Goal: Ask a question: Seek information or help from site administrators or community

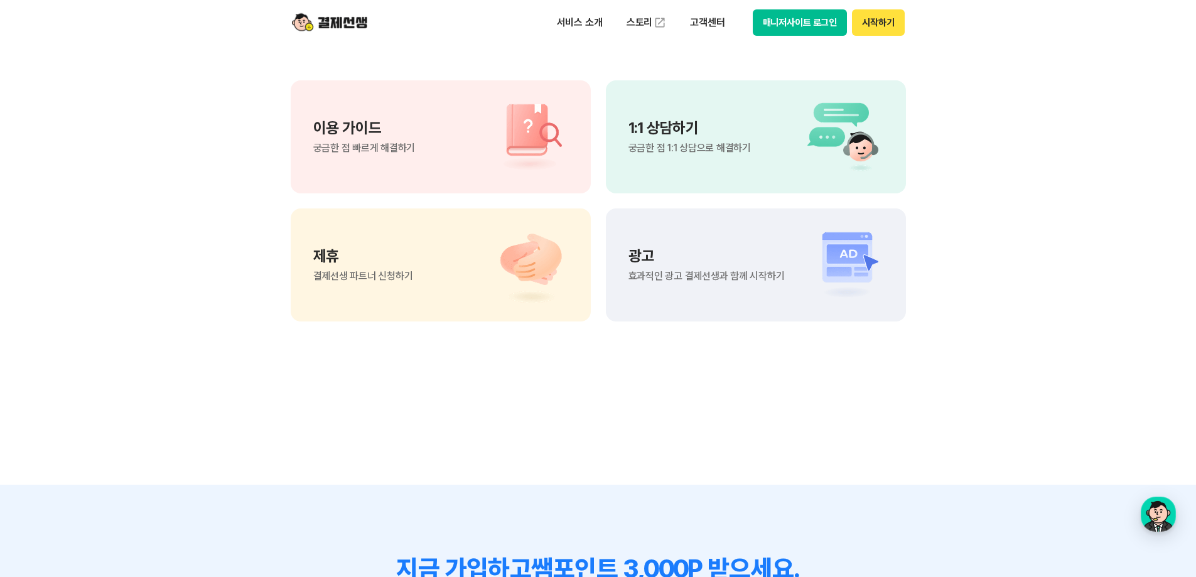
scroll to position [944, 0]
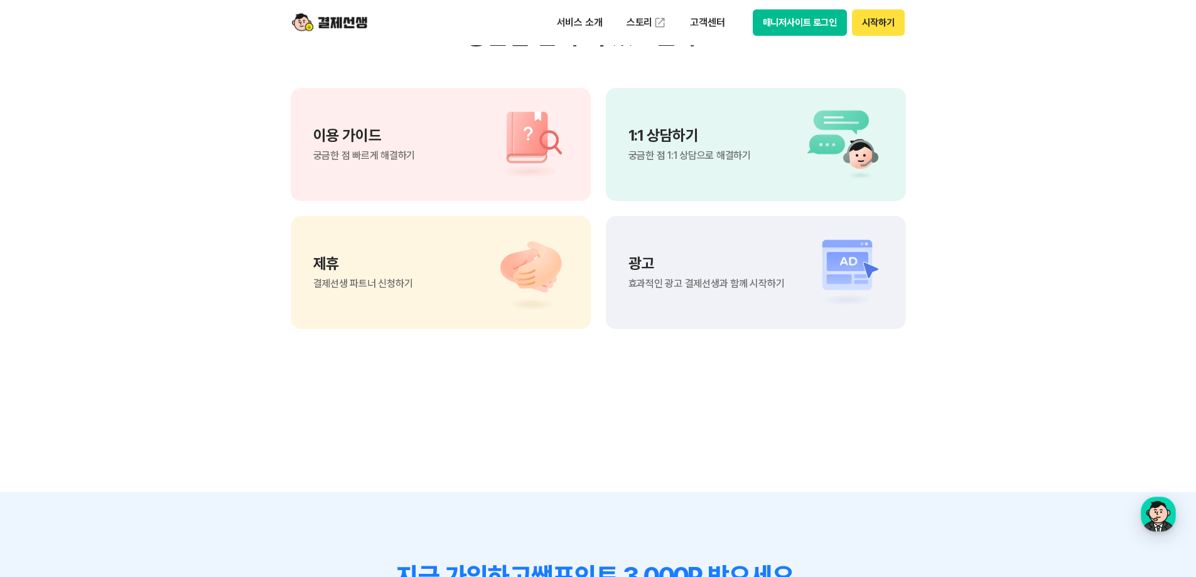
click at [785, 163] on div "1:1 상담하기 궁금한 점 1:1 상담으로 해결하기" at bounding box center [756, 144] width 300 height 113
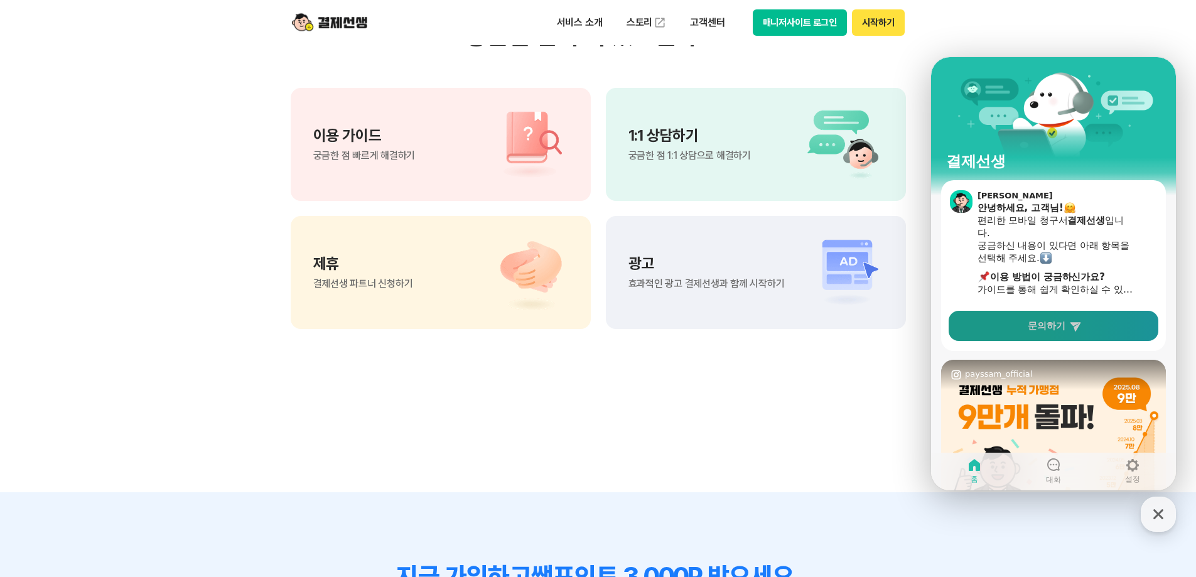
click at [1092, 323] on link "문의하기" at bounding box center [1054, 326] width 210 height 30
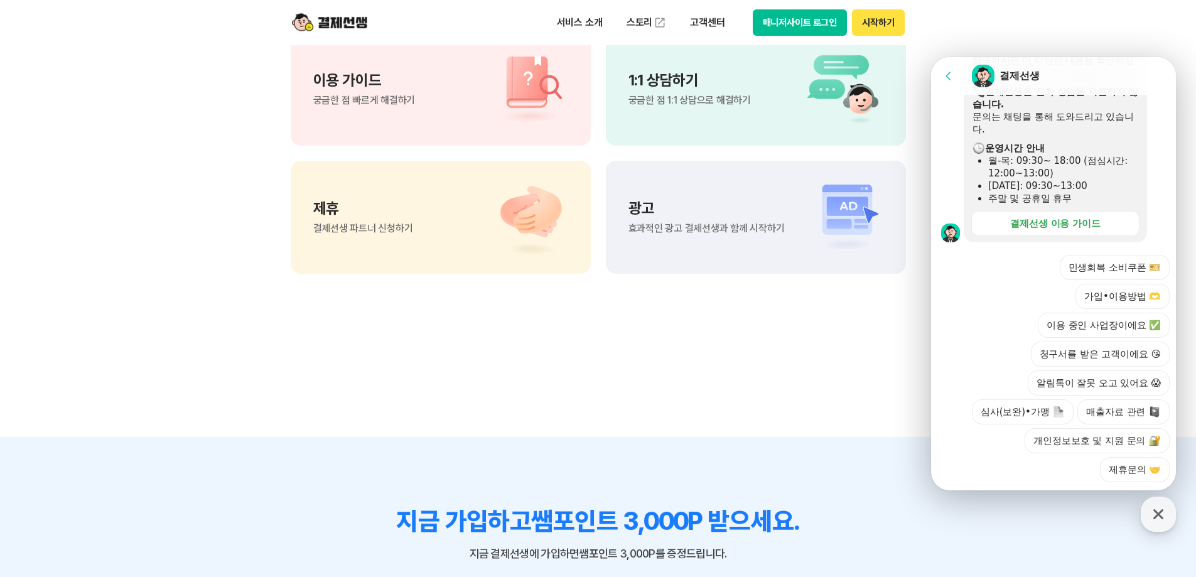
scroll to position [350, 0]
click at [1134, 282] on button "가입•이용방법 🫶" at bounding box center [1122, 294] width 94 height 25
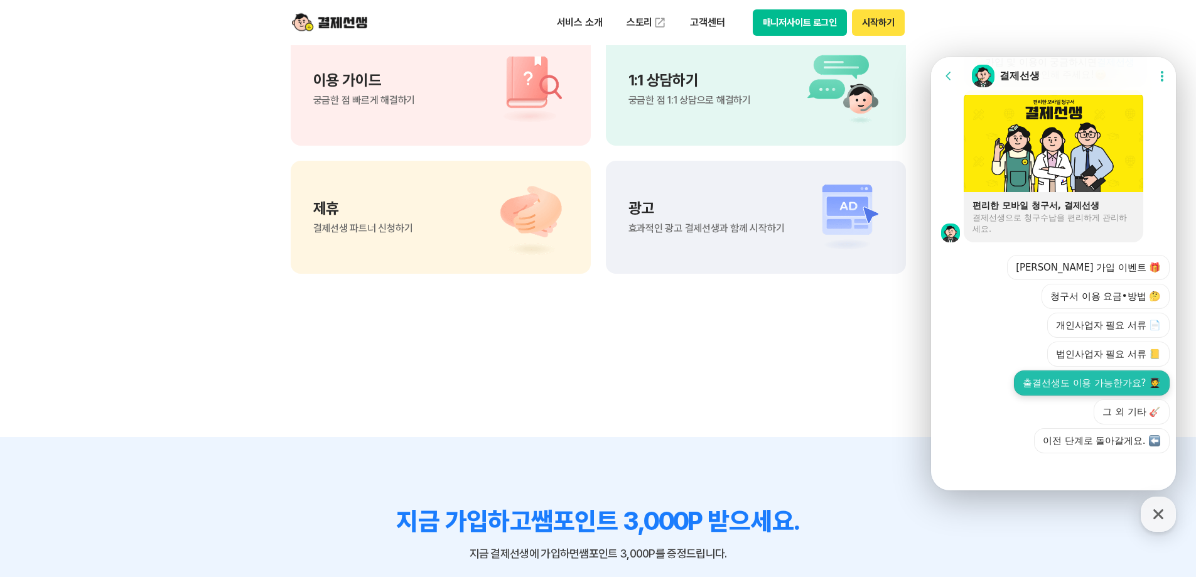
scroll to position [949, 0]
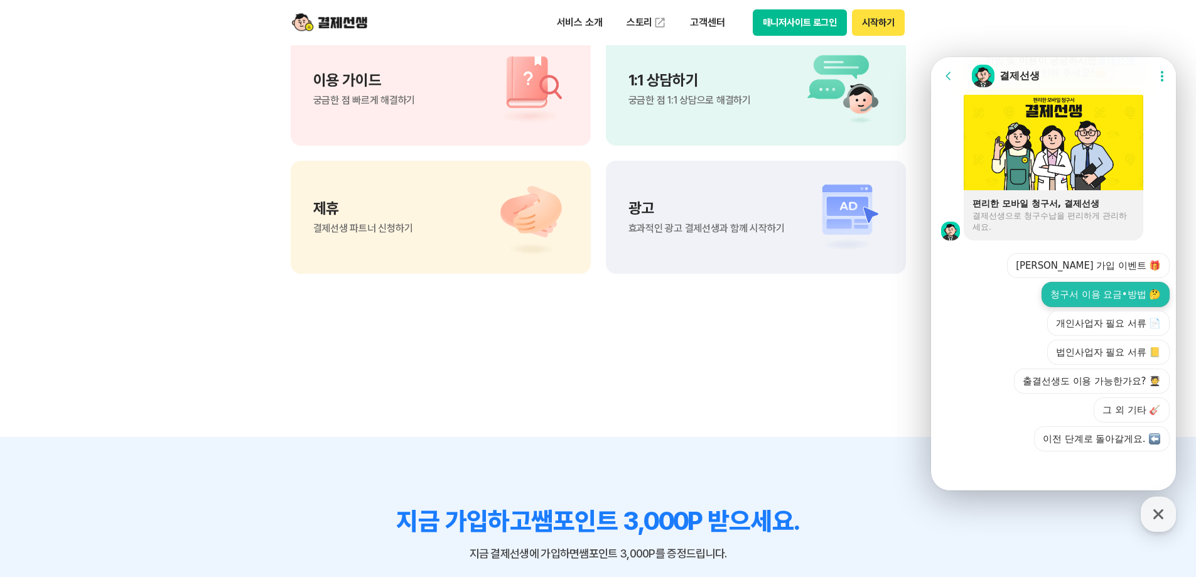
click at [1117, 291] on button "청구서 이용 요금•방법 🤔" at bounding box center [1106, 294] width 128 height 25
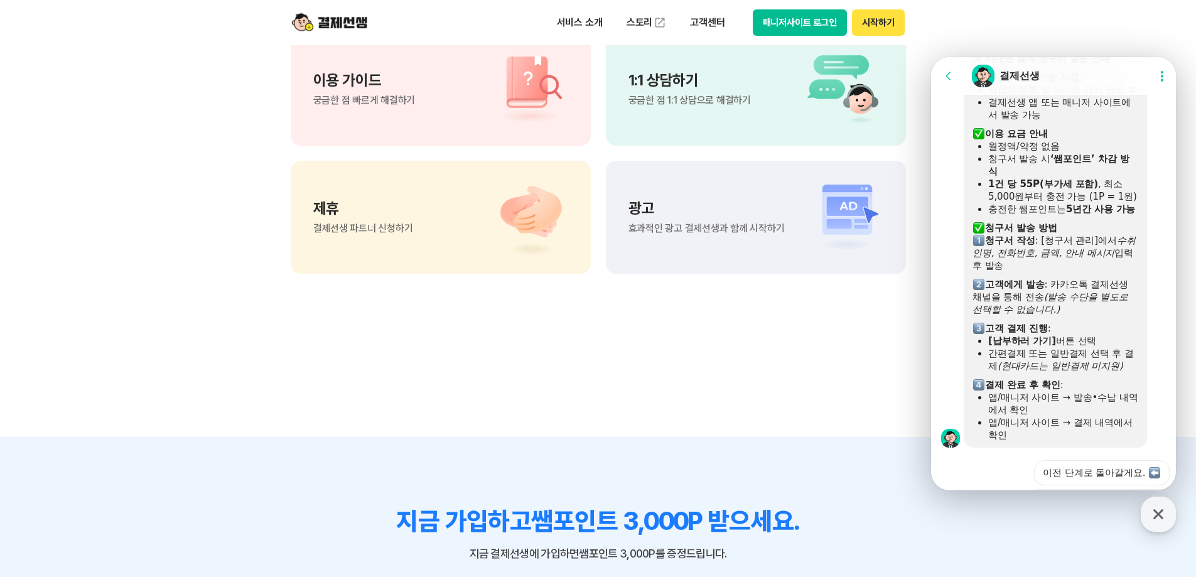
scroll to position [1173, 0]
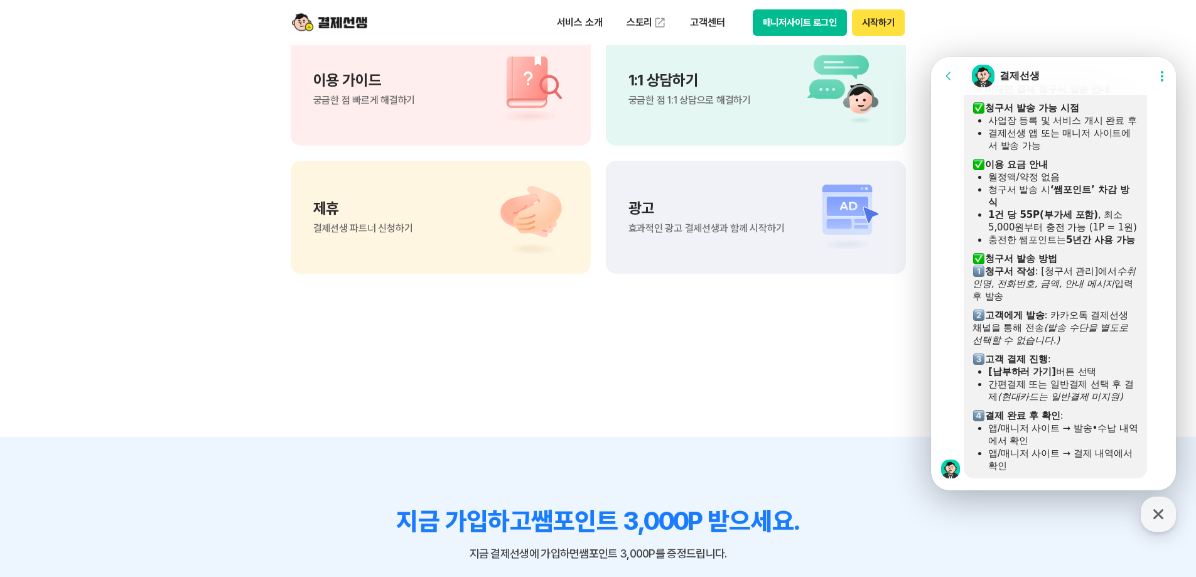
drag, startPoint x: 1175, startPoint y: 387, endPoint x: 2114, endPoint y: 411, distance: 939.5
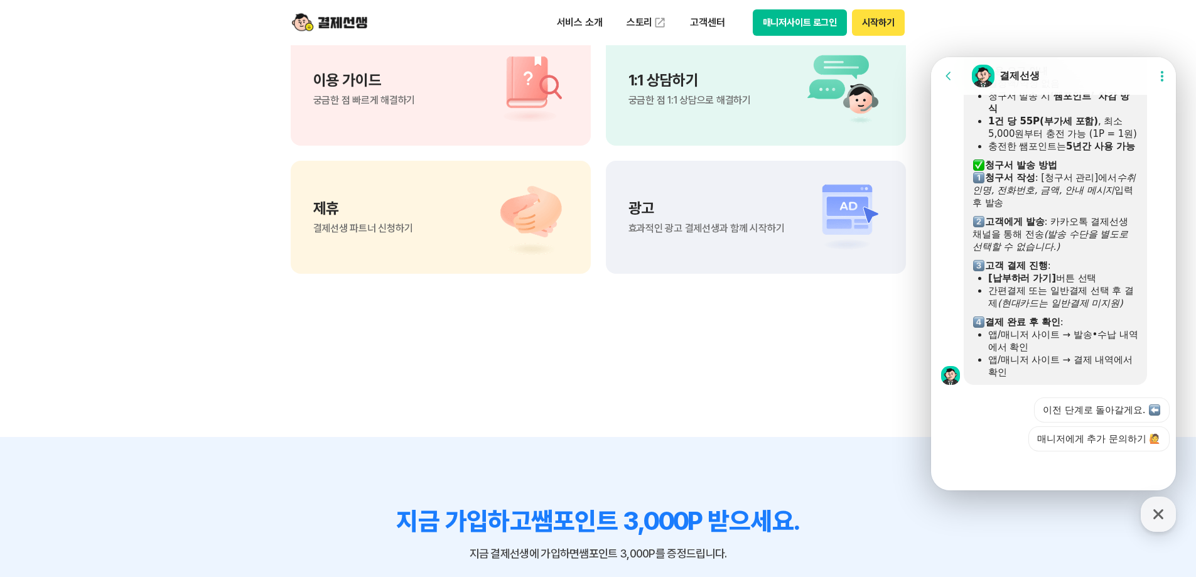
scroll to position [1304, 0]
click at [1143, 414] on button "이전 단계로 돌아갈게요." at bounding box center [1102, 409] width 136 height 25
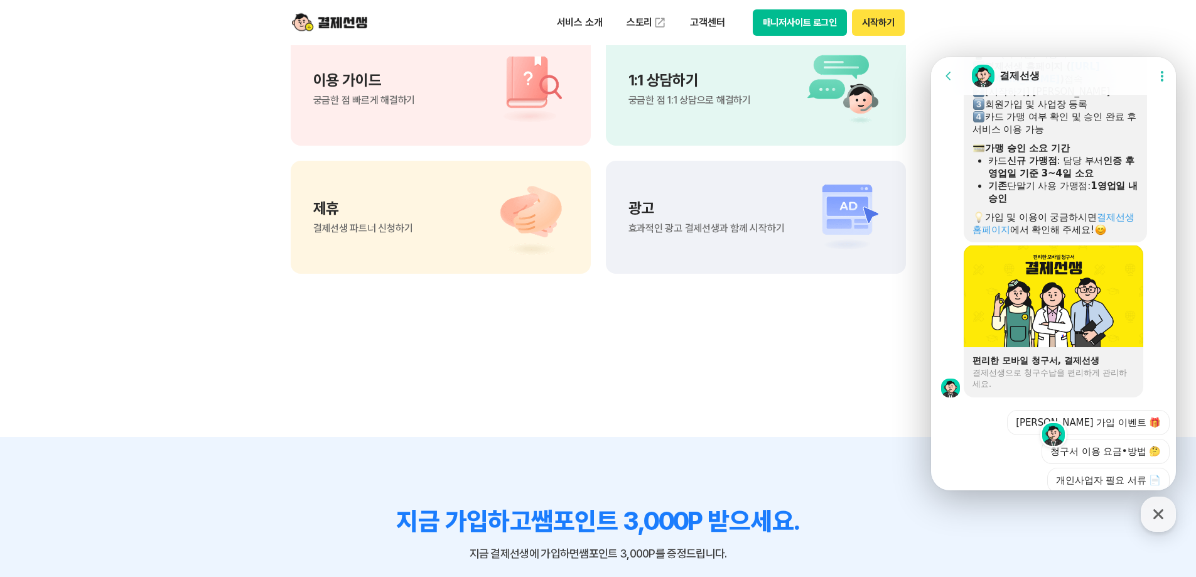
scroll to position [1882, 0]
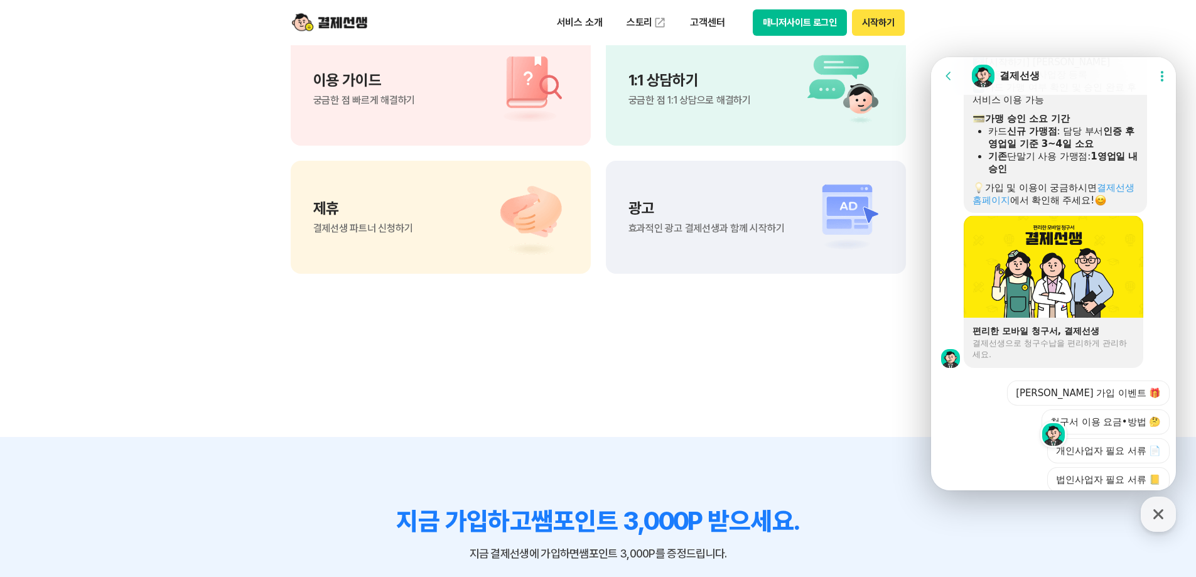
drag, startPoint x: 1173, startPoint y: 405, endPoint x: 2079, endPoint y: 551, distance: 917.1
drag, startPoint x: 1176, startPoint y: 418, endPoint x: 1176, endPoint y: 434, distance: 15.7
click at [1176, 434] on section "궁금한 점이 더 있으신가요? 이용 가이드 궁금한 점 빠르게 해결하기 1:1 상담하기 궁금한 점 1:1 상담으로 해결하기 제휴 결제선생 파트너 …" at bounding box center [598, 119] width 1196 height 635
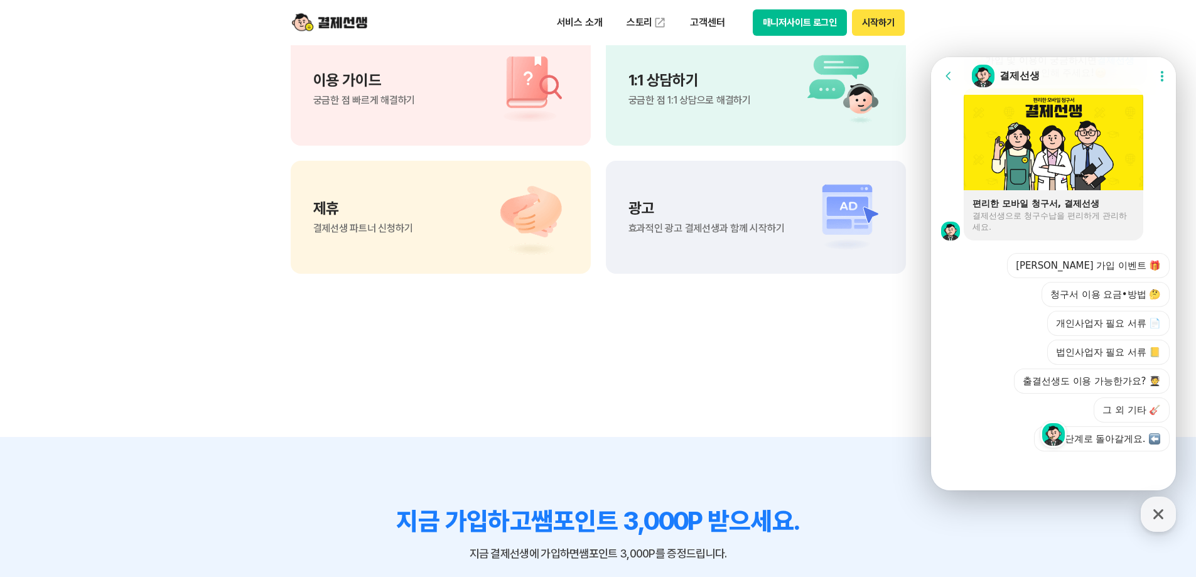
scroll to position [2047, 0]
click at [1133, 358] on button "법인사업자 필요 서류 📒" at bounding box center [1108, 352] width 122 height 25
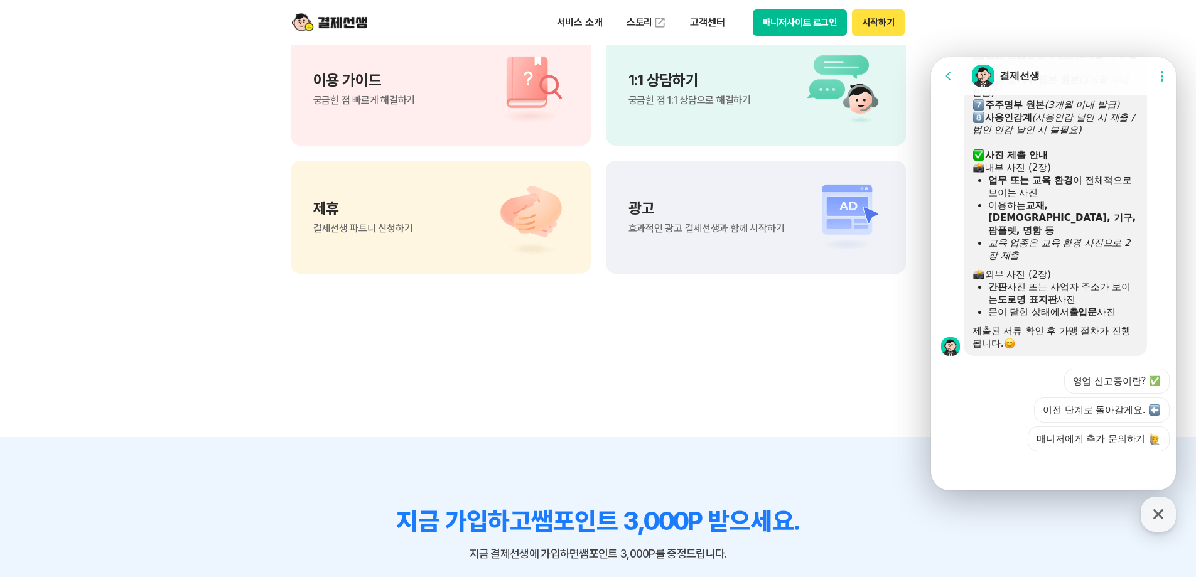
scroll to position [2469, 0]
drag, startPoint x: 991, startPoint y: 316, endPoint x: 1147, endPoint y: 312, distance: 156.4
click at [1147, 312] on div "법인 사업자 카드 가맹 시 필요 서류 ​ 서류 제출 안내 사업장 등록 후, 관련 서류 안내 메일을 한 번 더 발송해 드립니다. 수신된 메일을 …" at bounding box center [1072, 123] width 216 height 465
drag, startPoint x: 1123, startPoint y: 312, endPoint x: 991, endPoint y: 309, distance: 131.3
click at [991, 309] on div "문이 닫힌 상태에서 출입문 사진" at bounding box center [1063, 312] width 150 height 13
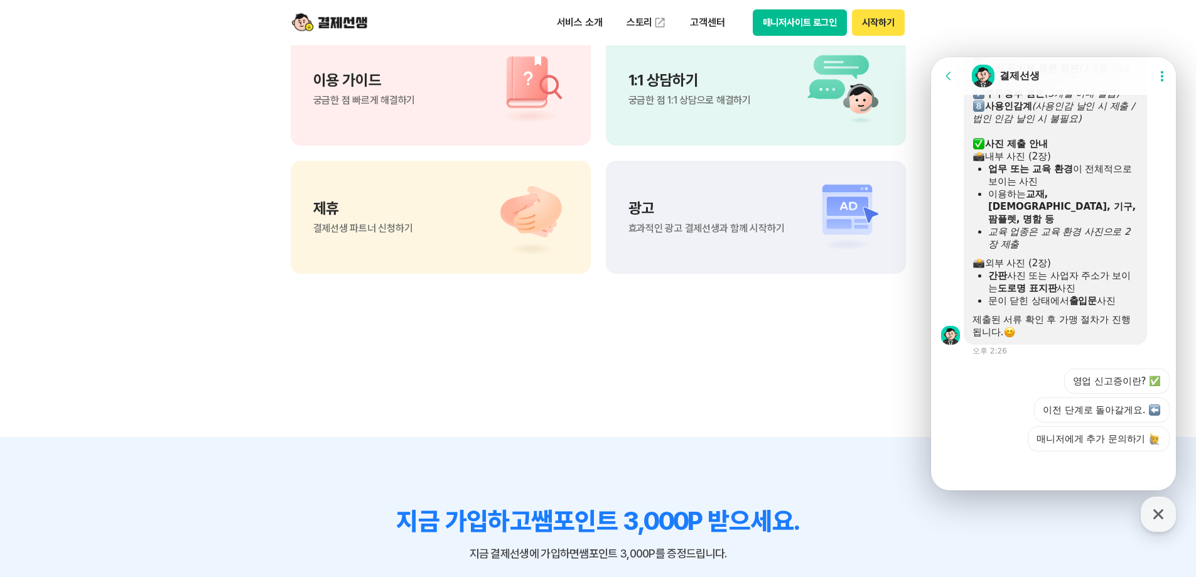
scroll to position [2480, 0]
copy div "문이 닫힌 상태에서 출입문 사진"
click at [1079, 439] on button "매니저에게 추가 문의하기" at bounding box center [1099, 438] width 142 height 25
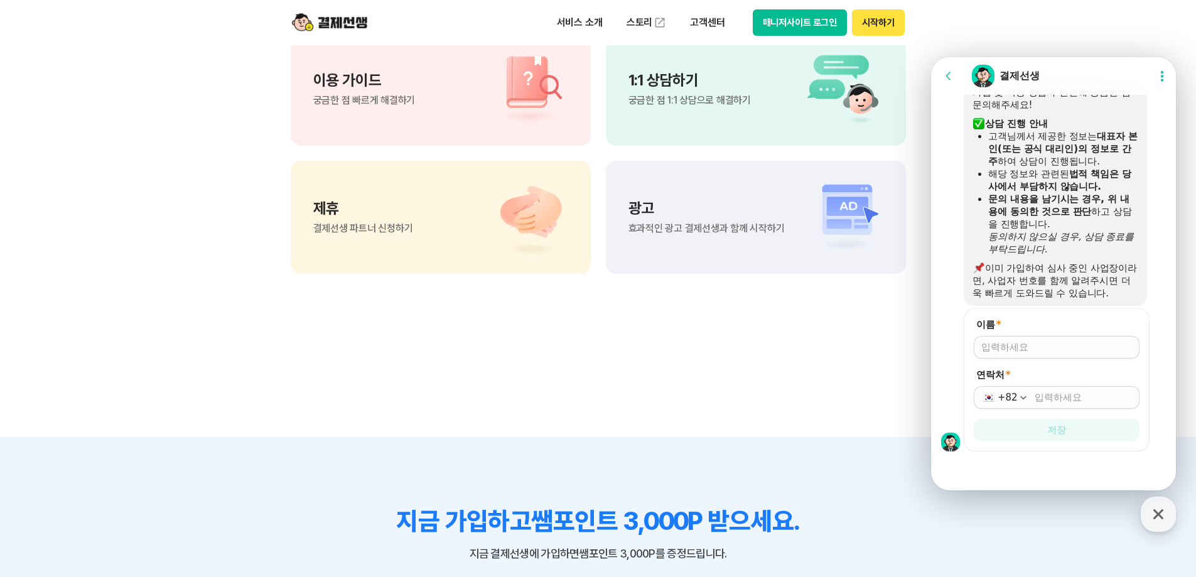
scroll to position [2816, 0]
click at [1037, 348] on input "이름 *" at bounding box center [1056, 347] width 151 height 13
type input "공감과공명"
click at [1048, 399] on input "연락처 *" at bounding box center [1083, 397] width 97 height 13
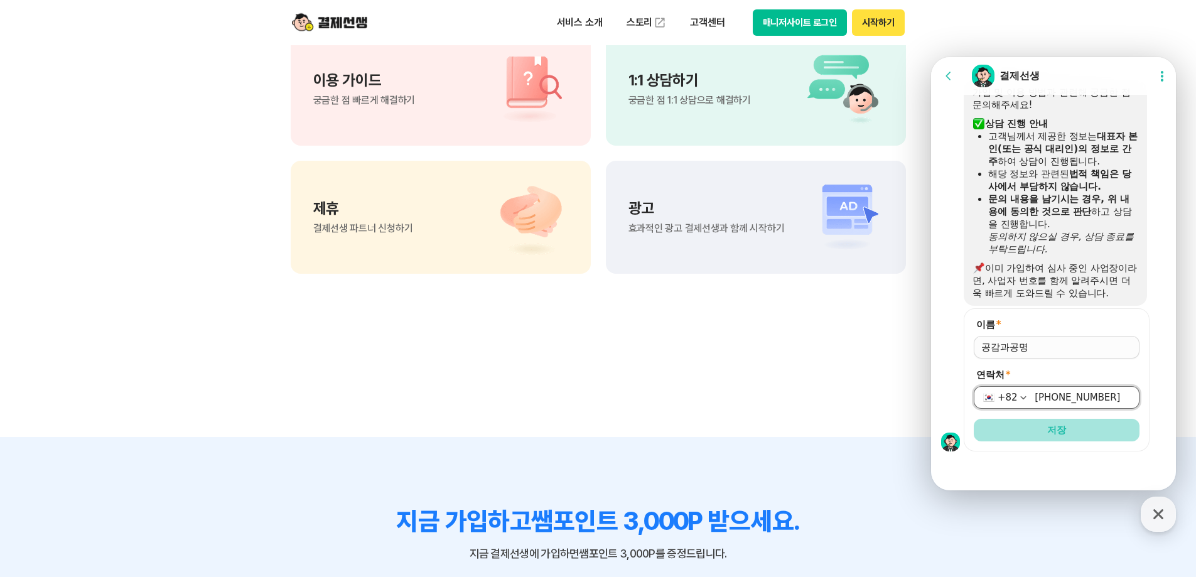
type input "[PHONE_NUMBER]"
click at [1047, 427] on span "저장" at bounding box center [1056, 430] width 19 height 13
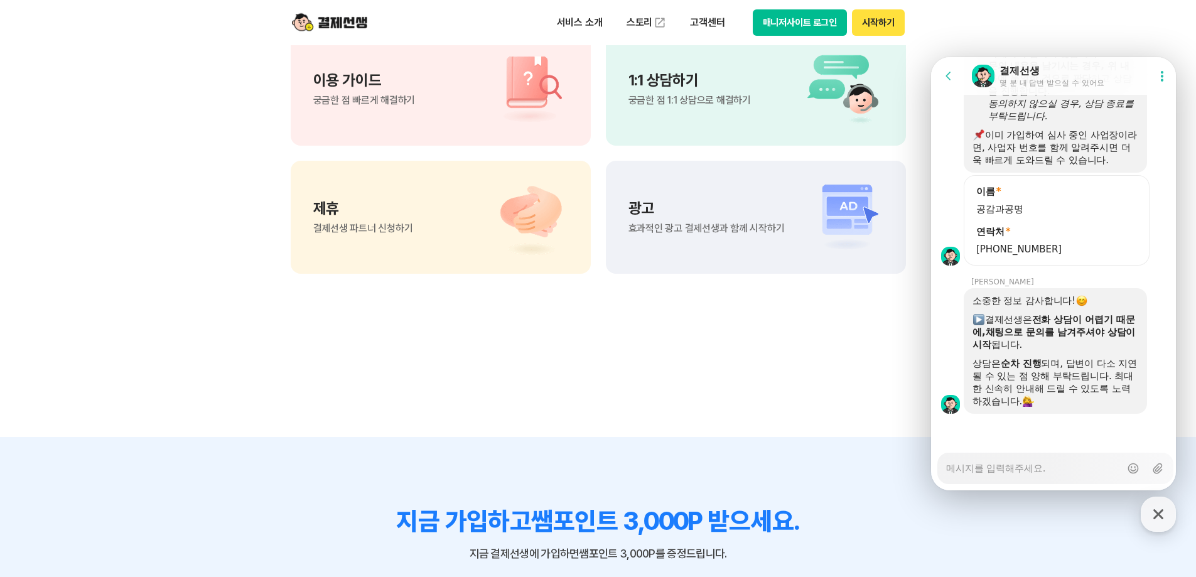
scroll to position [2949, 0]
type textarea "x"
type textarea "1"
type textarea "x"
type textarea "1."
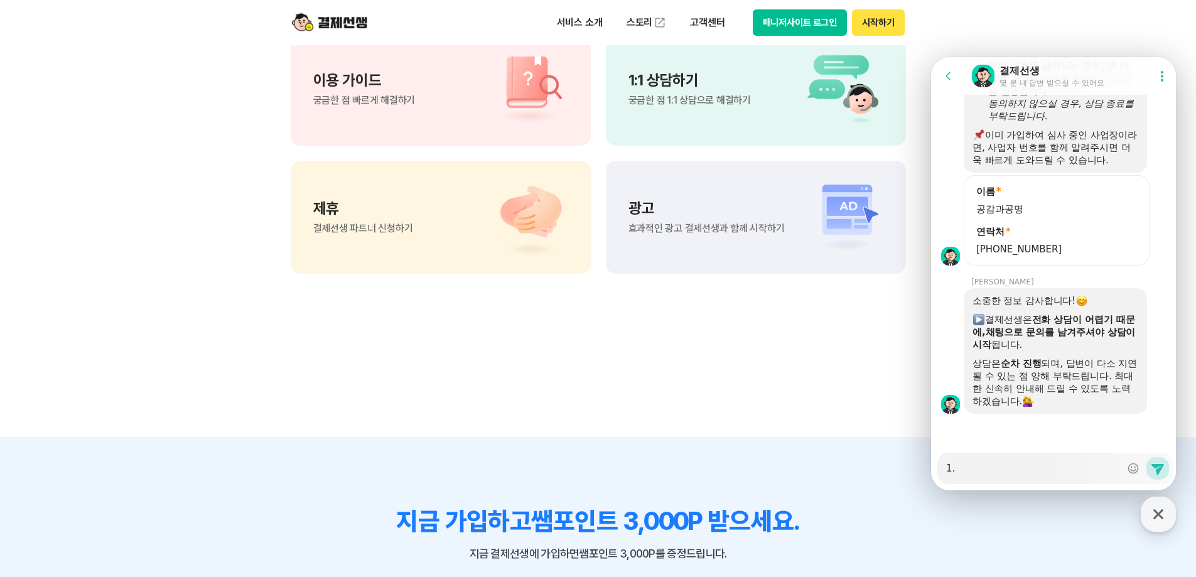
type textarea "x"
type textarea "1."
type textarea "x"
type textarea "1. ㄱ"
type textarea "x"
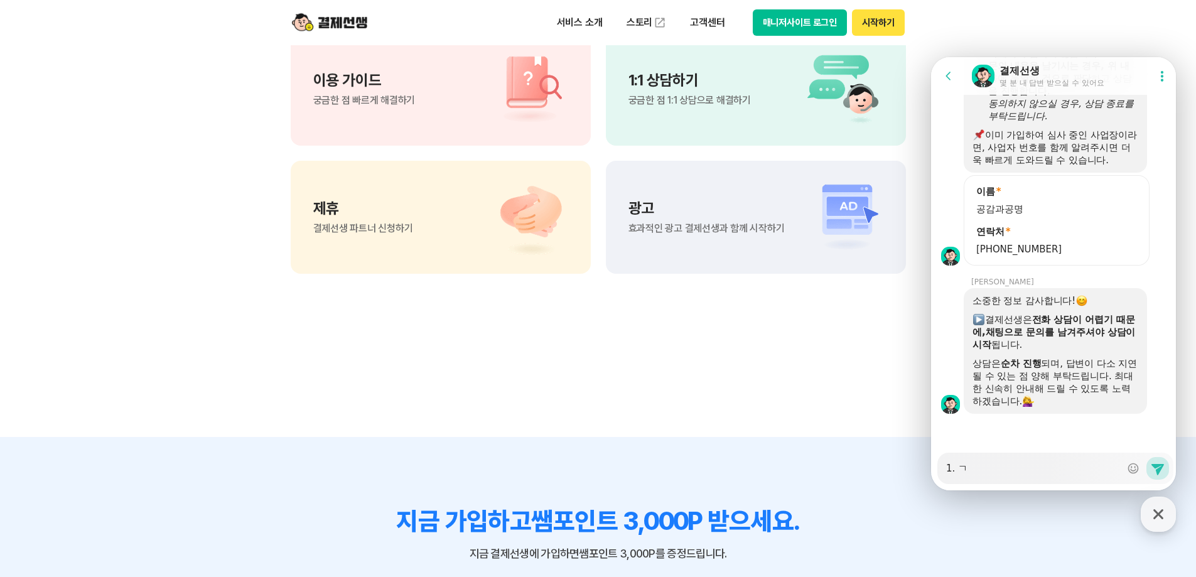
type textarea "1. 기"
type textarea "x"
type textarea "1. 깆"
type textarea "x"
type textarea "1. 기조"
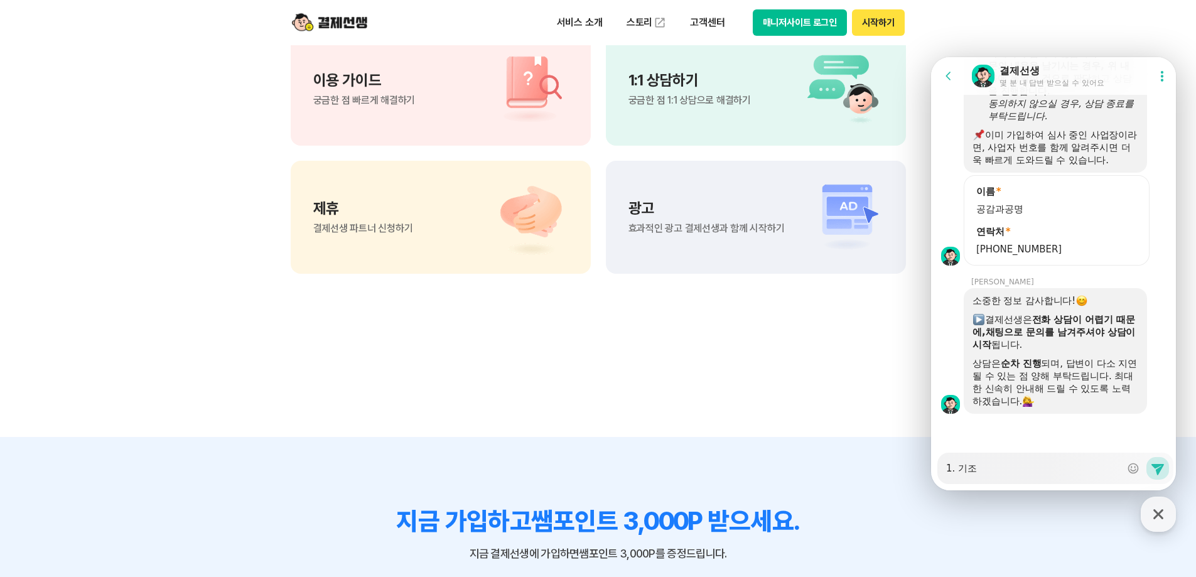
type textarea "x"
type textarea "1. 기존"
type textarea "x"
type textarea "1. 기존다"
type textarea "x"
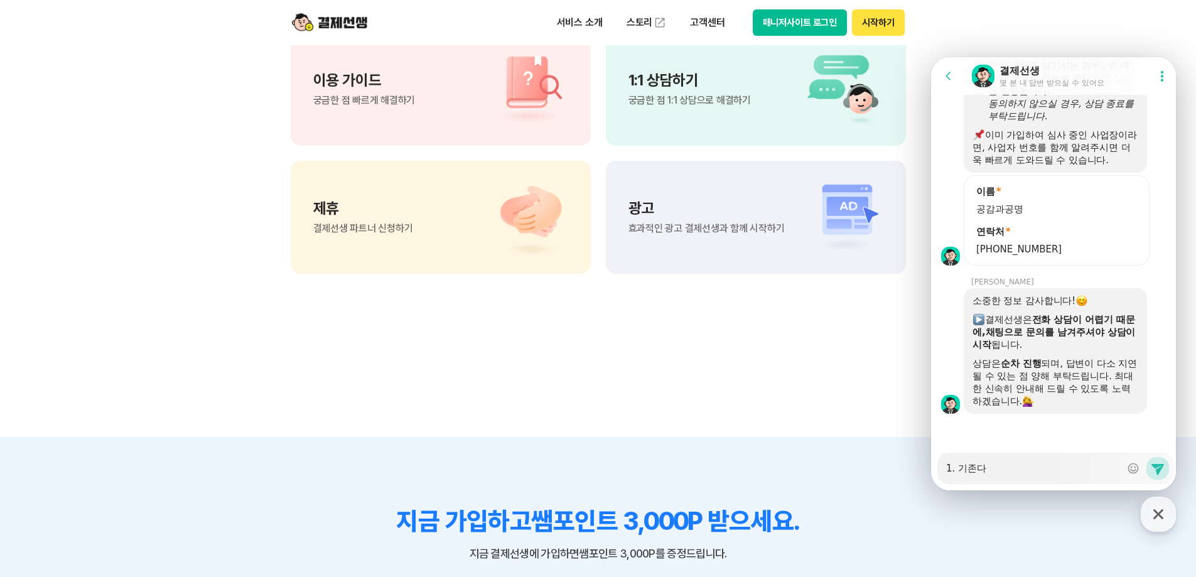
type textarea "1. 기존달"
type textarea "x"
type textarea "1. 기존닮"
type textarea "x"
type textarea "1. 기존달마"
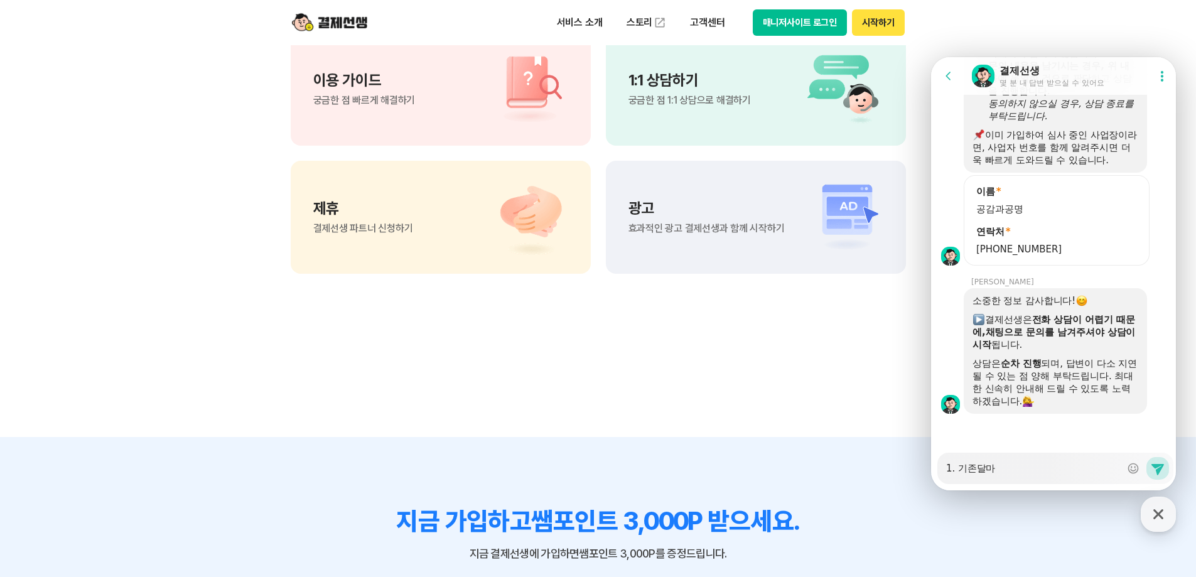
type textarea "x"
type textarea "1. 기존달ㅁ"
type textarea "x"
type textarea "1. 기존달"
type textarea "x"
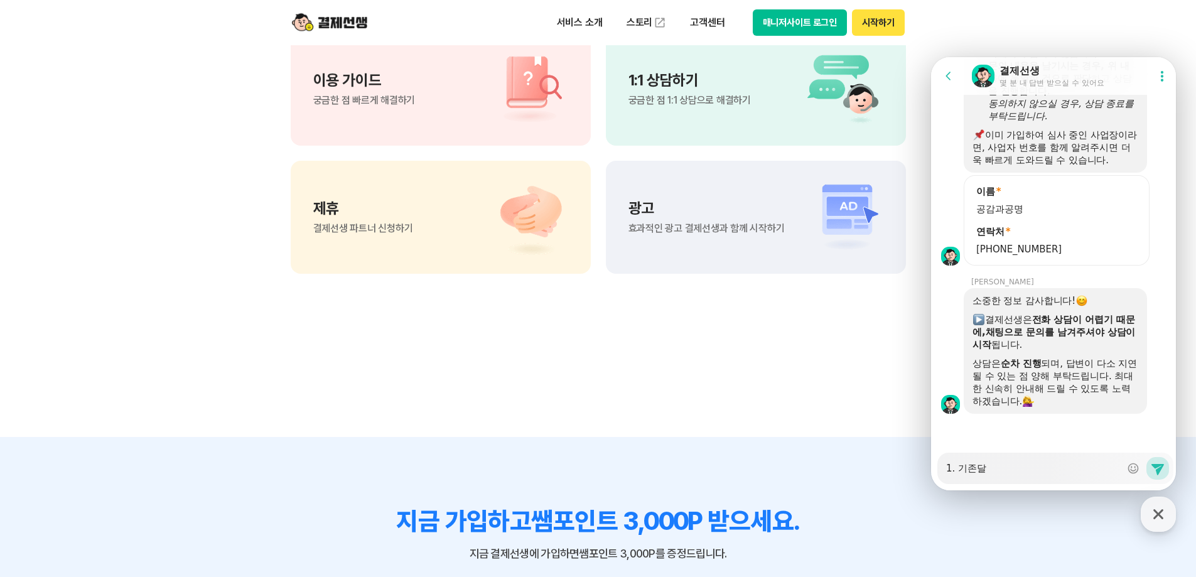
type textarea "1. 기존"
type textarea "x"
type textarea "1. 기존다"
type textarea "x"
type textarea "1. 기존단"
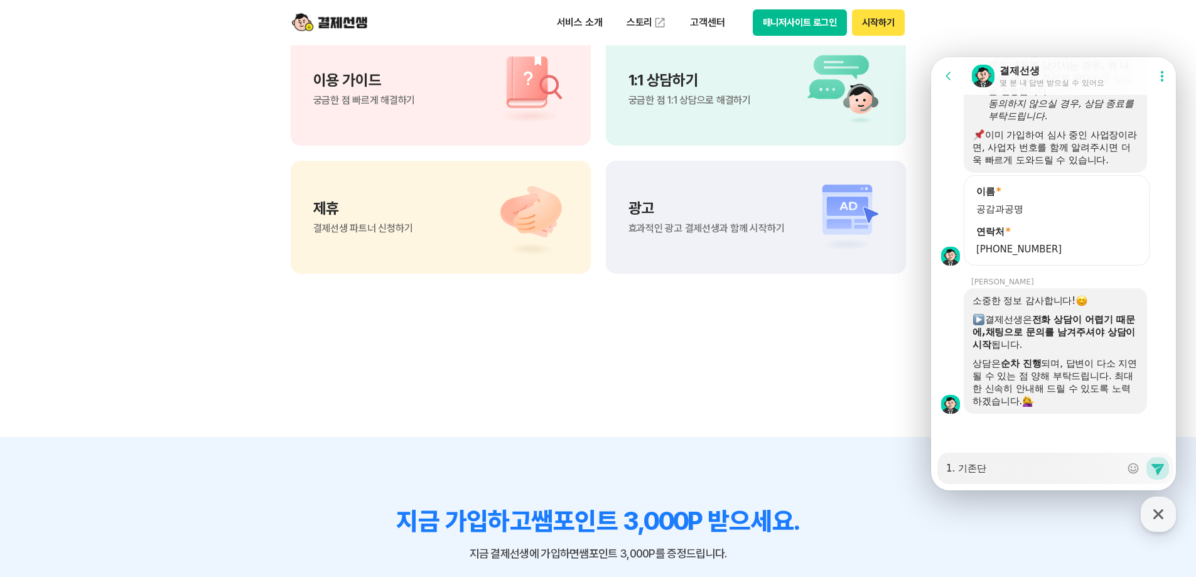
type textarea "x"
type textarea "1. 기존단ㅁ"
type textarea "x"
type textarea "1. 기존단마"
type textarea "x"
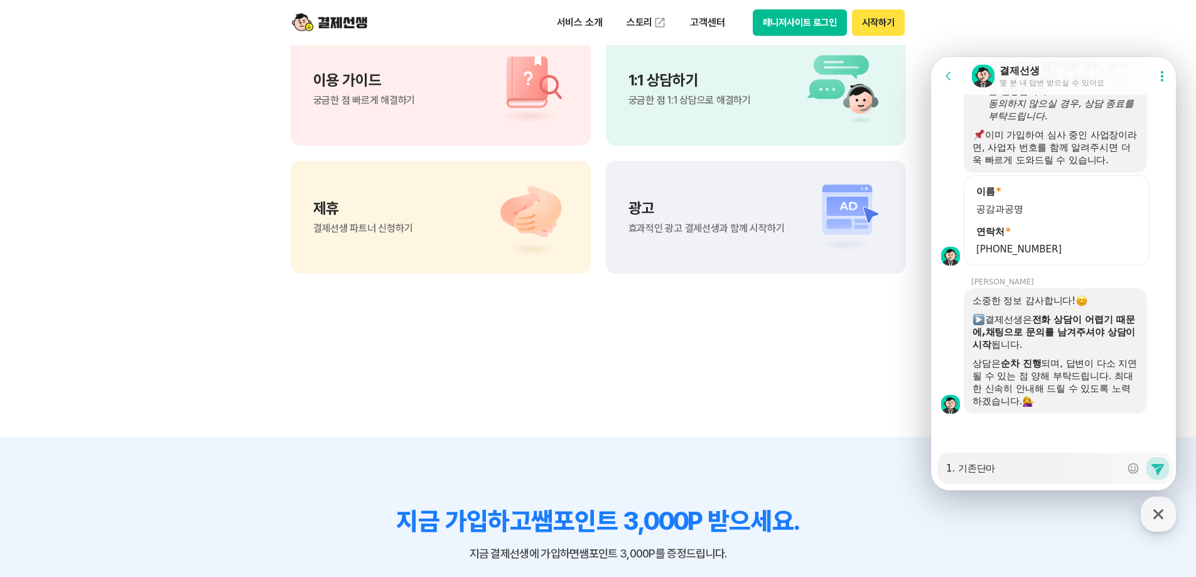
type textarea "1. 기존단말"
type textarea "x"
type textarea "1. 기존단맑"
type textarea "x"
type textarea "1. 기존단말기"
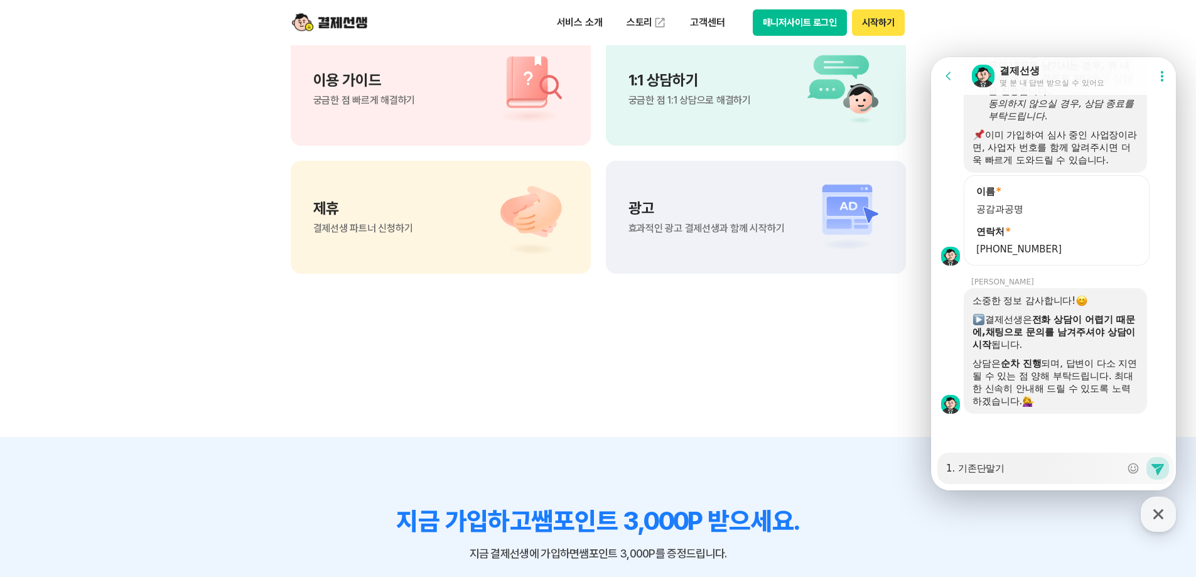
type textarea "x"
type textarea "1. 기존단말긱"
type textarea "x"
type textarea "1. 기존단말기가"
type textarea "x"
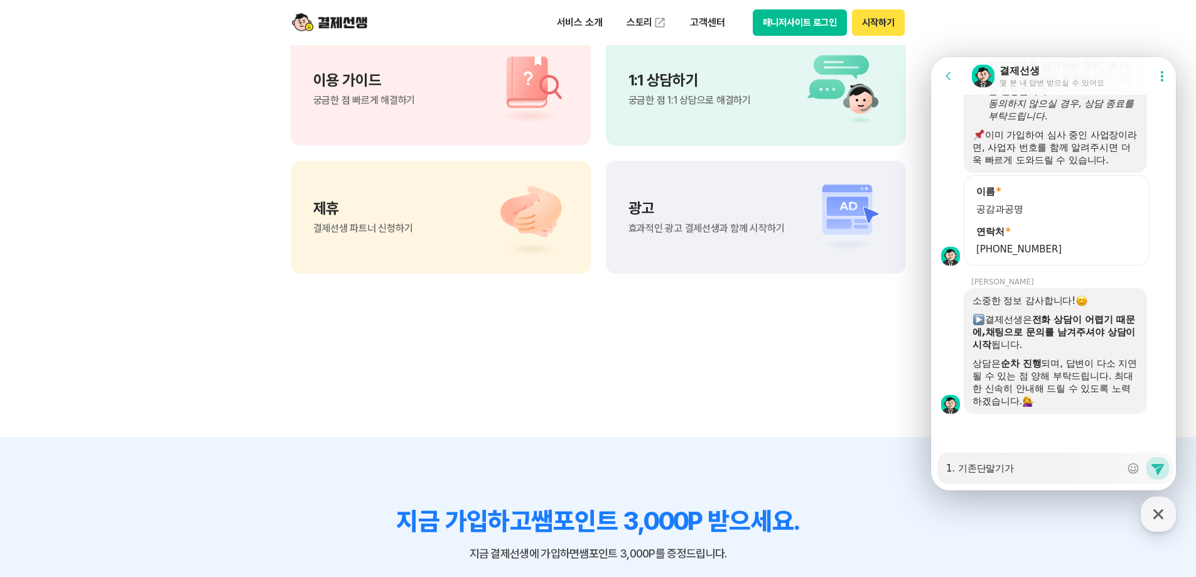
type textarea "1. 기존단말기가"
type textarea "x"
type textarea "1. 기존단말기가 ㅇ"
type textarea "x"
type textarea "1. 기존단말기가 이"
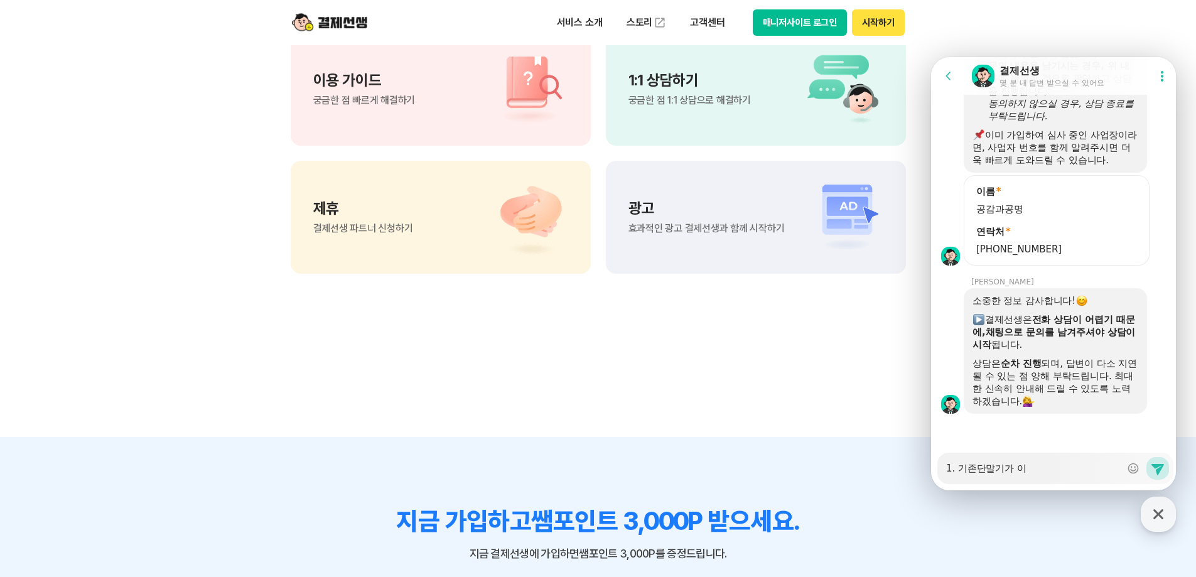
type textarea "x"
type textarea "1. 기존단말기가 있"
type textarea "x"
type textarea "1. 기존단말기가 있ㄴ"
type textarea "x"
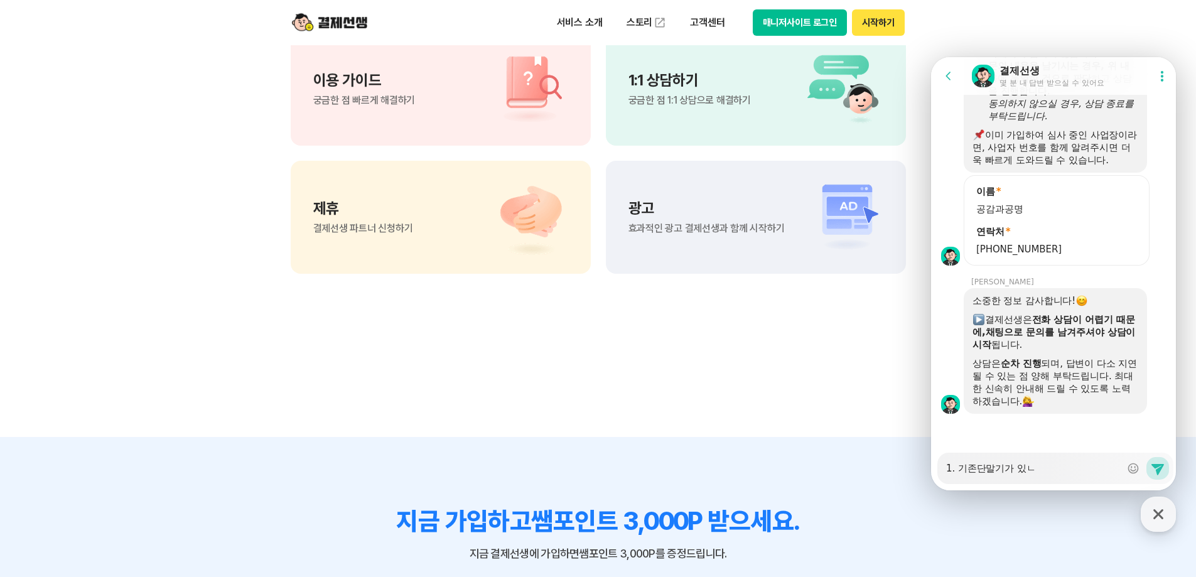
type textarea "1. 기존단말기가 있느"
type textarea "x"
type textarea "1. 기존단말기가 있는"
type textarea "x"
type textarea "1. 기존단말기가 있는ㄷ"
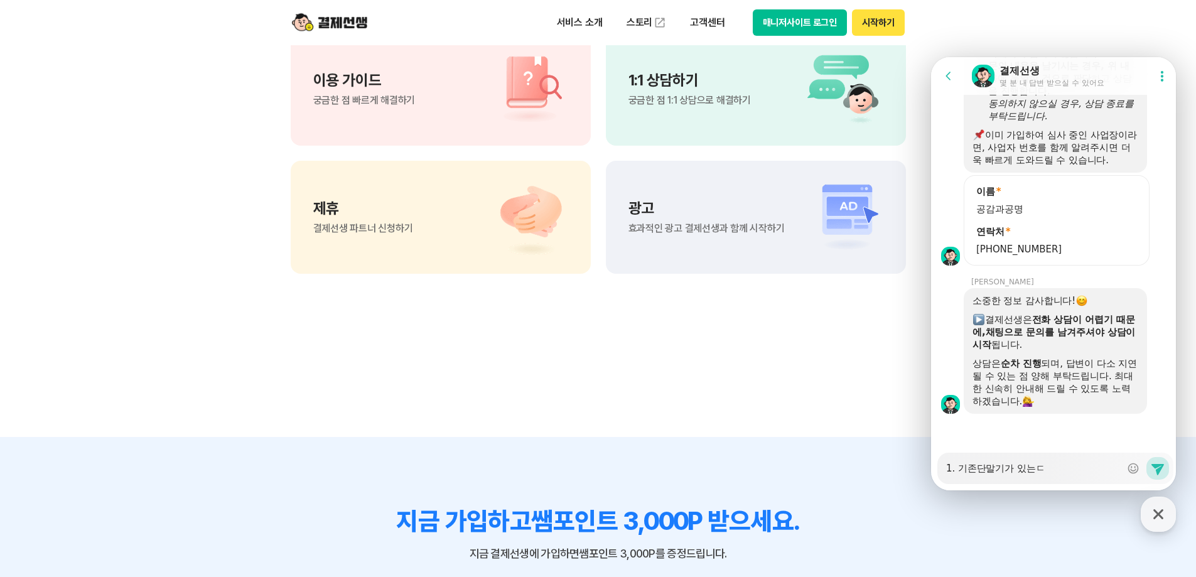
type textarea "x"
type textarea "1. 기존단말기가 있는데"
type textarea "x"
type textarea "1. 기존단말기가 있는데"
type textarea "x"
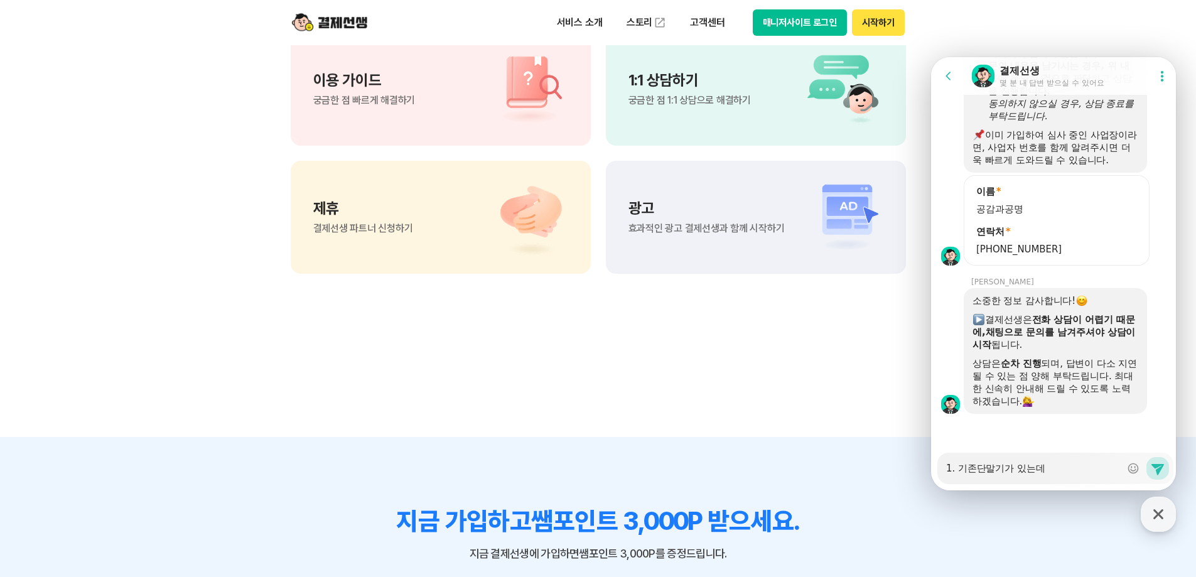
type textarea "1. 기존단말기가 있는데 ㄱ"
type textarea "x"
type textarea "1. 기존단말기가 있는데 겨"
type textarea "x"
type textarea "1. 기존단말기가 있는데 결"
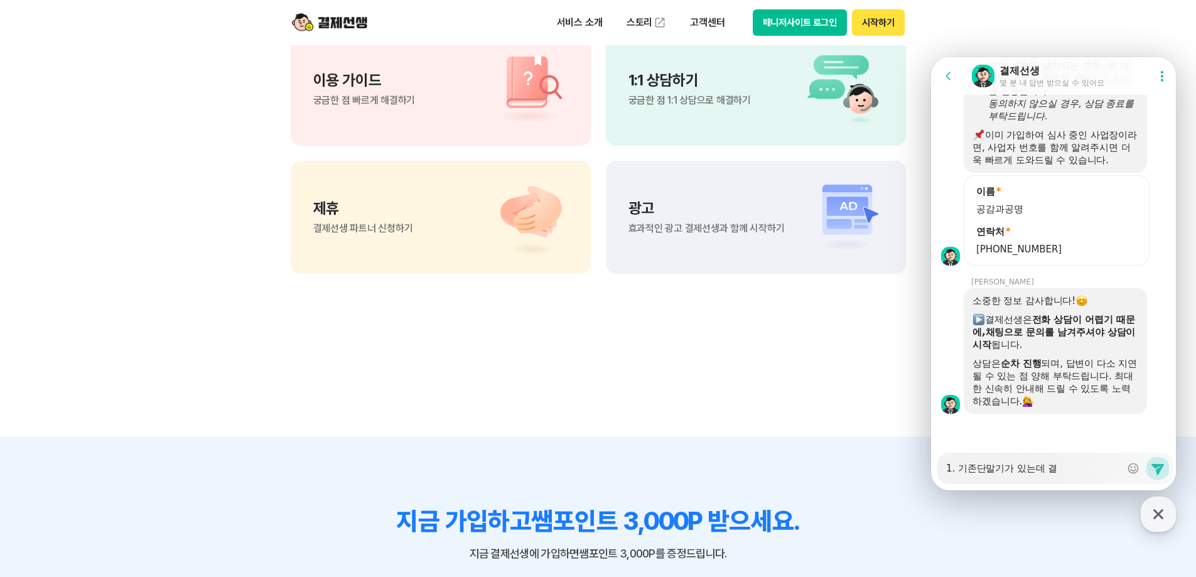
type textarea "x"
type textarea "1. 기존단말기가 있는데 결ㅈ"
type textarea "x"
type textarea "1. 기존단말기가 있는데 결제"
type textarea "x"
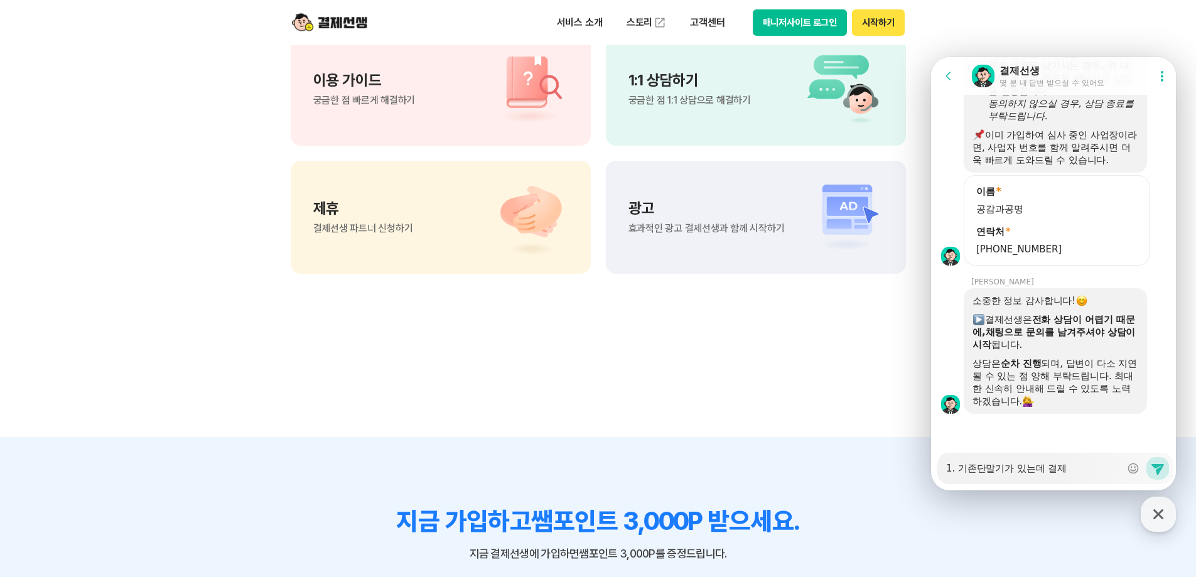
type textarea "1. 기존단말기가 있는데 결젯"
type textarea "x"
type textarea "1. 기존단말기가 있는데 결제서"
type textarea "x"
type textarea "1. 기존단말기가 있는데 결제선"
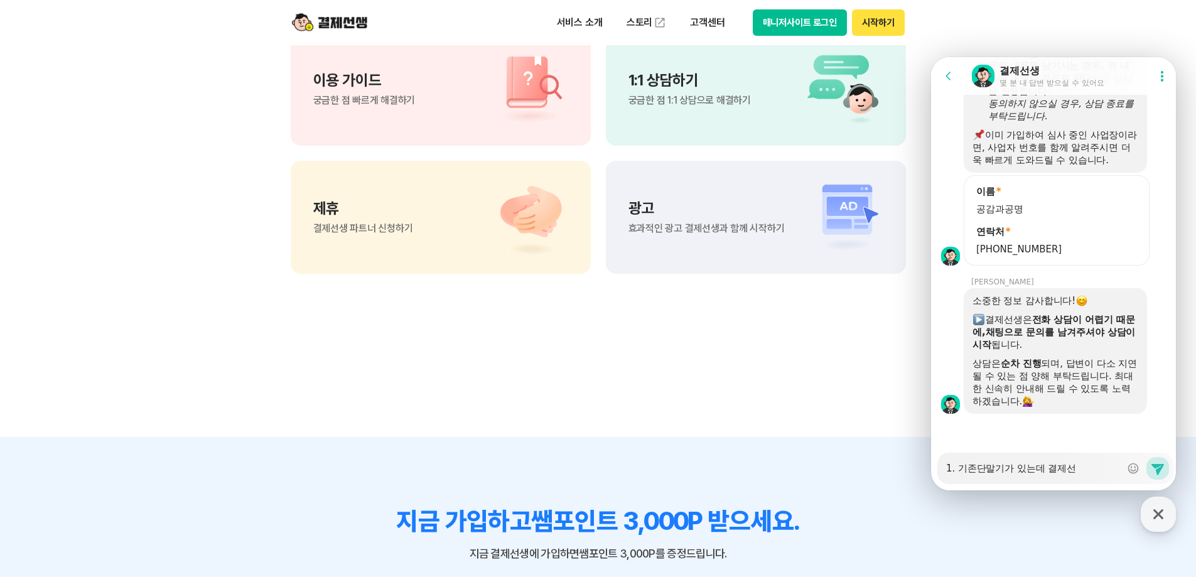
type textarea "x"
type textarea "1. 기존단말기가 있는데 결제선ㅅ"
type textarea "x"
type textarea "1. 기존단말기가 있는데 결제선새"
type textarea "x"
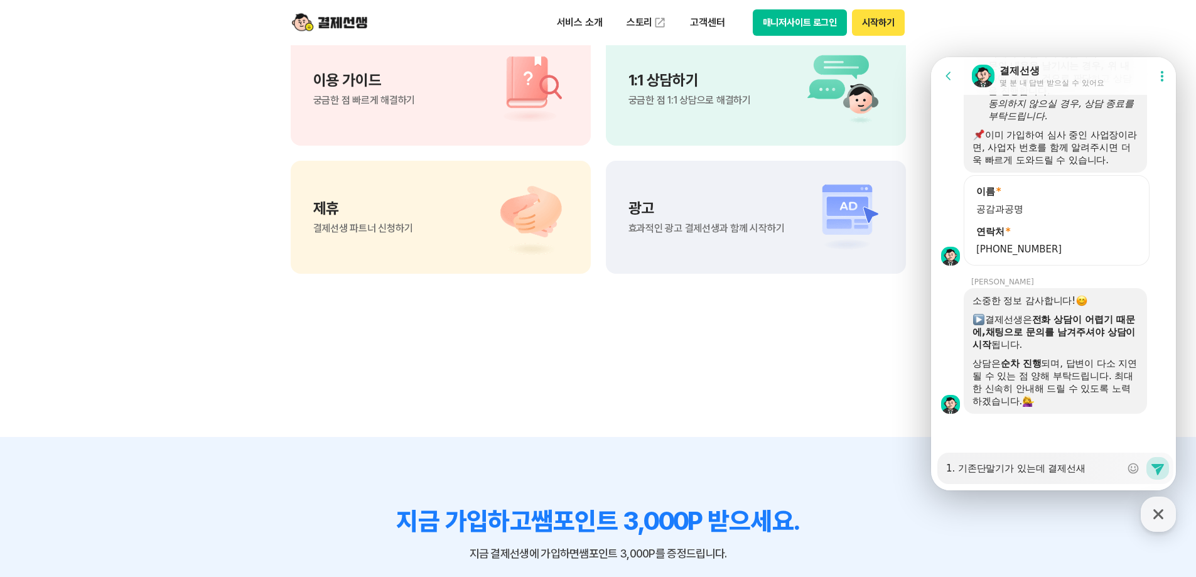
type textarea "1. 기존단말기가 있는데 결제선생"
type textarea "x"
type textarea "1. 기존단말기가 있는데 결제선생"
click at [1003, 470] on textarea "1. 기존단말기가 있는데 결제선생" at bounding box center [1033, 463] width 175 height 21
type textarea "x"
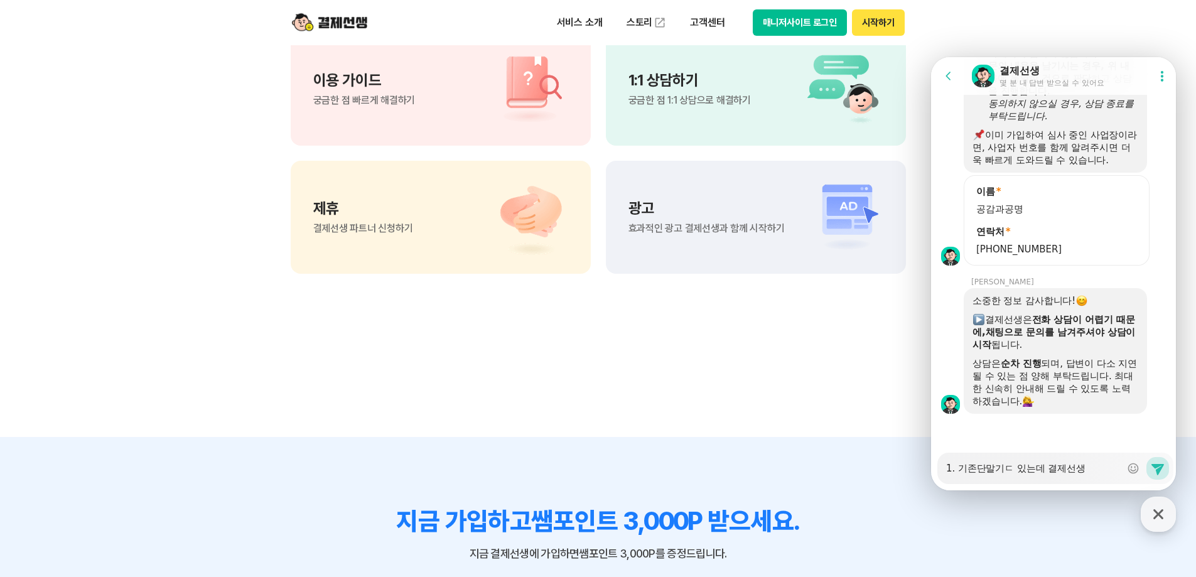
type textarea "1. 기존단말기도 있는데 결제선생"
type textarea "x"
type textarea "1. 기존단말기도 있는데 결제선생"
type textarea "x"
type textarea "1. 기존단말기도 ㅇ 있는데 결제선생"
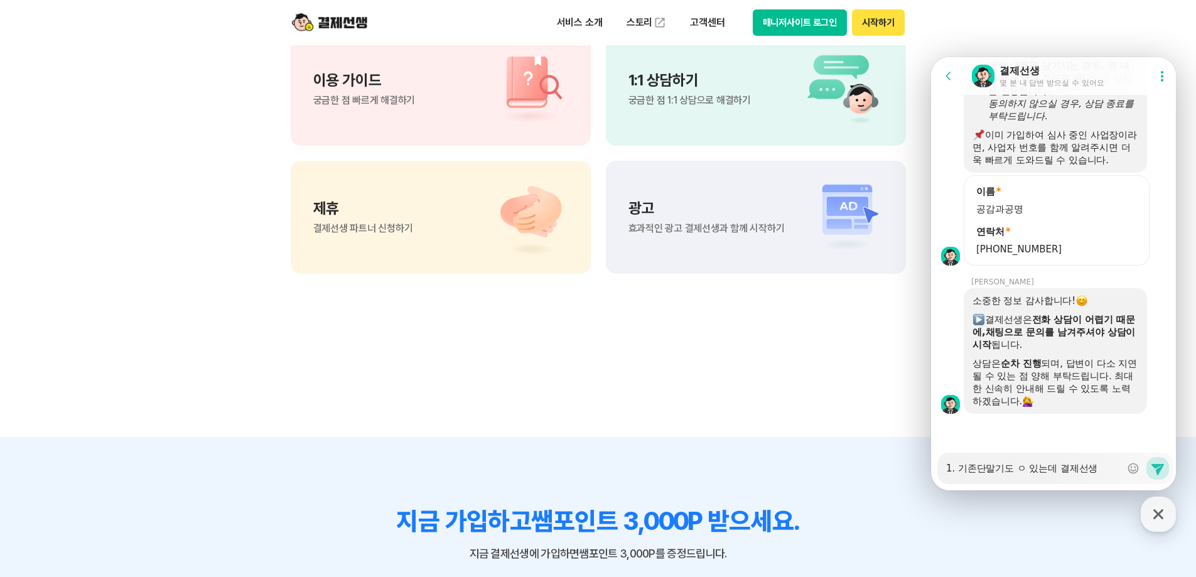
type textarea "x"
type textarea "1. 기존단말기도 이 있는데 결제선생"
type textarea "x"
type textarea "1. 기존단말기도 있 있는데 결제선생"
type textarea "x"
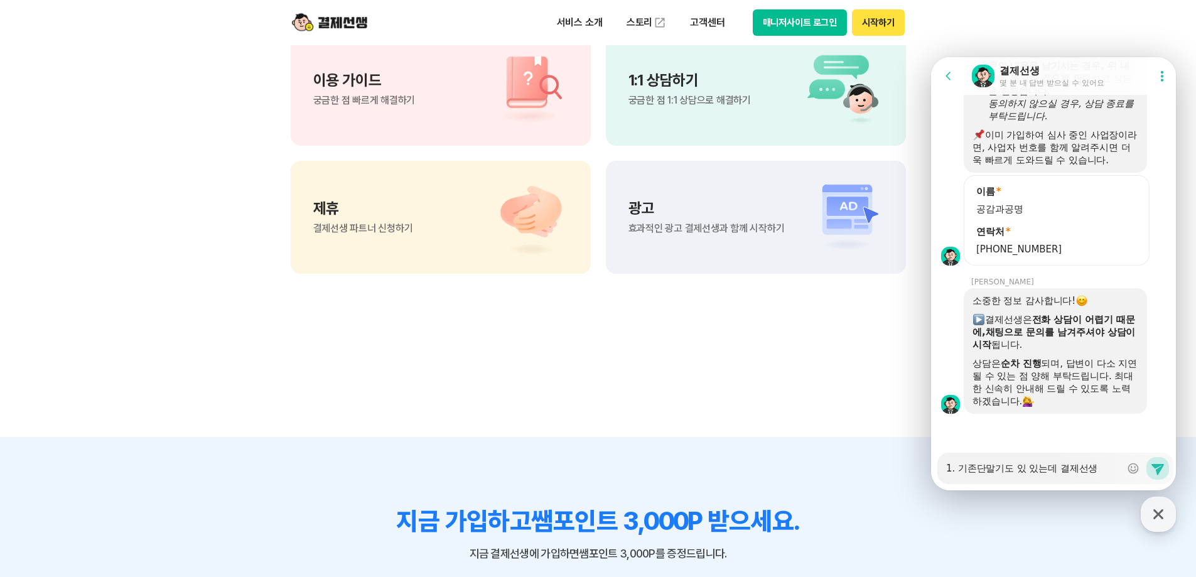
type textarea "1. 기존단말기도 있ㄱ 있는데 결제선생"
type textarea "x"
type textarea "1. 기존단말기도 있고 있는데 결제선생"
type textarea "x"
type textarea "1. 기존단말기도 있고, 있는데 결제선생"
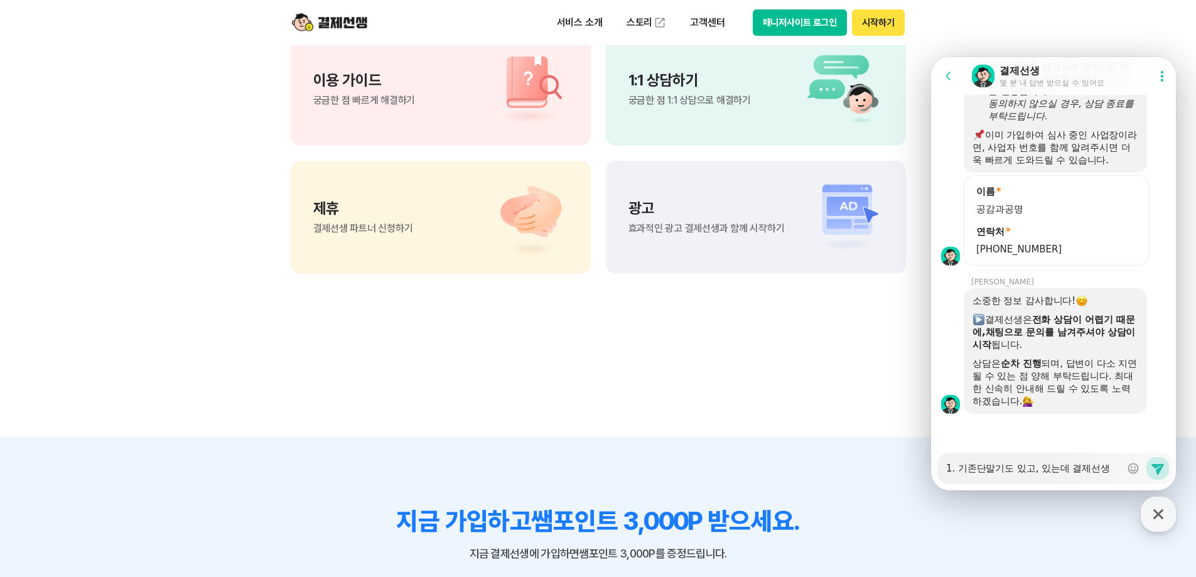
type textarea "x"
type textarea "1. 기존단말기도 있고, 있는데 결제선생"
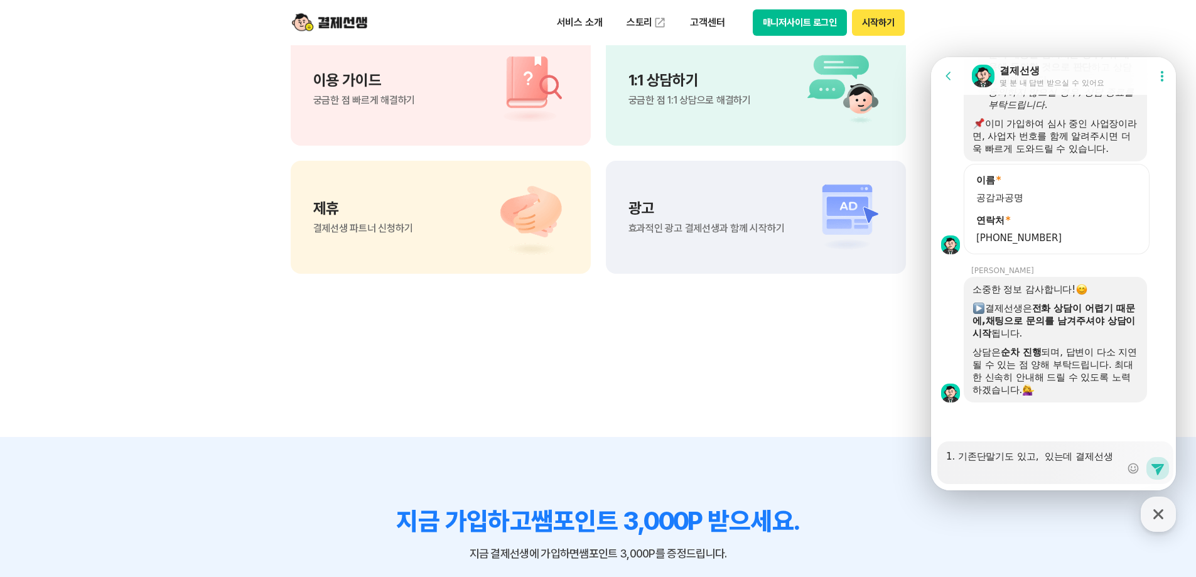
scroll to position [2961, 0]
type textarea "x"
type textarea "1. 기존단말기도 있고, ㅇ 있는데 결제선생"
type textarea "x"
type textarea "1. 기존단말기도 있고, 오 있는데 결제선생"
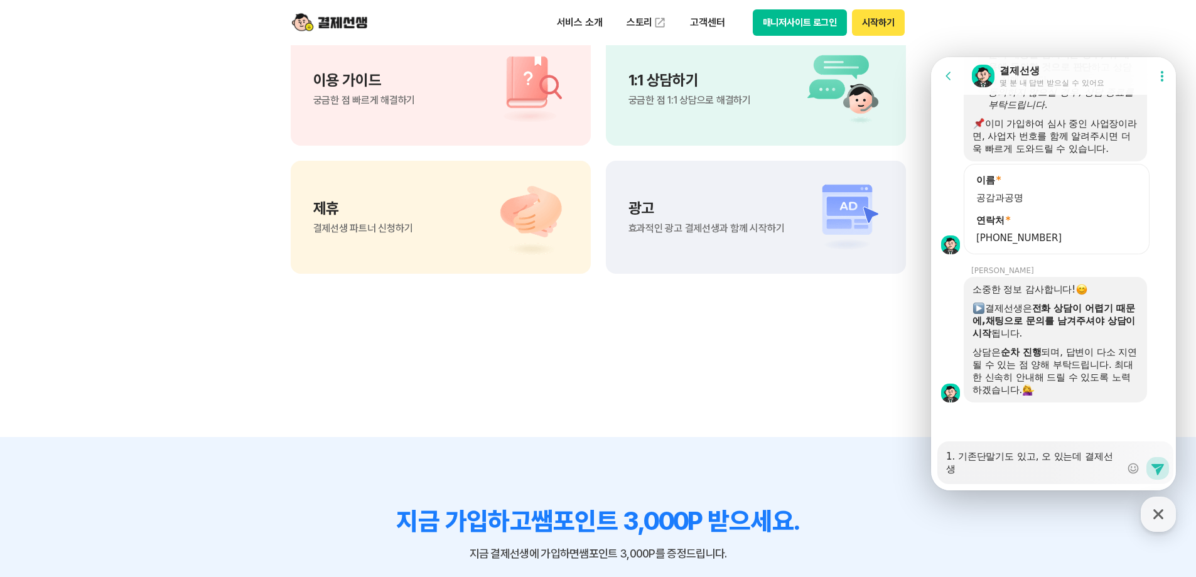
type textarea "x"
type textarea "1. 기존단말기도 있고, 옾 있는데 결제선생"
type textarea "x"
type textarea "1. 기존단말기도 있고, 오프 있는데 결제선생"
type textarea "x"
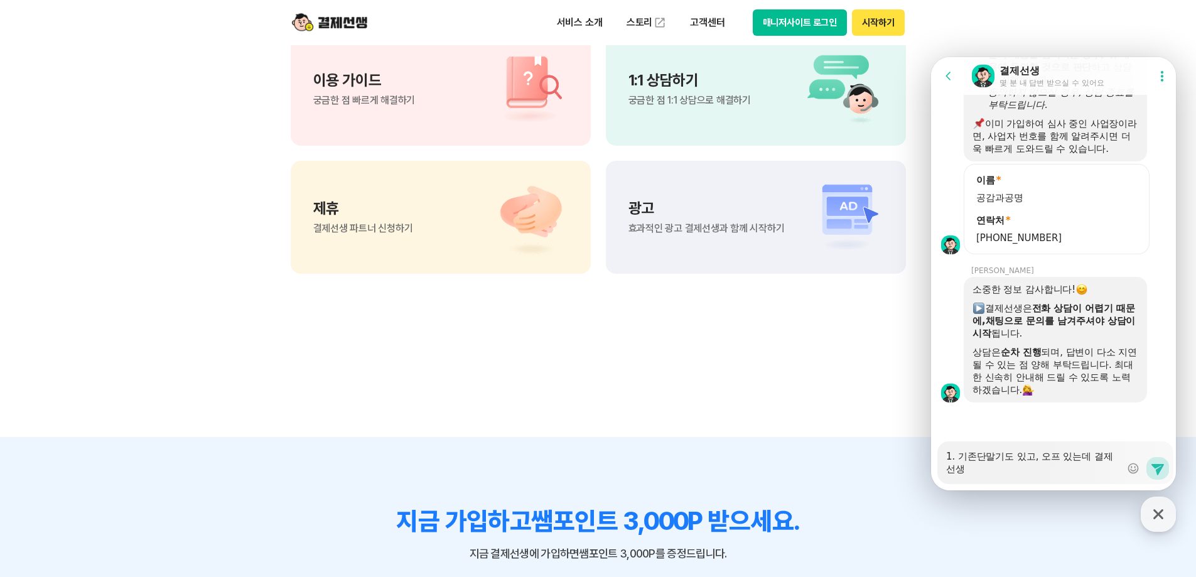
type textarea "1. 기존단말기도 있고, 오플 있는데 결제선생"
type textarea "x"
type textarea "1. 기존단말기도 있고, 오프라 있는데 결제선생"
type textarea "x"
type textarea "1. 기존단말기도 있고, 오프랑 있는데 결제선생"
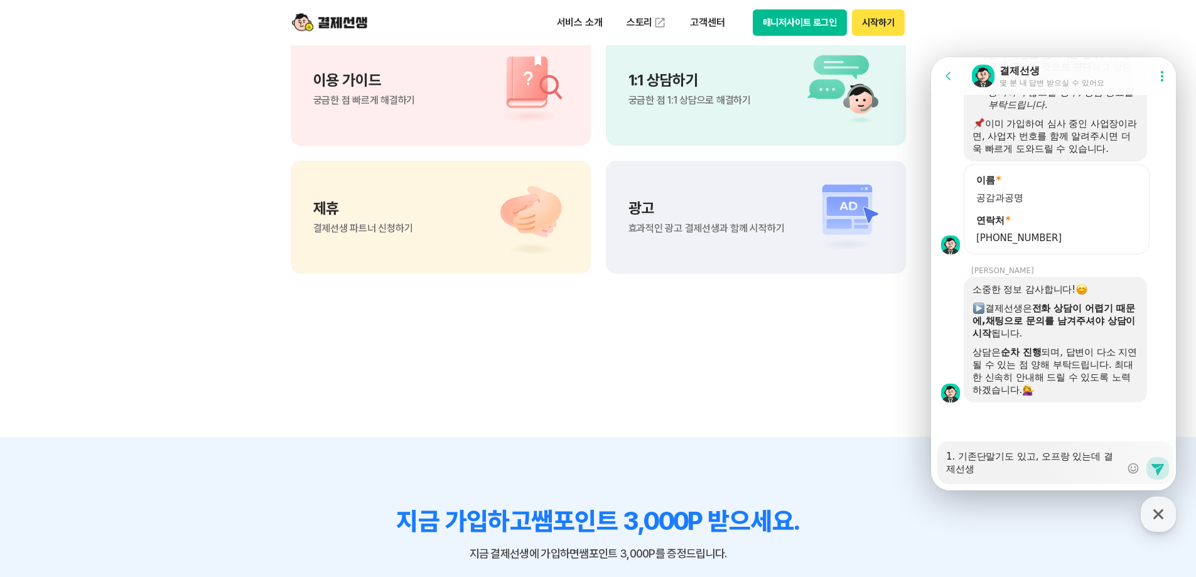
type textarea "x"
type textarea "1. 기존단말기도 있고, 오프라이 있는데 결제선생"
type textarea "x"
type textarea "1. 기존단말기도 있고, 오프라인 있는데 결제선생"
type textarea "x"
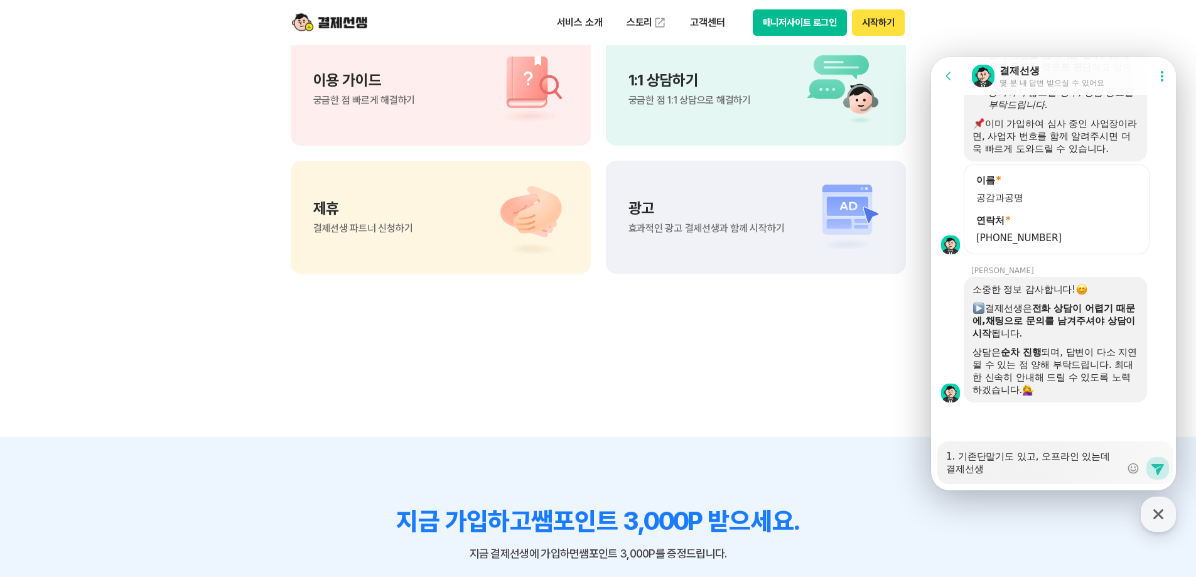
type textarea "1. 기존단말기도 있고, 오프라인ㅇ 있는데 결제선생"
type textarea "x"
type textarea "1. 기존단말기도 있고, 오프라인으 있는데 결제선생"
type textarea "x"
type textarea "1. 기존단말기도 있고, 오프라인을 있는데 결제선생"
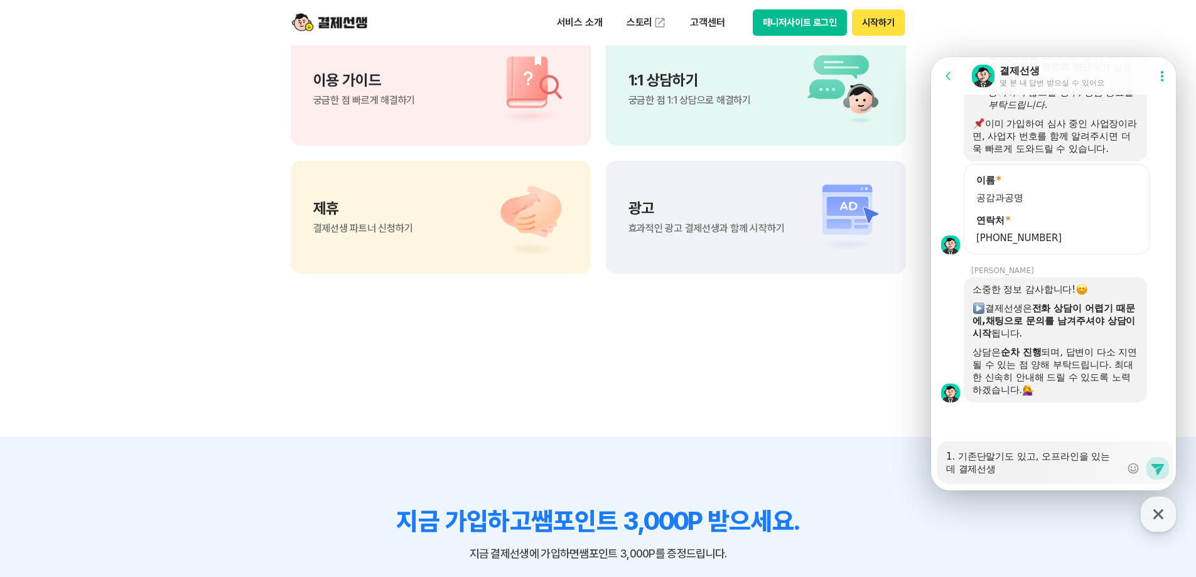
type textarea "x"
type textarea "1. 기존단말기도 있고, 오프라인으로 있는데 결제선생"
type textarea "x"
type textarea "1. 기존단말기도 있고, 오프라인으로 있는데 결제선생"
type textarea "x"
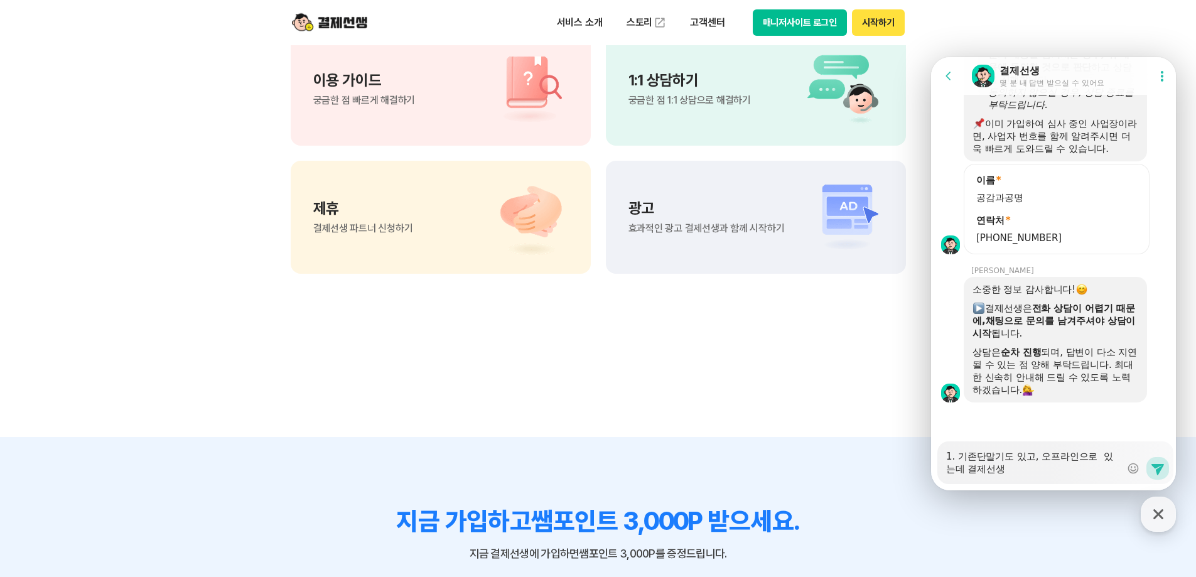
type textarea "1. 기존단말기도 있고, 오프라인으로 ㄱ 있는데 결제선생"
type textarea "x"
type textarea "1. 기존단말기도 있고, 오프라인으로 겨 있는데 결제선생"
type textarea "x"
type textarea "1. 기존단말기도 있고, 오프라인으로 ㄱ 있는데 결제선생"
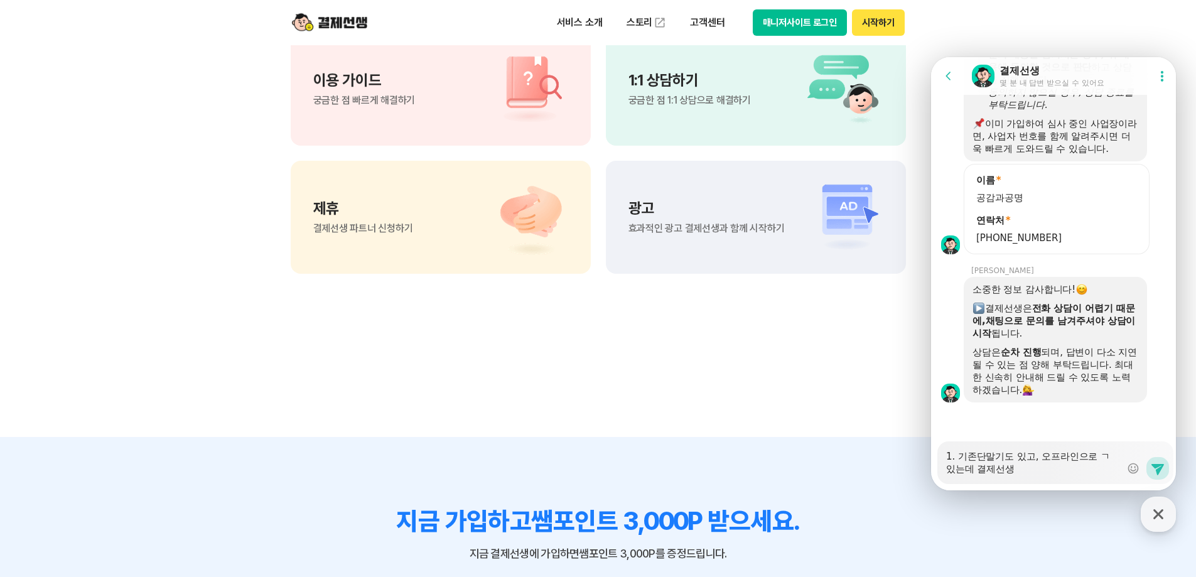
type textarea "x"
type textarea "1. 기존단말기도 있고, 오프라인으로 있는데 결제선생"
type textarea "x"
type textarea "1. 기존단말기도 있고, 오프라인으로 ㅋ 있는데 결제선생"
type textarea "x"
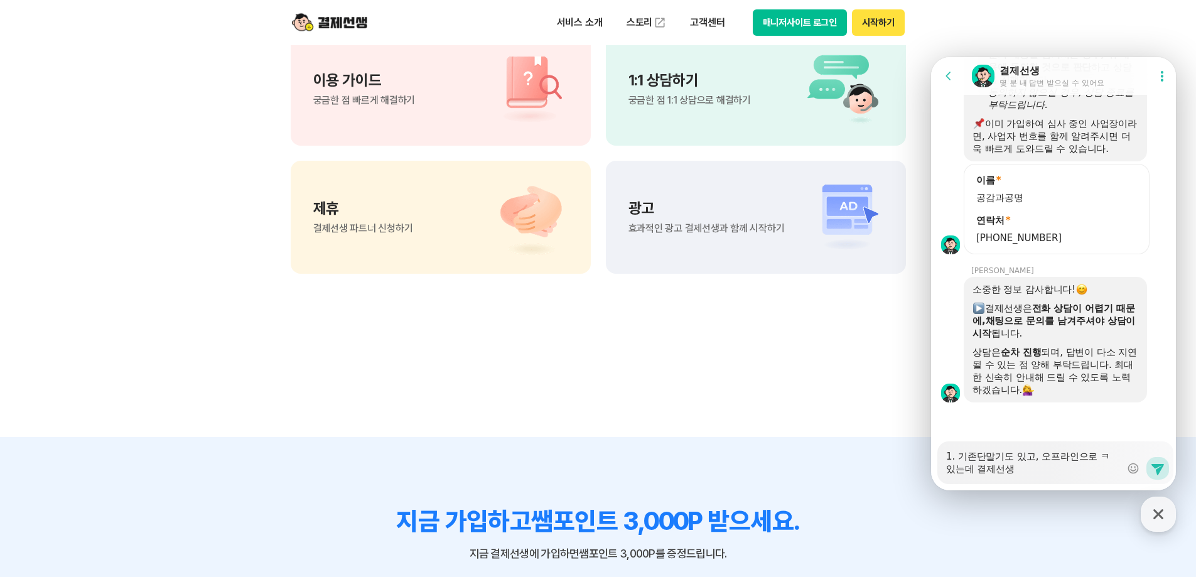
type textarea "1. 기존단말기도 있고, 오프라인으로 카 있는데 결제선생"
type textarea "x"
type textarea "1. 기존단말기도 있고, 오프라인으로 칻 있는데 결제선생"
type textarea "x"
type textarea "1. 기존단말기도 있고, 오프라인으로 카드 있는데 결제선생"
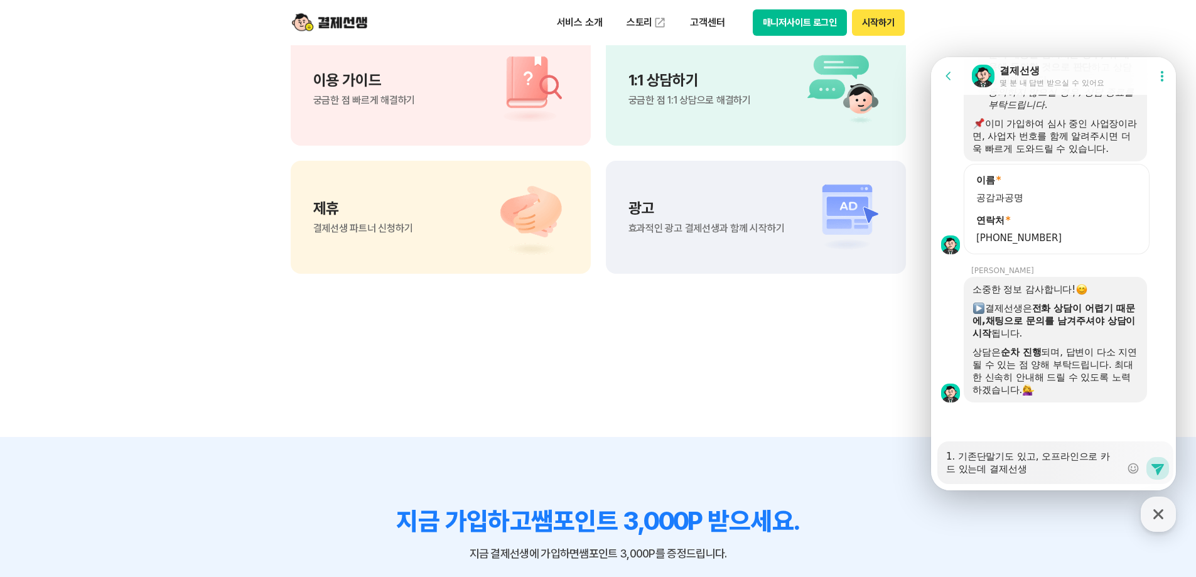
type textarea "x"
type textarea "1. 기존단말기도 있고, 오프라인으로 카득 있는데 결제선생"
type textarea "x"
type textarea "1. 기존단말기도 있고, 오프라인으로 카드겨 있는데 결제선생"
type textarea "x"
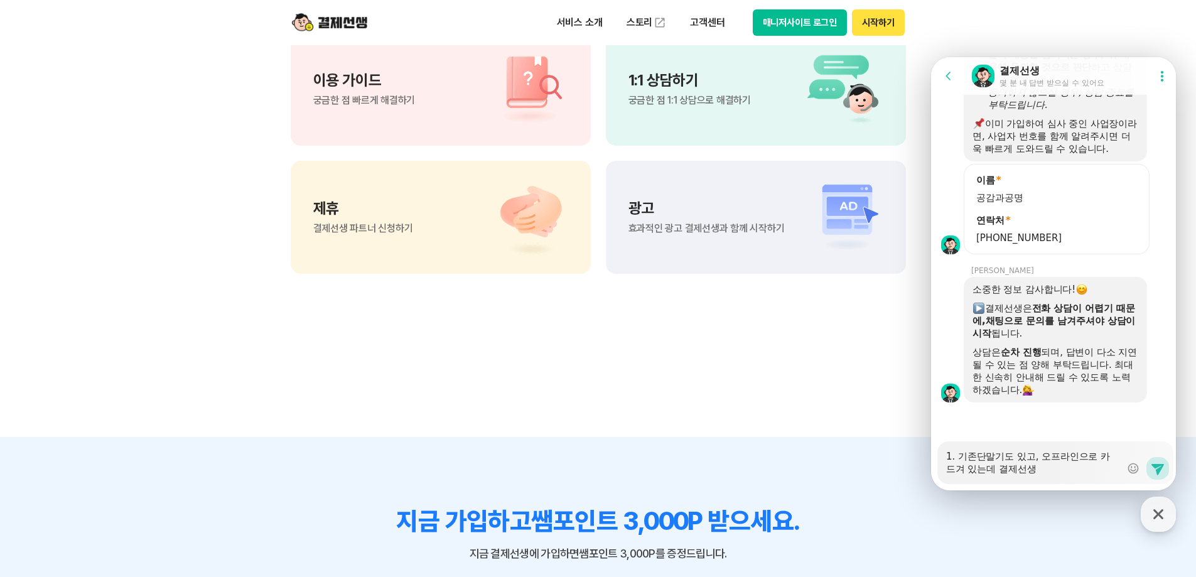
type textarea "1. 기존단말기도 있고, 오프라인으로 카드결 있는데 결제선생"
type textarea "x"
type textarea "1. 기존단말기도 있고, 오프라인으로 카드결ㅈ 있는데 결제선생"
type textarea "x"
type textarea "1. 기존단말기도 있고, 오프라인으로 카드결제 있는데 결제선생"
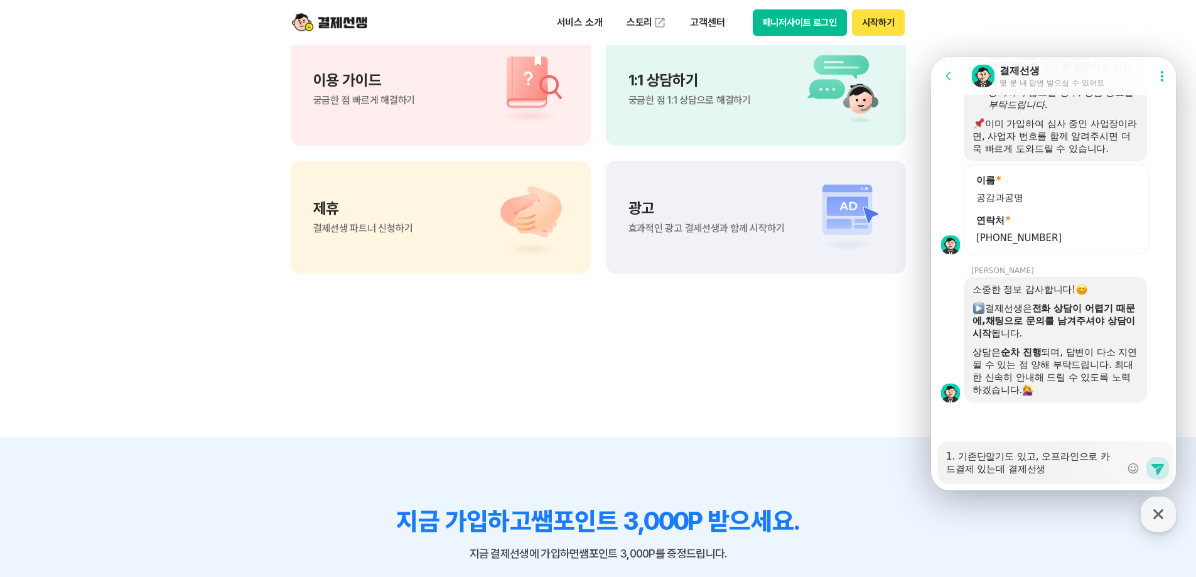
type textarea "x"
type textarea "1. 기존단말기도 있고, 오프라인으로 카드결젤 있는데 결제선생"
type textarea "x"
type textarea "1. 기존단말기도 있고, 오프라인으로 카드결제르 있는데 결제선생"
type textarea "x"
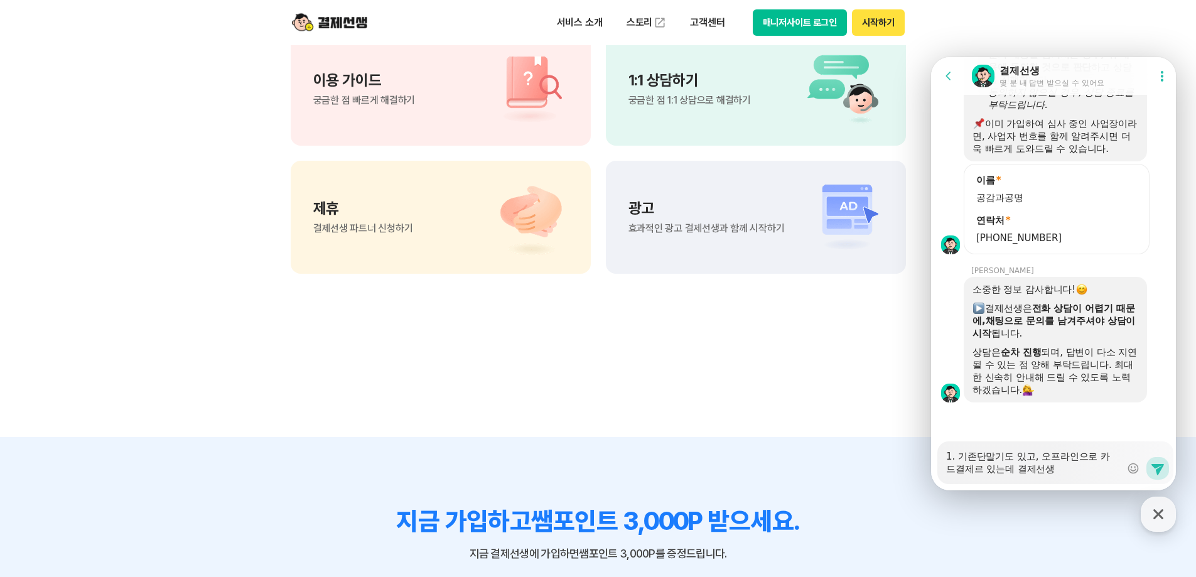
type textarea "1. 기존단말기도 있고, 오프라인으로 카드결제를 있는데 결제선생"
type textarea "x"
type textarea "1. 기존단말기도 있고, 오프라인으로 카드결제를 있는데 결제선생"
type textarea "x"
type textarea "1. 기존단말기도 있고, 오프라인으로 카드결제를 ㅇ 있는데 결제선생"
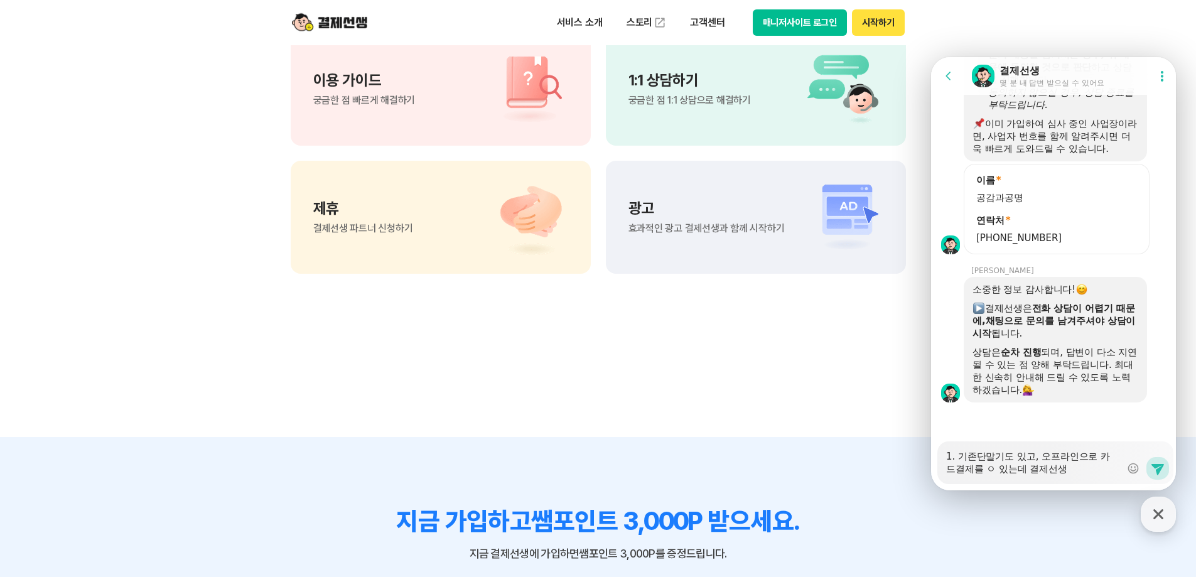
type textarea "x"
type textarea "1. 기존단말기도 있고, 오프라인으로 카드결제를 우 있는데 결제선생"
type textarea "x"
type textarea "1. 기존단말기도 있고, 오프라인으로 카드결제를 워 있는데 결제선생"
type textarea "x"
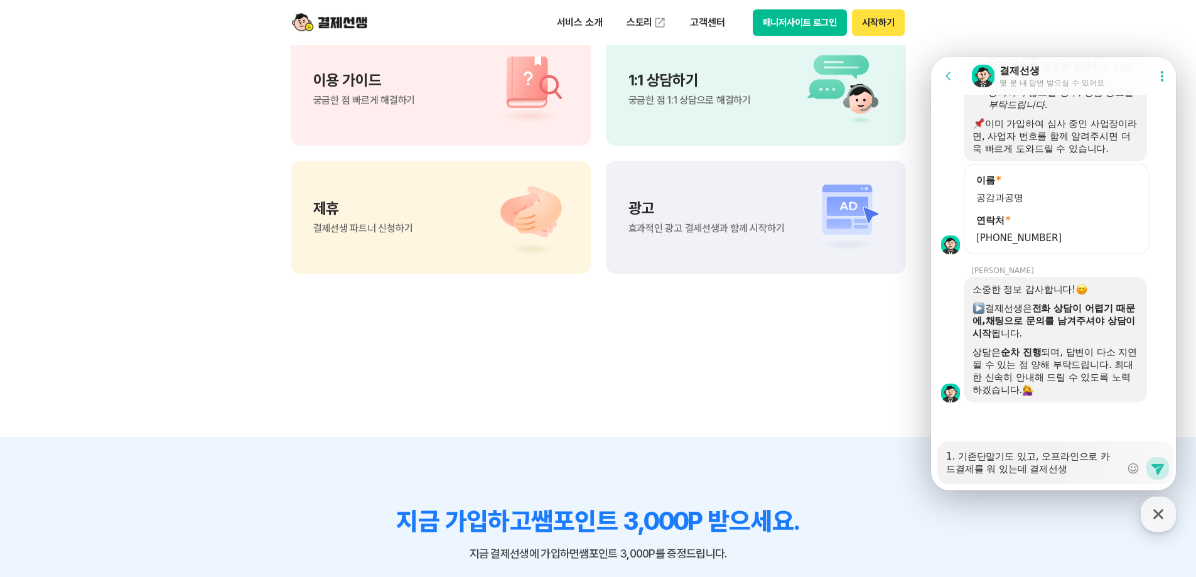
type textarea "1. 기존단말기도 있고, 오프라인으로 카드결제를 원 있는데 결제선생"
type textarea "x"
type textarea "1. 기존단말기도 있고, 오프라인으로 카드결제를 웒 있는데 결제선생"
type textarea "x"
type textarea "1. 기존단말기도 있고, 오프라인으로 카드결제를 원호 있는데 결제선생"
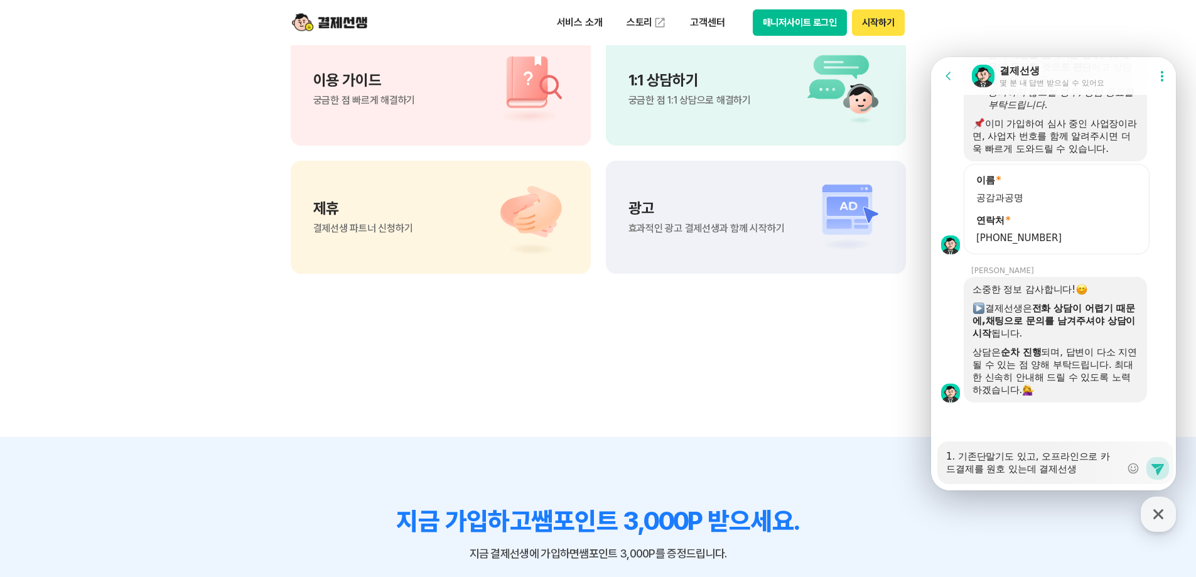
type textarea "x"
type textarea "1. 기존단말기도 있고, 오프라인으로 카드결제를 원화 있는데 결제선생"
type textarea "x"
type textarea "1. 기존단말기도 있고, 오프라인으로 카드결제를 원활 있는데 결제선생"
type textarea "x"
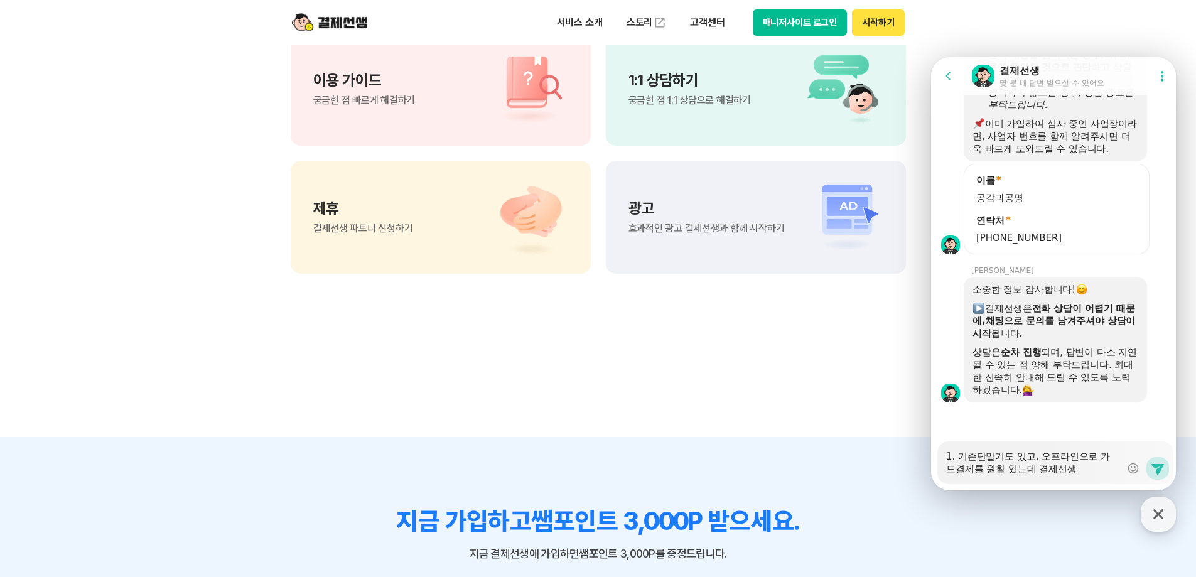
type textarea "1. 기존단말기도 있고, 오프라인으로 카드결제를 원홣 있는데 결제선생"
type textarea "x"
type textarea "1. 기존단말기도 있고, 오프라인으로 카드결제를 원활하 있는데 결제선생"
type textarea "x"
type textarea "1. 기존단말기도 있고, 오프라인으로 카드결제를 원활학 있는데 결제선생"
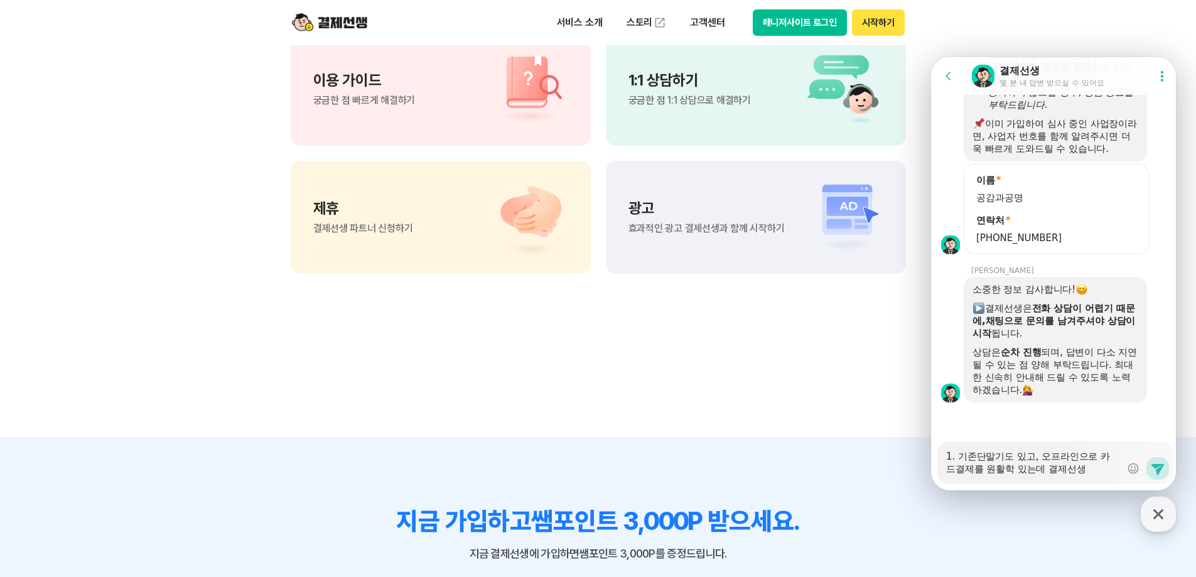
type textarea "x"
type textarea "1. 기존단말기도 있고, 오프라인으로 카드결제를 원활하게 있는데 결제선생"
type textarea "x"
type textarea "1. 기존단말기도 있고, 오프라인으로 카드결제를 원활하게 있는데 결제선생"
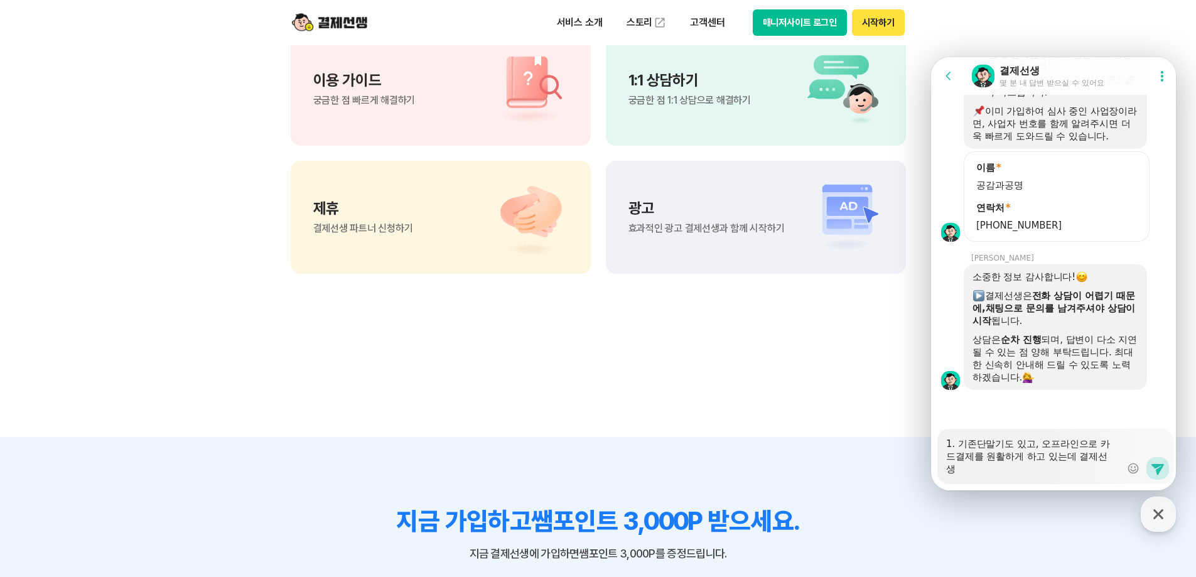
scroll to position [2973, 0]
click at [966, 468] on textarea "1. 기존단말기도 있고, 오프라인으로 카드결제를 원활하게 하고 있는데 결제선생" at bounding box center [1033, 452] width 175 height 46
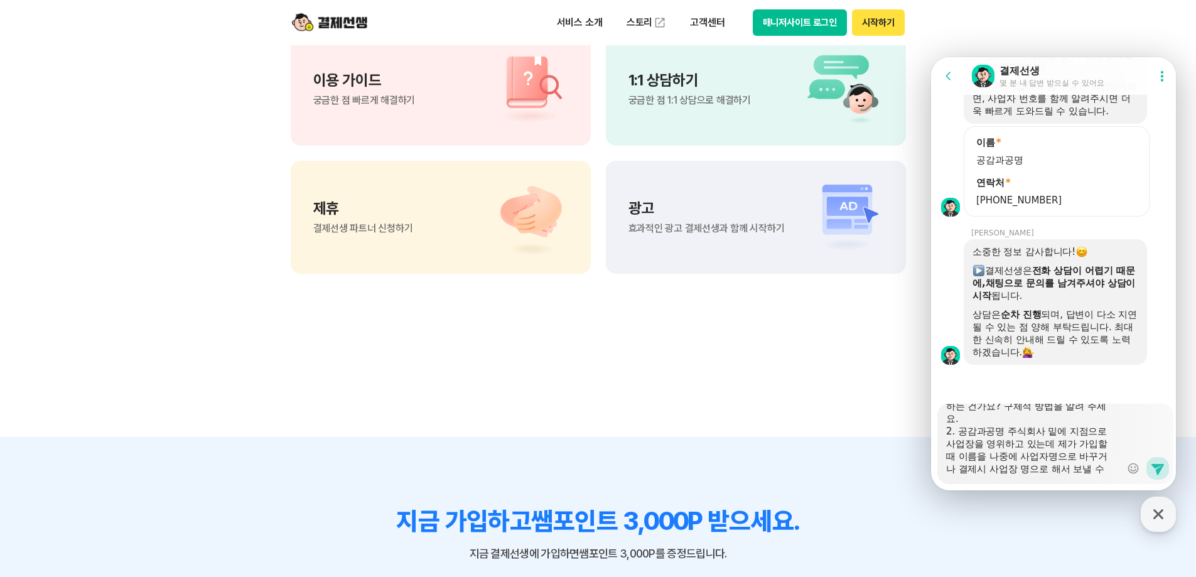
scroll to position [63, 0]
click at [1151, 465] on icon at bounding box center [1157, 469] width 13 height 11
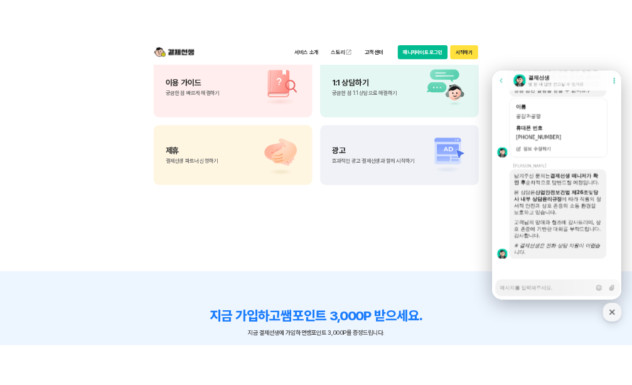
scroll to position [3561, 0]
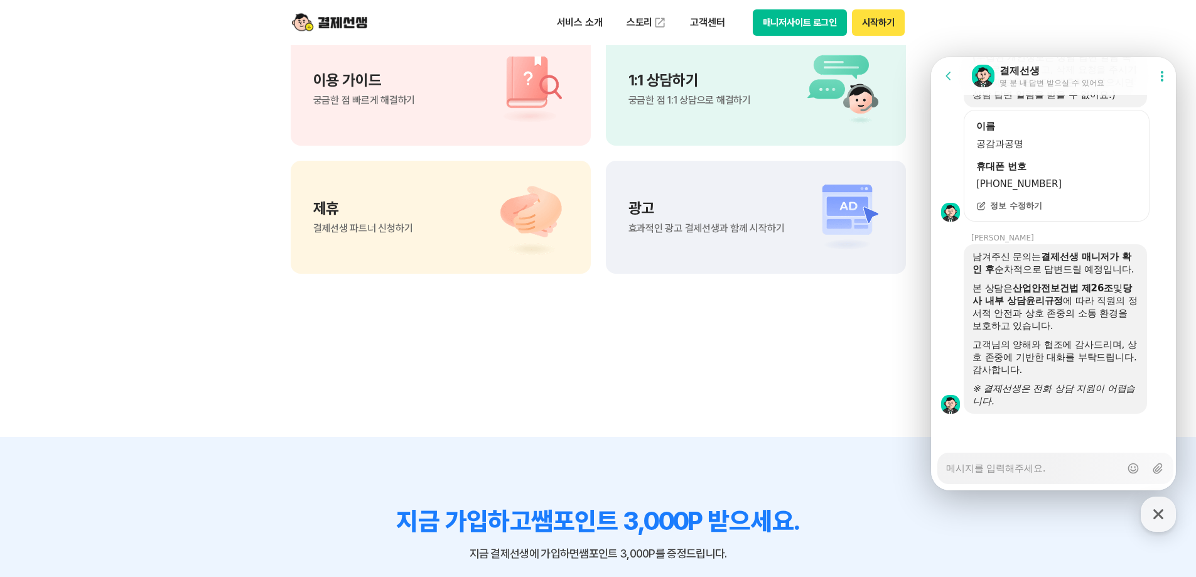
drag, startPoint x: 1173, startPoint y: 455, endPoint x: 2109, endPoint y: 537, distance: 939.7
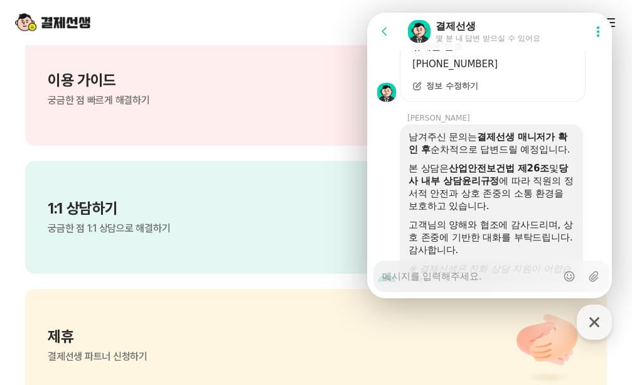
scroll to position [3709, 0]
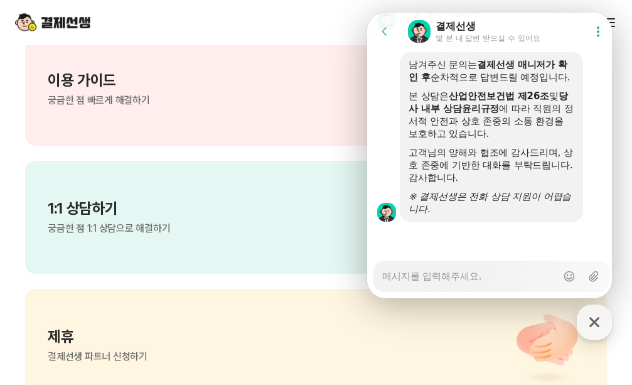
drag, startPoint x: 610, startPoint y: 273, endPoint x: 979, endPoint y: 308, distance: 370.8
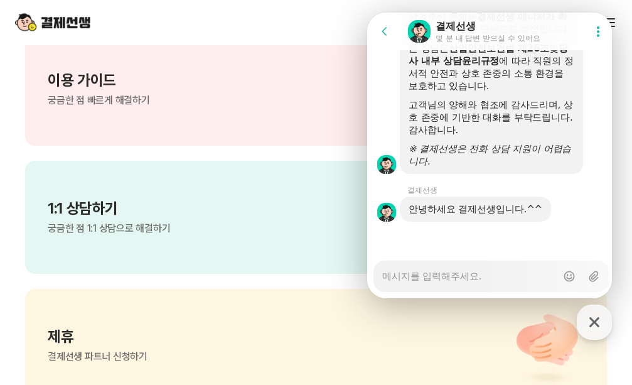
scroll to position [3756, 0]
click at [472, 274] on textarea "Messenger Input Textarea" at bounding box center [469, 271] width 175 height 21
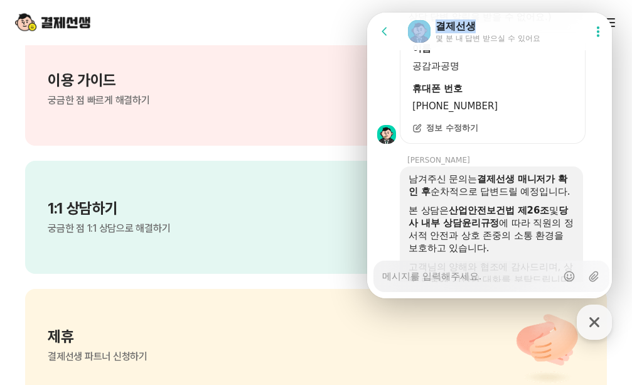
scroll to position [3413, 0]
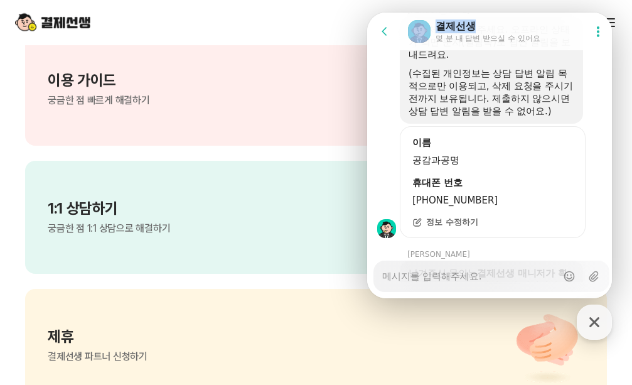
drag, startPoint x: 512, startPoint y: 25, endPoint x: 347, endPoint y: 12, distance: 166.3
click at [367, 13] on html "Go to previous page Chat Room 결제선생 몇 분 내 답변 받으실 수 있어요 Show userchat action dial…" at bounding box center [489, 13] width 245 height 0
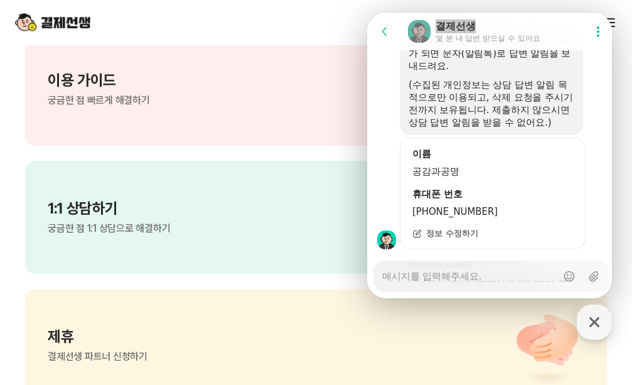
drag, startPoint x: 979, startPoint y: 276, endPoint x: 610, endPoint y: 276, distance: 369.2
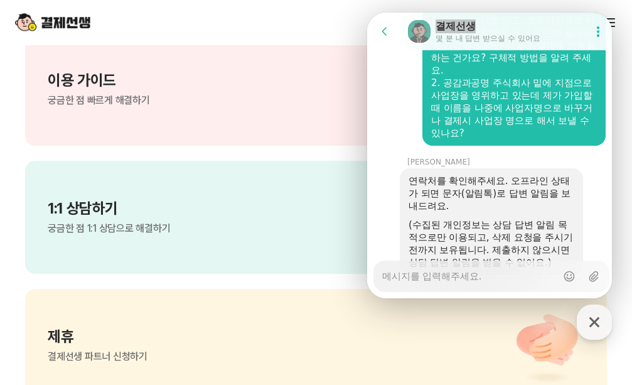
scroll to position [3265, 0]
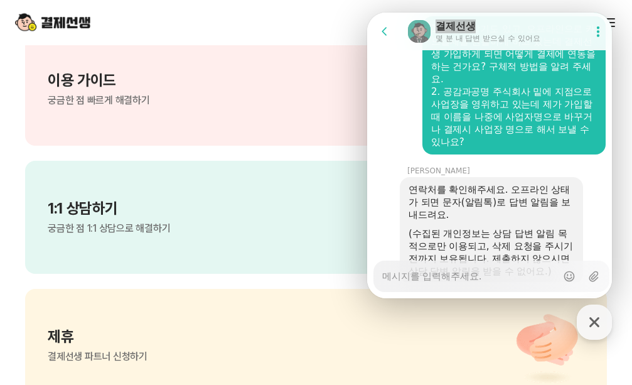
drag, startPoint x: 610, startPoint y: 268, endPoint x: 998, endPoint y: 270, distance: 388.0
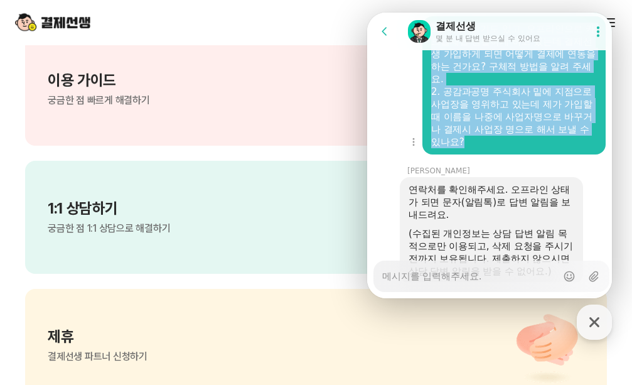
drag, startPoint x: 431, startPoint y: 78, endPoint x: 541, endPoint y: 195, distance: 160.8
click at [541, 154] on div "1. 기존단말기도 있고, 오프라인으로 카드결제를 원활하게 하고 있는데 결제선생 가입하게 되면 어떻게 결제에 연동을 하는 건가요? 구체적 방법을…" at bounding box center [514, 85] width 183 height 138
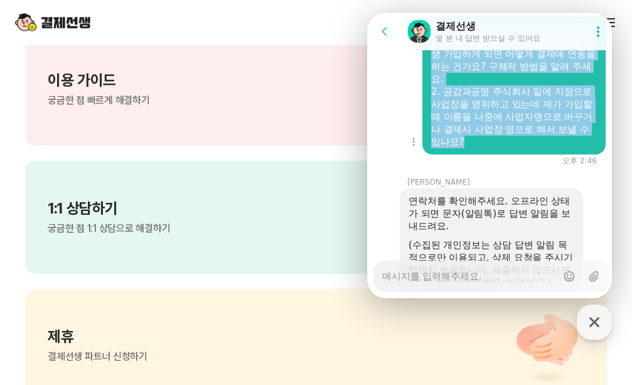
copy div "1. 기존단말기도 있고, 오프라인으로 카드결제를 원활하게 하고 있는데 결제선생 가입하게 되면 어떻게 결제에 연동을 하는 건가요? 구체적 방법을…"
click at [605, 154] on div "Show context menu 1. 기존단말기도 있고, 오프라인으로 카드결제를 원활하게 하고 있는데 결제선생 가입하게 되면 어떻게 결제에 연…" at bounding box center [491, 85] width 249 height 138
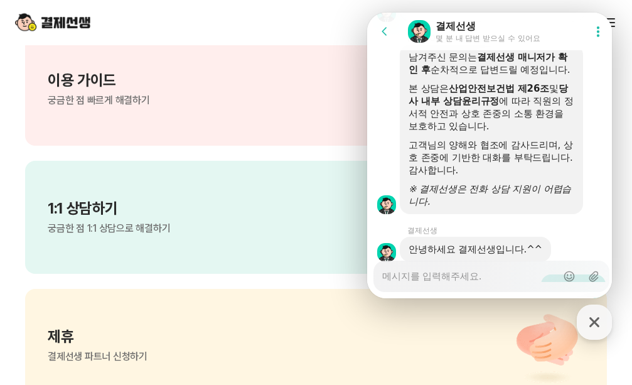
scroll to position [3805, 0]
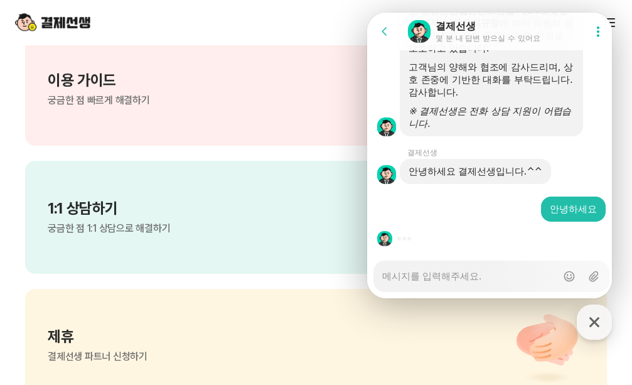
drag, startPoint x: 609, startPoint y: 247, endPoint x: 979, endPoint y: 311, distance: 375.3
click at [472, 274] on textarea "Messenger Input Textarea" at bounding box center [469, 271] width 175 height 21
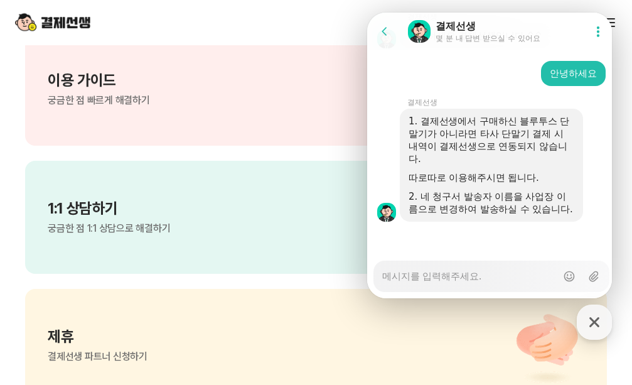
scroll to position [3953, 0]
click at [402, 276] on textarea "Messenger Input Textarea" at bounding box center [469, 271] width 175 height 21
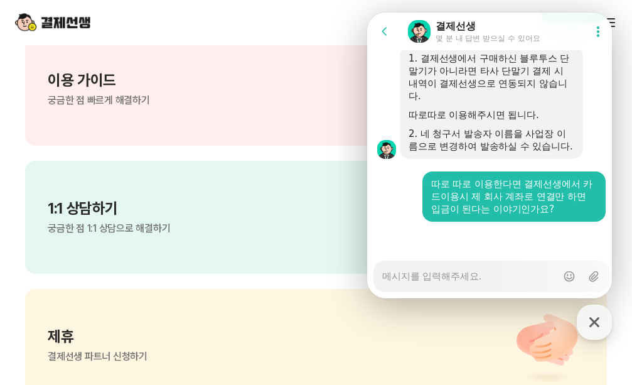
scroll to position [4016, 0]
click at [439, 284] on div "Messenger Input Textarea" at bounding box center [469, 276] width 175 height 30
click at [399, 279] on textarea "Messenger Input Textarea" at bounding box center [469, 271] width 175 height 21
click at [451, 205] on div "따로 따로 이용한다면 결제선생에서 카드이용시 제 회사 계좌로 연결만 하면 입금이 된다는 이야기인가요?" at bounding box center [514, 197] width 166 height 38
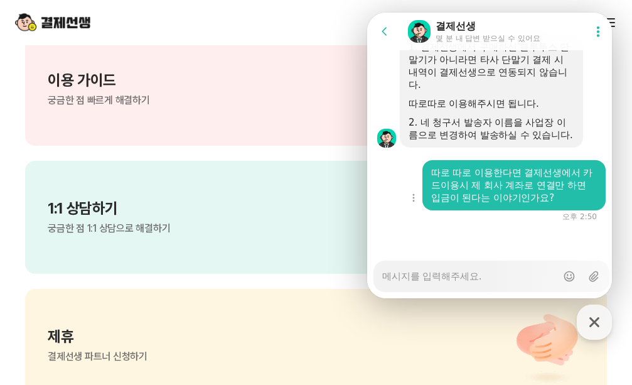
scroll to position [4027, 0]
click at [402, 293] on div at bounding box center [491, 290] width 249 height 16
click at [419, 274] on textarea "Messenger Input Textarea" at bounding box center [469, 271] width 175 height 21
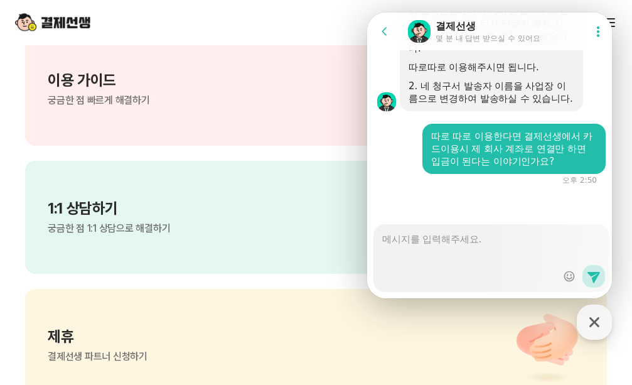
scroll to position [4103, 0]
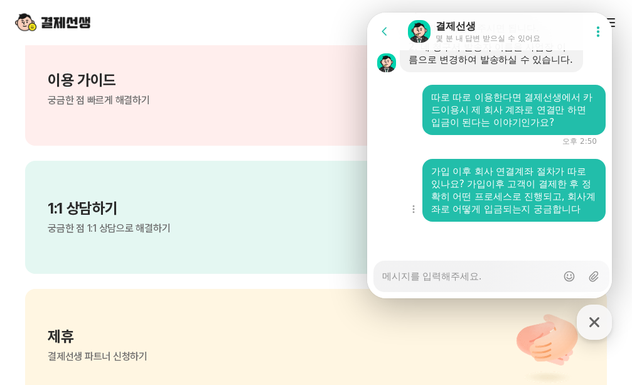
click at [555, 203] on div "가입 이후 회사 연결계좌 절차가 따로 있나요? 가입이후 고객이 결제한 후 정확히 어떤 프로세스로 진행되고, 회사계좌로 어떻게 입금되는지 궁금합…" at bounding box center [514, 190] width 166 height 50
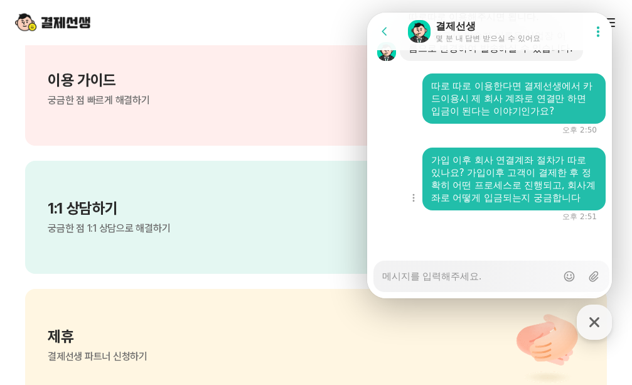
scroll to position [4114, 0]
click at [419, 281] on textarea "Messenger Input Textarea" at bounding box center [469, 271] width 175 height 21
drag, startPoint x: 610, startPoint y: 281, endPoint x: 982, endPoint y: 306, distance: 372.5
click at [600, 29] on icon at bounding box center [598, 31] width 13 height 13
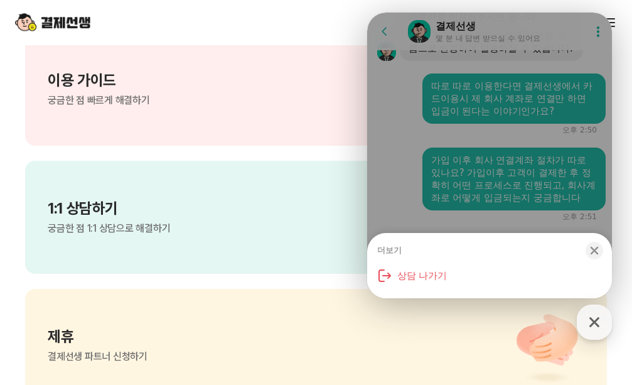
click at [396, 251] on div "더보기" at bounding box center [389, 250] width 24 height 11
click at [600, 248] on icon "button" at bounding box center [594, 250] width 13 height 13
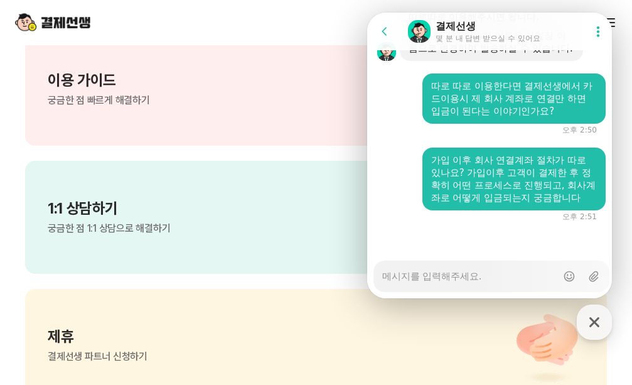
click at [513, 283] on div "Messenger Input Textarea" at bounding box center [469, 276] width 175 height 30
click at [477, 277] on textarea "Messenger Input Textarea" at bounding box center [469, 271] width 175 height 21
click at [467, 274] on textarea "Messenger Input Textarea" at bounding box center [469, 271] width 175 height 21
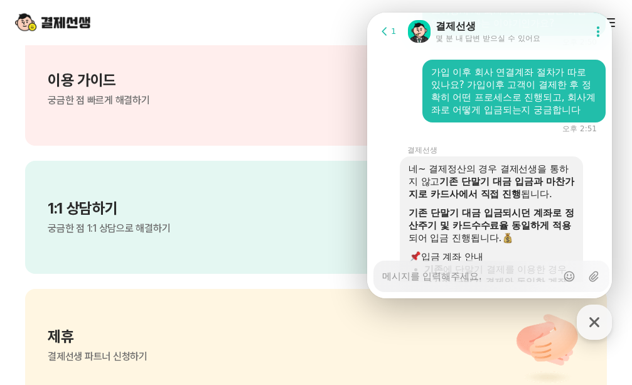
scroll to position [4545, 0]
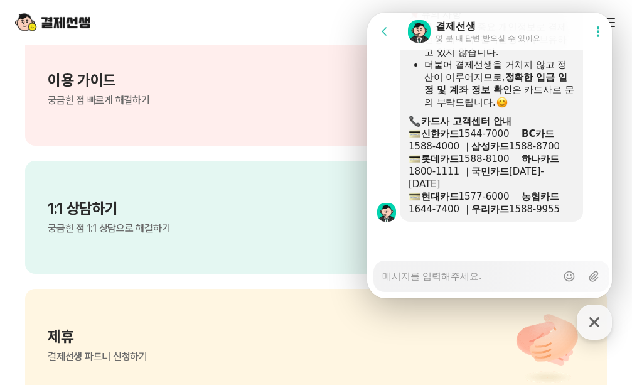
click at [534, 93] on b "정확한 입금 일정 및 계좌 정보 확인" at bounding box center [495, 84] width 143 height 24
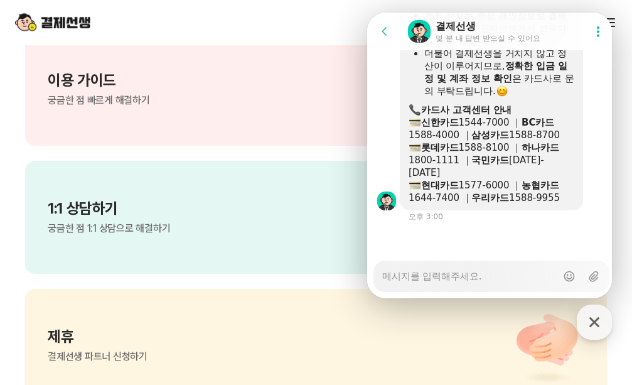
scroll to position [4556, 0]
click at [606, 186] on div "네~ 결제정산의 경우 결제선생을 통하지 않고 기존 단말기 대금 입금과 마찬가지로 카드사에서 직접 진행 됩니다. 기존 단말기 대금 입금되시던 계…" at bounding box center [508, 0] width 216 height 421
drag, startPoint x: 605, startPoint y: 293, endPoint x: 607, endPoint y: 279, distance: 14.0
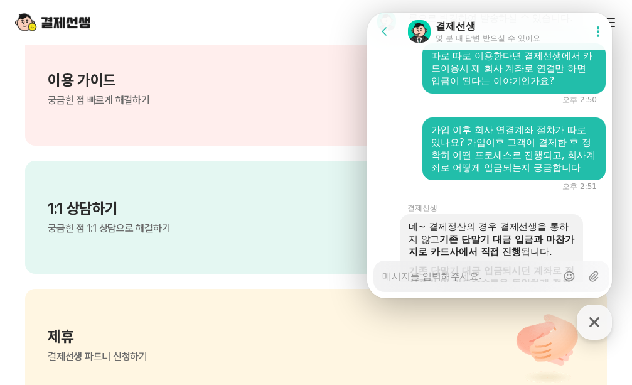
scroll to position [3806, 0]
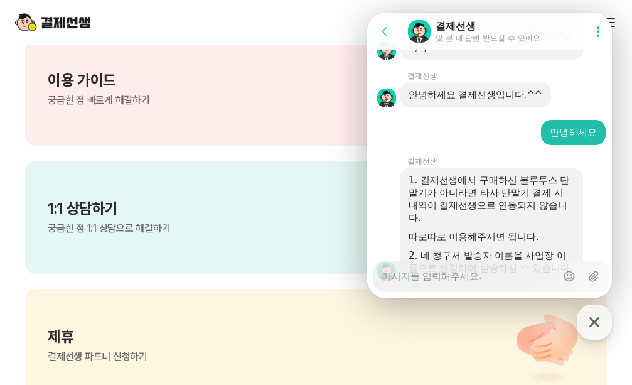
click at [613, 192] on section "궁금한 점이 더 있으신가요? 이용 가이드 궁금한 점 빠르게 해결하기 1:1 상담하기 궁금한 점 1:1 상담으로 해결하기 제휴 결제선생 파트너 …" at bounding box center [316, 248] width 632 height 892
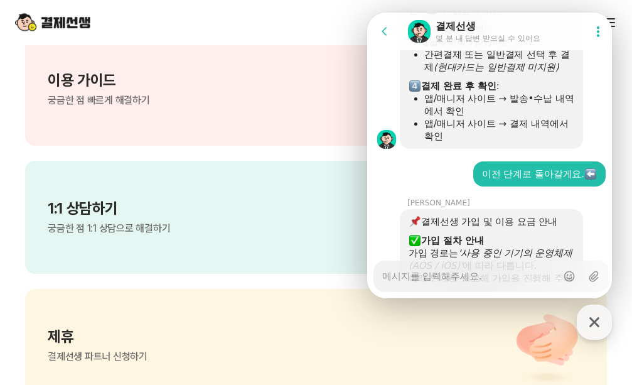
scroll to position [1479, 0]
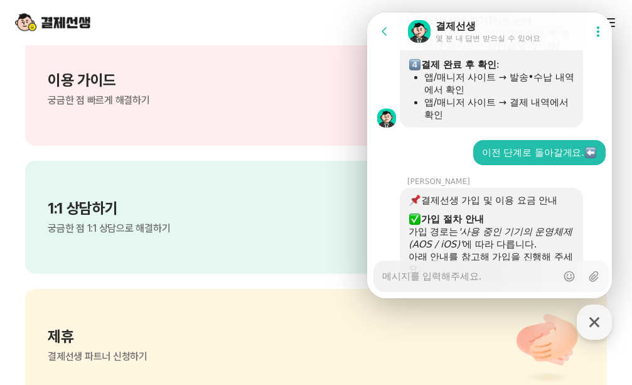
click at [588, 158] on img at bounding box center [590, 152] width 11 height 11
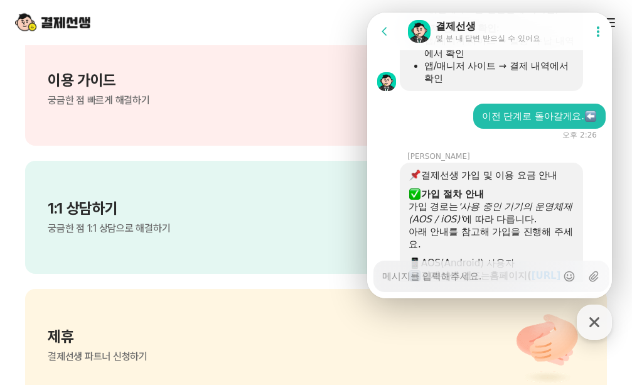
scroll to position [1536, 0]
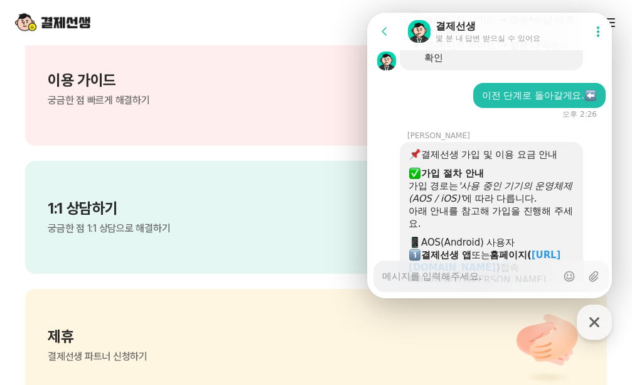
click at [587, 101] on img at bounding box center [590, 95] width 11 height 11
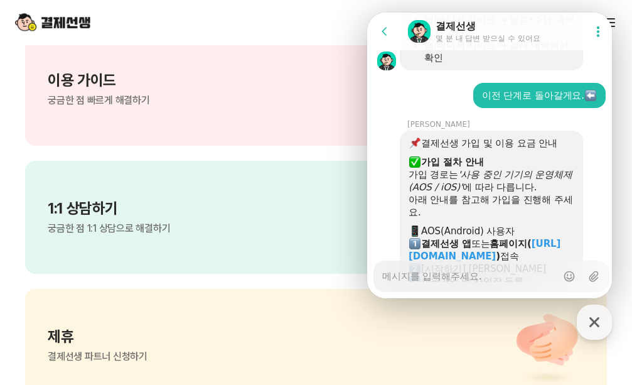
drag, startPoint x: 608, startPoint y: 109, endPoint x: 981, endPoint y: 128, distance: 374.0
click at [611, 121] on div "Go to previous page Chat Room 결제선생 몇 분 내 답변 받으실 수 있어요 Show userchat action dial…" at bounding box center [489, 156] width 245 height 286
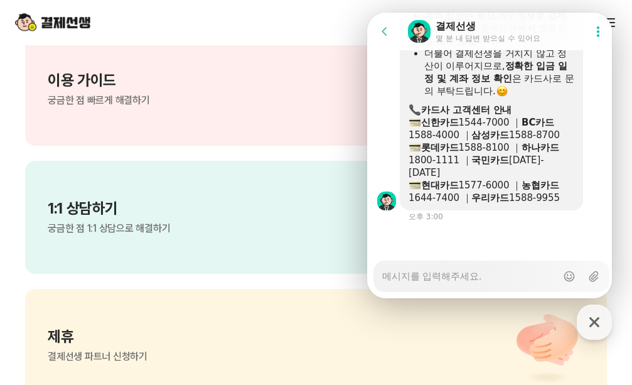
scroll to position [4556, 0]
click at [484, 278] on textarea "Messenger Input Textarea" at bounding box center [469, 271] width 175 height 21
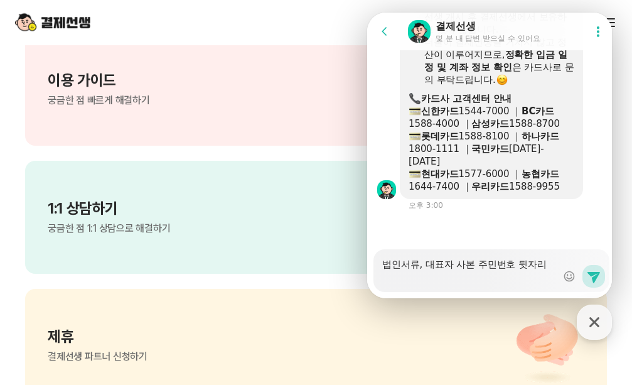
scroll to position [4567, 0]
click at [460, 268] on textarea "법인서류, 대표자 사본 주민번호 뒷자리가 안 보여도 되나요?" at bounding box center [469, 266] width 175 height 34
click at [515, 276] on textarea "법인서류, 대표자 신분증 사본 주민번호 뒷자리가 안 보여도 되나요?" at bounding box center [469, 266] width 175 height 34
click at [591, 276] on icon at bounding box center [594, 277] width 13 height 11
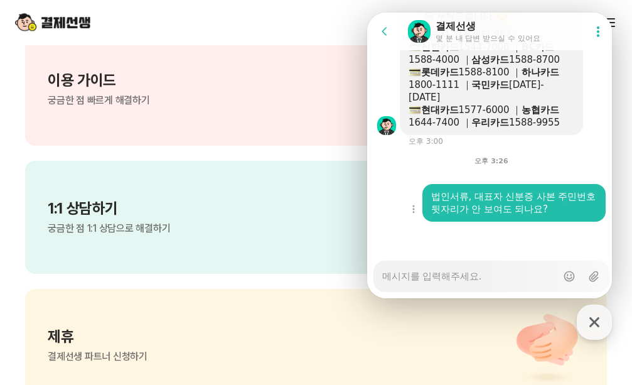
click at [554, 195] on div "법인서류, 대표자 신분증 사본 주민번호 뒷자리가 안 보여도 되나요?" at bounding box center [514, 202] width 166 height 25
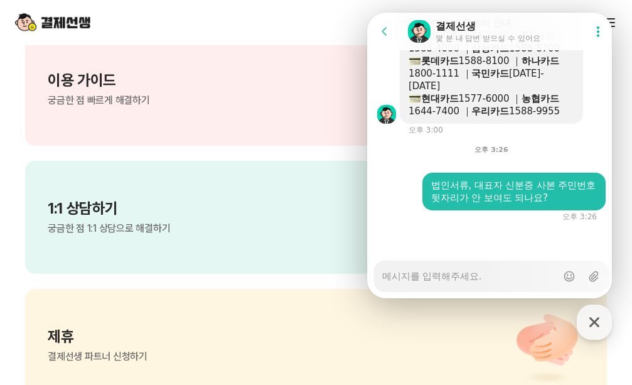
scroll to position [4643, 0]
click at [492, 283] on div "Messenger Input Textarea" at bounding box center [469, 276] width 175 height 30
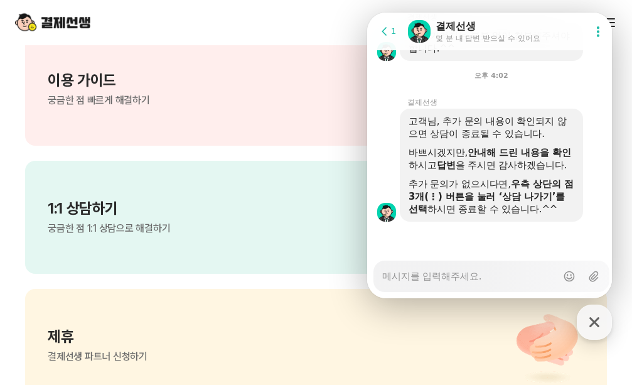
scroll to position [4876, 0]
click at [462, 278] on textarea "Messenger Input Textarea" at bounding box center [469, 271] width 175 height 21
click at [601, 186] on div "고객님, 추가 문의 내용이 확인되지 않으면 상담이 종료될 수 있습니다. 바쁘시겠지만, 안내해 드린 내용을 확인 하시고 답변 을 주시면 감사하겠…" at bounding box center [508, 165] width 216 height 113
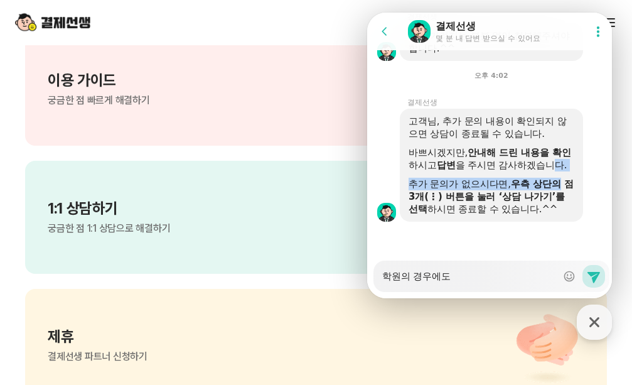
drag, startPoint x: 603, startPoint y: 186, endPoint x: 607, endPoint y: 153, distance: 33.5
click at [607, 153] on div "고객님, 추가 문의 내용이 확인되지 않으면 상담이 종료될 수 있습니다. 바쁘시겠지만, 안내해 드린 내용을 확인 하시고 답변 을 주시면 감사하겠…" at bounding box center [508, 165] width 216 height 113
click at [607, 163] on div "고객님, 추가 문의 내용이 확인되지 않으면 상담이 종료될 수 있습니다. 바쁘시겠지만, 안내해 드린 내용을 확인 하시고 답변 을 주시면 감사하겠…" at bounding box center [508, 165] width 216 height 113
click at [458, 279] on textarea "학원의 경우에도" at bounding box center [469, 271] width 175 height 21
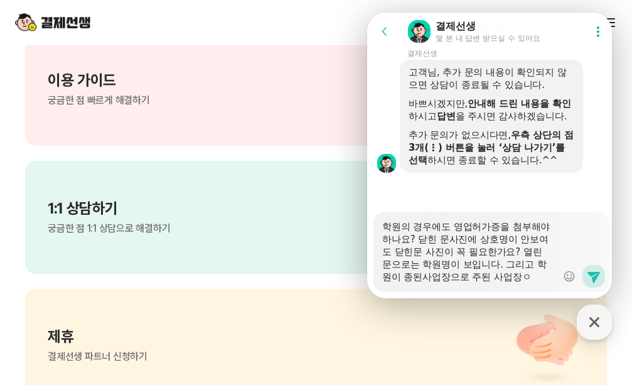
scroll to position [13, 0]
click at [498, 263] on textarea "학원의 경우에도 영업허가증을 첨부해야 하나요? 닫힌 문사진에 상호명이 안보여도 닫힌문 사진이 꼭 필요한가요? 열린문으로는 학원명이 보입니다. …" at bounding box center [469, 248] width 175 height 72
click at [510, 263] on textarea "학원의 경우에도 영업허가증을 첨부해야 하나요? 닫힌 문사진에 상호명이 안보여도 닫힌문 사진이 꼭 필요한가요? 열린문으로는 학원명이 보입니다. …" at bounding box center [469, 248] width 175 height 72
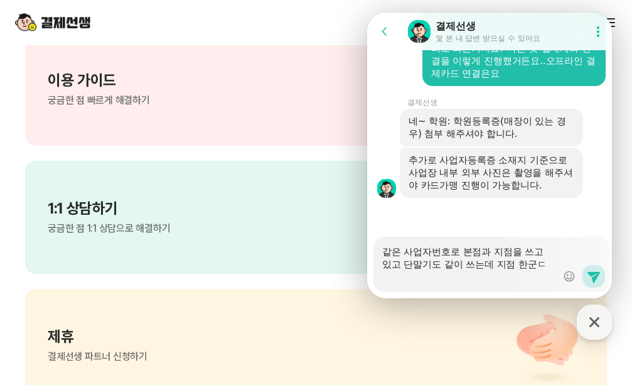
scroll to position [5163, 0]
click at [439, 281] on textarea "같은 사업자번호로 본점과 지점을 쓰고 있고 단말기도 같이 쓰는데 지점 한군데 사진으로만 가능한 것 아닌가요?" at bounding box center [469, 260] width 175 height 46
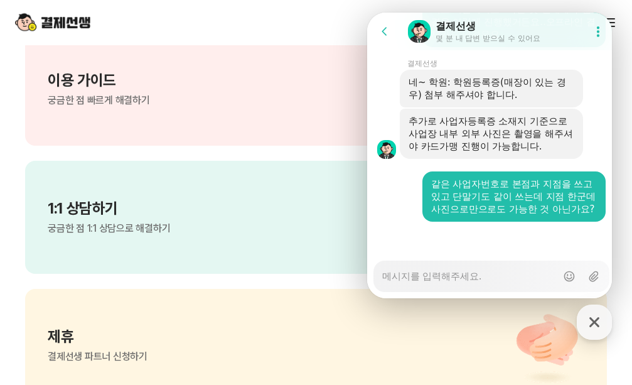
scroll to position [5214, 0]
click at [496, 206] on div "같은 사업자번호로 본점과 지점을 쓰고 있고 단말기도 같이 쓰는데 지점 한군데 사진으로만으로도 가능한 것 아닌가요?" at bounding box center [514, 197] width 166 height 38
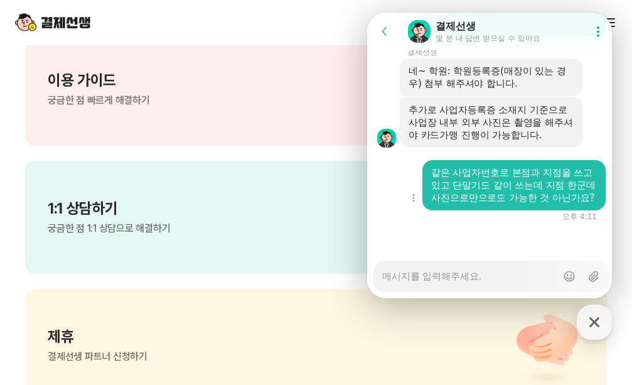
scroll to position [5225, 0]
click at [485, 274] on textarea "Messenger Input Textarea" at bounding box center [469, 271] width 175 height 21
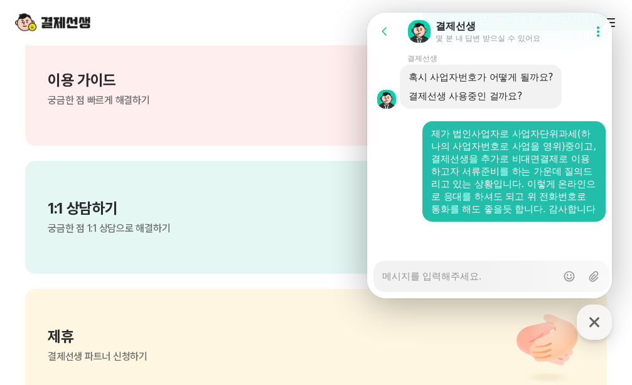
scroll to position [0, 0]
click at [490, 209] on div "제가 법인사업자로 사업자단위과세(하나의 사업자번호로 사업을 영위)중이고, 결제선생을 추가로 비대면결제로 이용하고자 서류준비를 하는 가운데 질의…" at bounding box center [514, 171] width 166 height 88
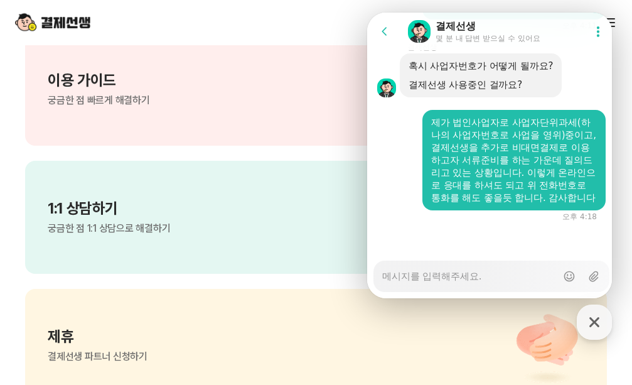
scroll to position [5429, 0]
click at [537, 78] on div "결제선생 사용중인 걸까요?" at bounding box center [481, 84] width 144 height 13
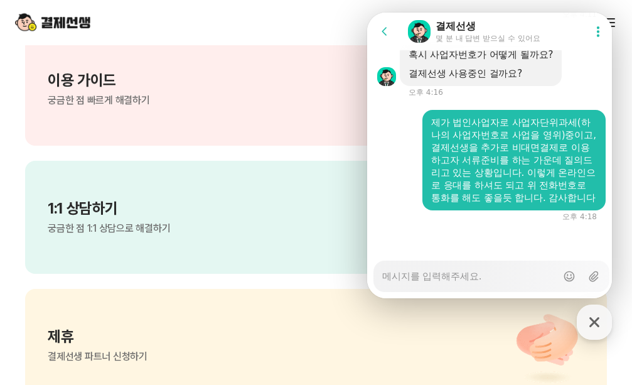
scroll to position [5440, 0]
click at [422, 268] on textarea "Messenger Input Textarea" at bounding box center [469, 271] width 175 height 21
click at [509, 193] on div "제가 법인사업자로 사업자단위과세(하나의 사업자번호로 사업을 영위)중이고, 결제선생을 추가로 비대면결제로 이용하고자 서류준비를 하는 가운데 질의…" at bounding box center [514, 160] width 166 height 88
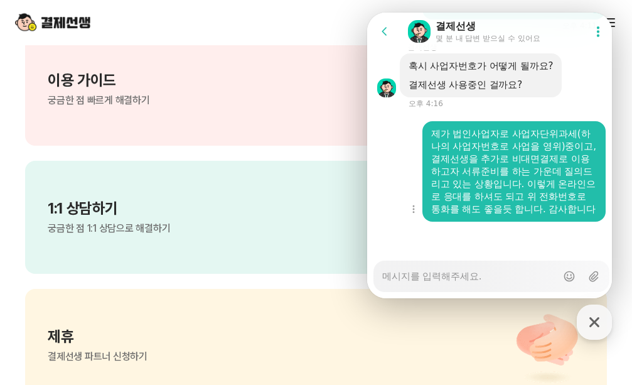
scroll to position [5429, 0]
click at [498, 274] on textarea "Messenger Input Textarea" at bounding box center [469, 271] width 175 height 21
click at [417, 207] on icon "button" at bounding box center [414, 209] width 10 height 10
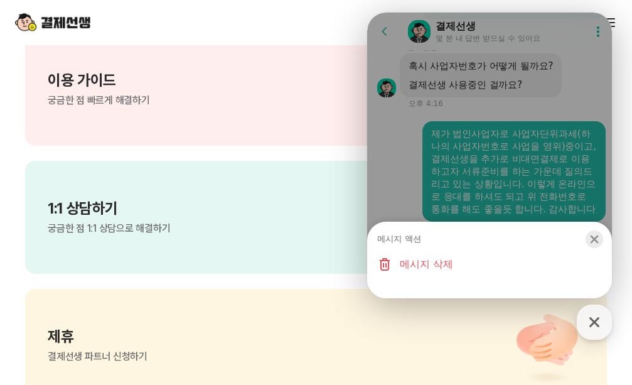
click at [600, 235] on icon "button" at bounding box center [594, 239] width 13 height 13
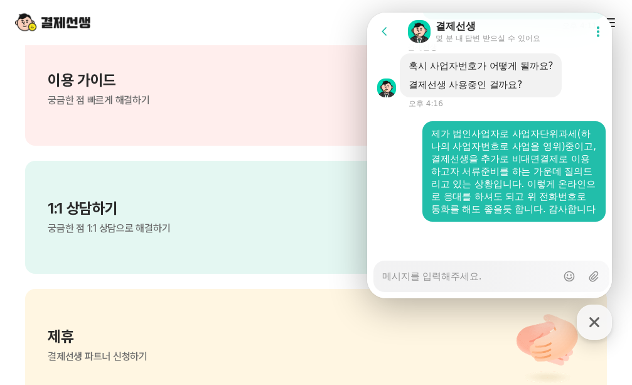
click at [414, 274] on textarea "Messenger Input Textarea" at bounding box center [469, 271] width 175 height 21
click at [542, 200] on div "제가 법인사업자로 사업자단위과세(하나의 사업자번호로 사업을 영위)중이고, 결제선생을 추가로 비대면결제로 이용하고자 서류준비를 하는 가운데 질의…" at bounding box center [514, 171] width 166 height 88
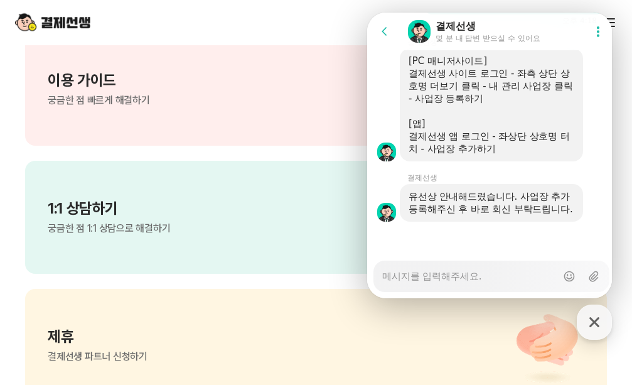
scroll to position [5648, 0]
click at [441, 271] on textarea "Messenger Input Textarea" at bounding box center [469, 271] width 175 height 21
click at [587, 282] on icon at bounding box center [593, 276] width 15 height 15
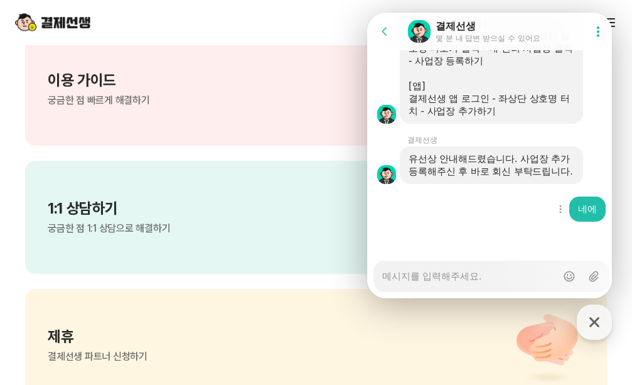
click at [597, 206] on div "네에" at bounding box center [587, 209] width 36 height 25
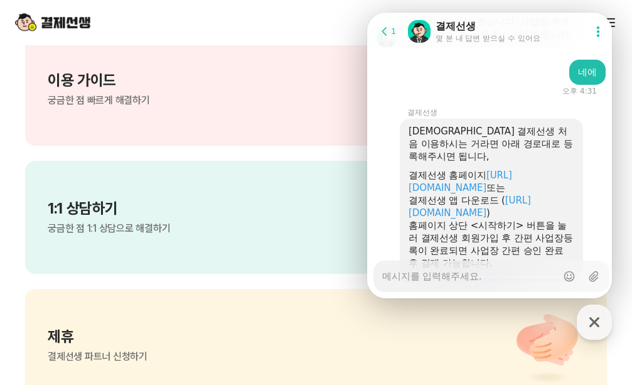
scroll to position [6032, 0]
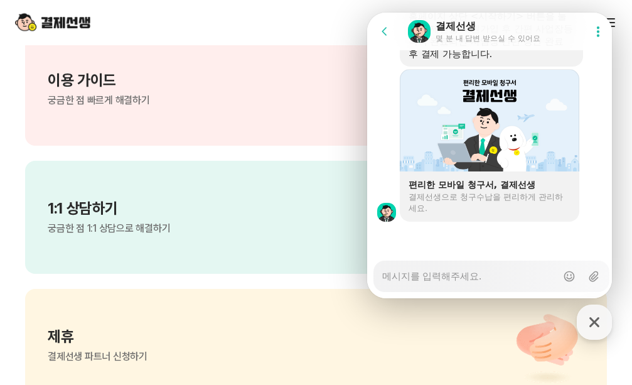
click at [483, 284] on div "Messenger Input Textarea" at bounding box center [469, 276] width 175 height 30
drag, startPoint x: 606, startPoint y: 288, endPoint x: 608, endPoint y: 279, distance: 9.6
drag, startPoint x: 606, startPoint y: 288, endPoint x: 608, endPoint y: 279, distance: 9.0
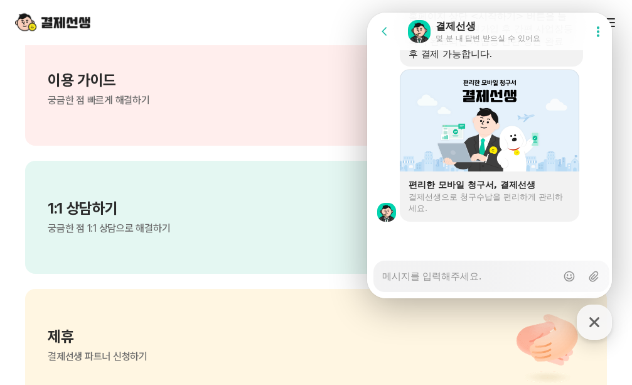
drag, startPoint x: 974, startPoint y: 305, endPoint x: 610, endPoint y: 240, distance: 369.2
drag, startPoint x: 972, startPoint y: 304, endPoint x: 607, endPoint y: 247, distance: 369.8
click at [607, 247] on div at bounding box center [491, 239] width 249 height 34
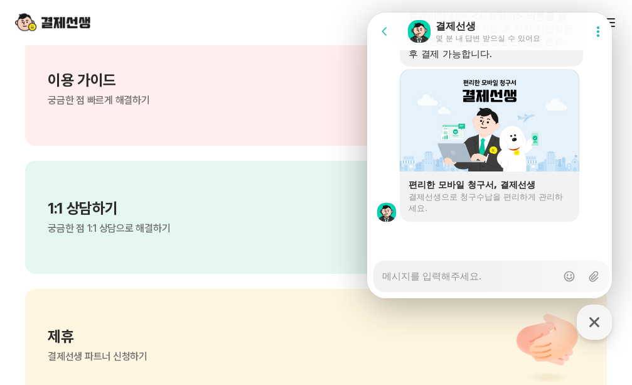
drag, startPoint x: 609, startPoint y: 280, endPoint x: 936, endPoint y: 303, distance: 327.9
click at [451, 277] on textarea "Messenger Input Textarea" at bounding box center [469, 271] width 175 height 21
click at [592, 271] on icon at bounding box center [593, 276] width 15 height 15
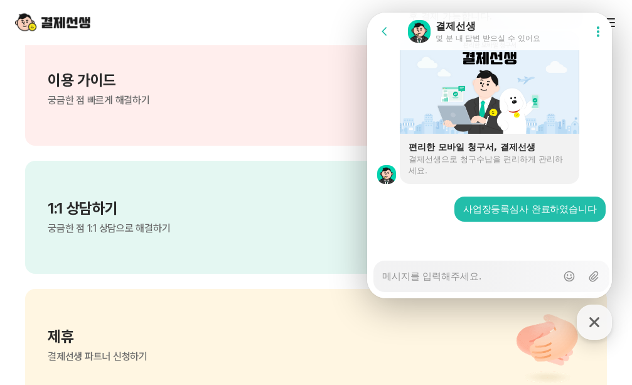
scroll to position [6070, 0]
click at [557, 216] on div "사업장등록심사 완료하였습니다" at bounding box center [530, 209] width 151 height 25
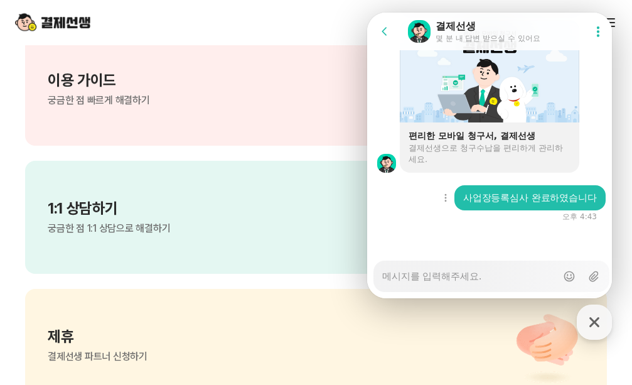
scroll to position [6081, 0]
click at [502, 282] on textarea "Messenger Input Textarea" at bounding box center [469, 271] width 175 height 21
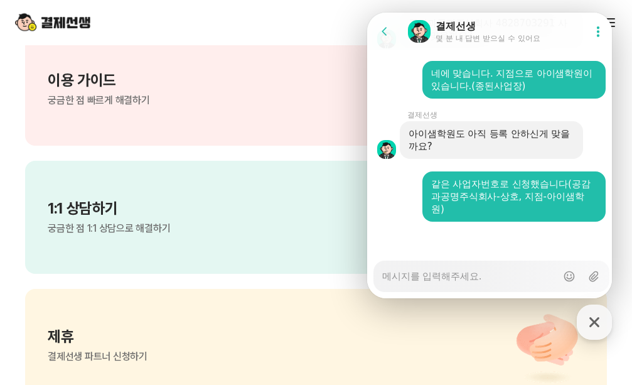
scroll to position [6315, 0]
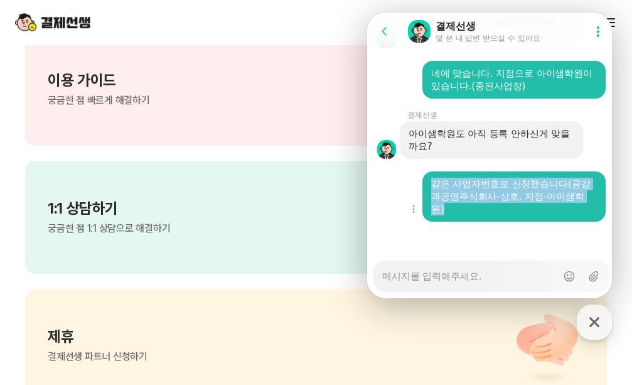
drag, startPoint x: 433, startPoint y: 183, endPoint x: 475, endPoint y: 212, distance: 51.0
click at [475, 212] on div "같은 사업자번호로 신청했습니다(공감과공명주식회사-상호, 지점-아이샘학원)" at bounding box center [514, 197] width 166 height 38
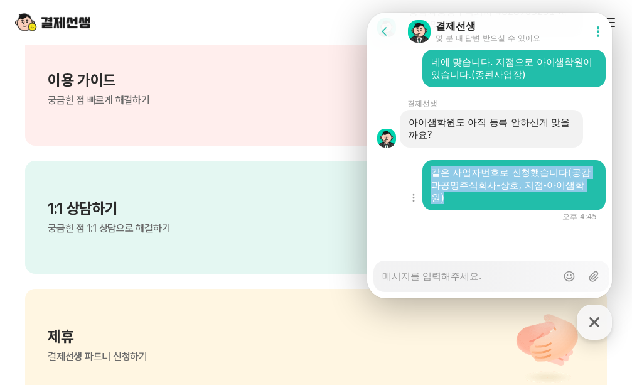
scroll to position [6326, 0]
copy div "같은 사업자번호로 신청했습니다(공감과공명주식회사-상호, 지점-아이샘학원)"
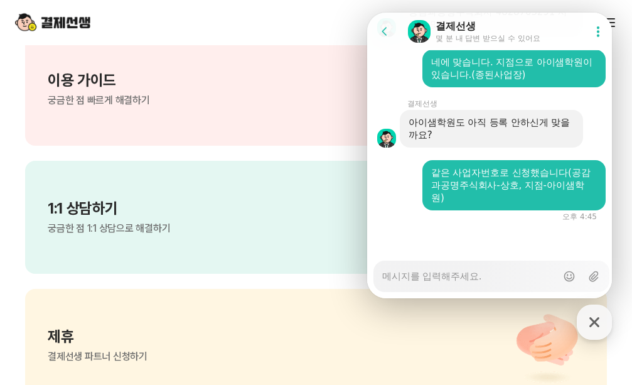
click at [447, 276] on textarea "Messenger Input Textarea" at bounding box center [469, 271] width 175 height 21
paste textarea "같은 사업자번호로 신청했습니다(공감과공명주식회사-상호, 지점-아이샘학원)"
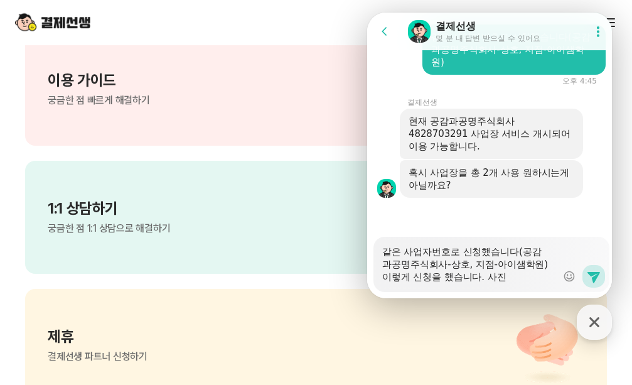
scroll to position [6462, 0]
click at [452, 252] on textarea "같은 사업자번호로 신청했습니다(공감과공명주식회사-상호, 지점-아이샘학원) 이렇게 신청을 했습니다. 사진" at bounding box center [469, 260] width 175 height 46
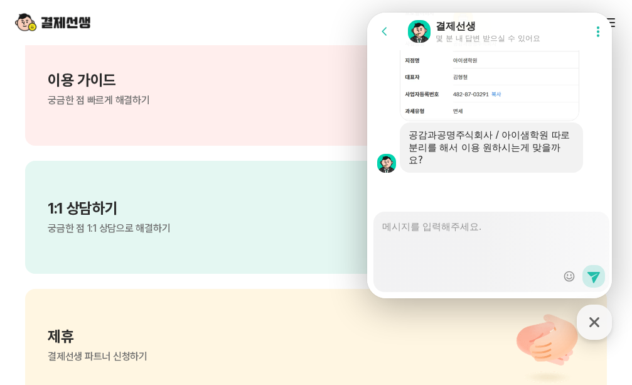
scroll to position [0, 0]
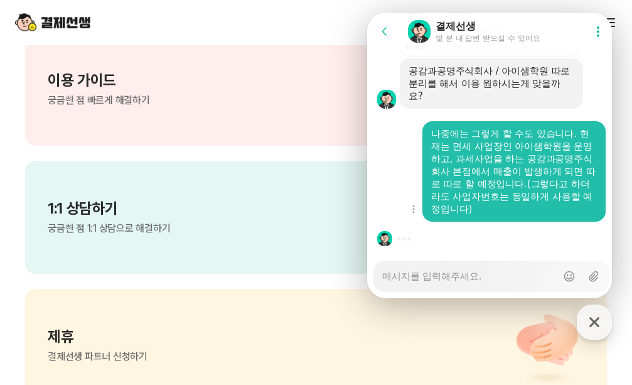
click at [555, 181] on div "나중에는 그렇게 할 수도 있습니다. 현재는 면세 사업장인 아이샘학원을 운영하고, 과세사업을 하는 공감과공명주식회사 본점에서 매출이 발생하게 되…" at bounding box center [514, 171] width 166 height 88
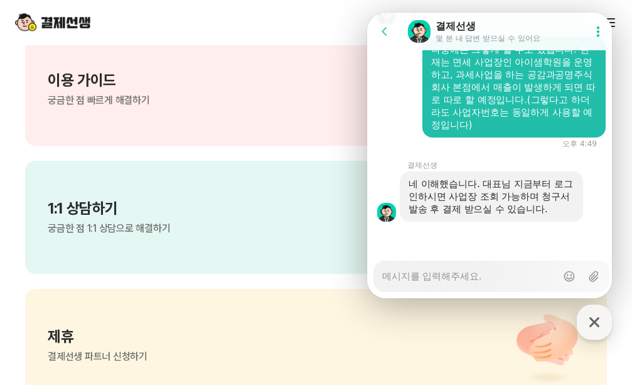
scroll to position [6967, 0]
click at [469, 279] on textarea "Messenger Input Textarea" at bounding box center [469, 271] width 175 height 21
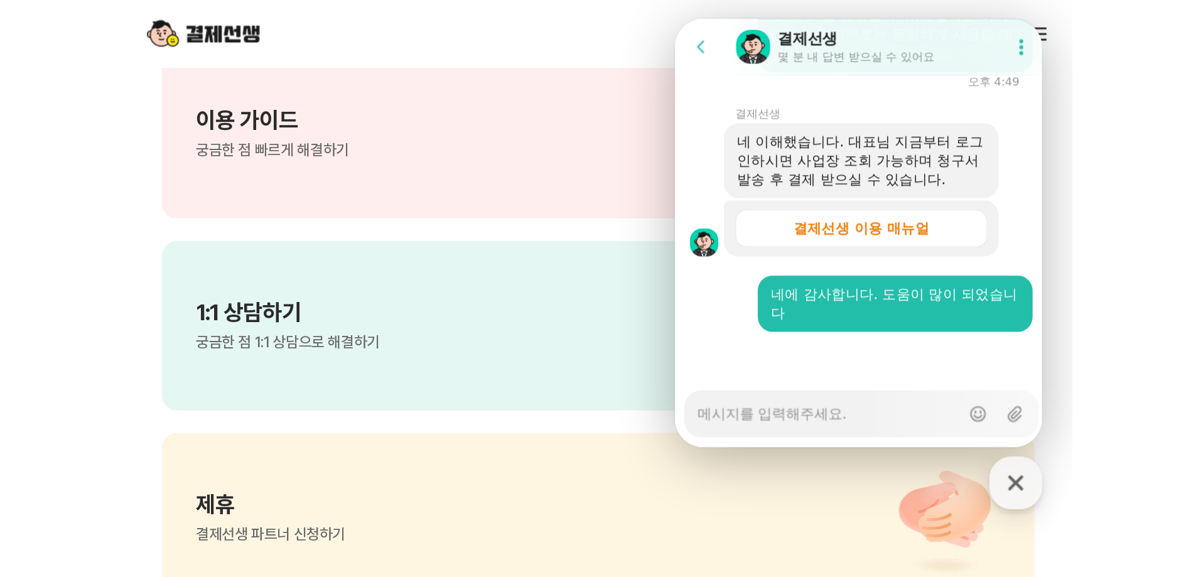
scroll to position [7056, 0]
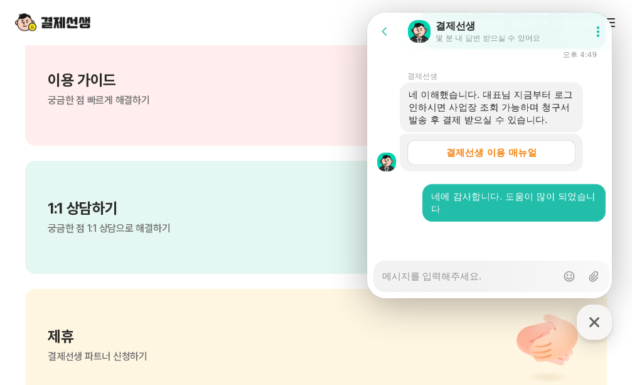
click at [490, 153] on div "결제선생 이용 매뉴얼" at bounding box center [491, 152] width 90 height 13
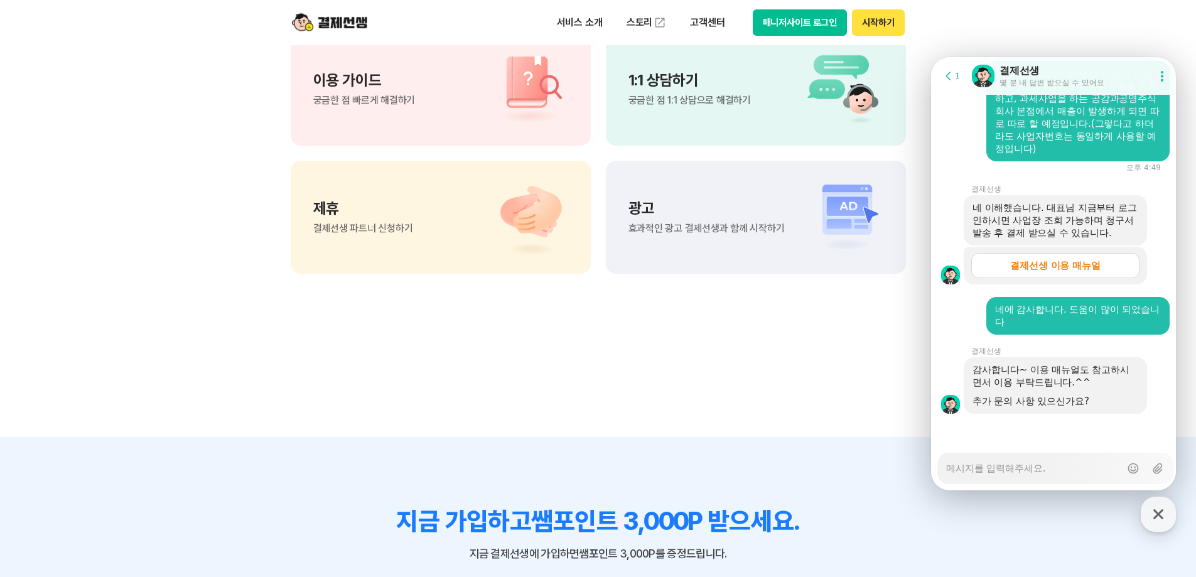
scroll to position [6988, 0]
click at [1011, 466] on textarea "Messenger Input Textarea" at bounding box center [1033, 463] width 175 height 21
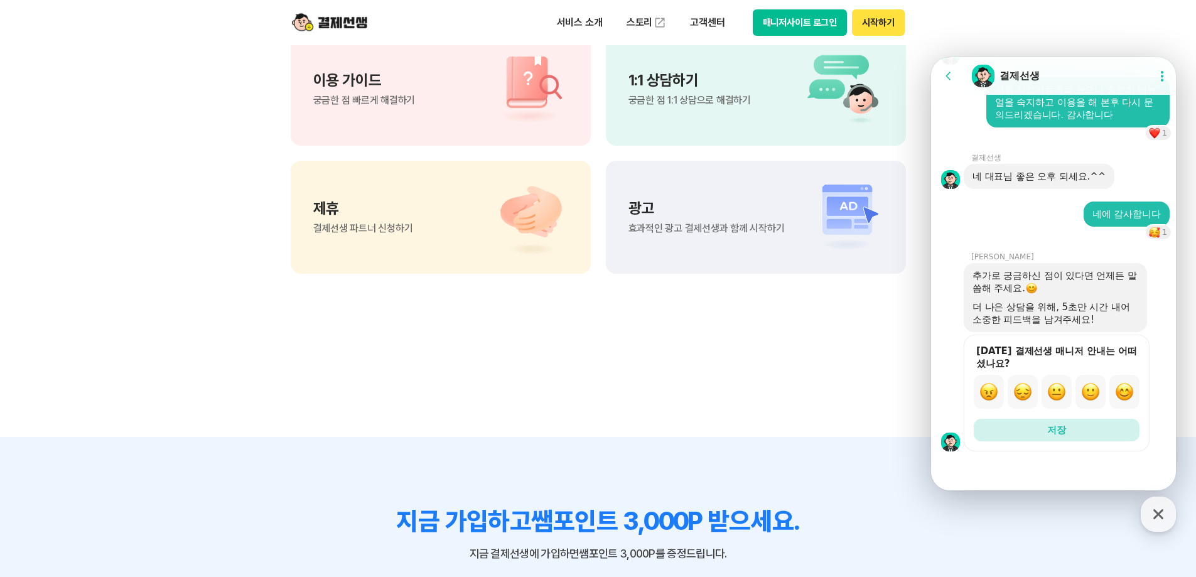
scroll to position [7337, 0]
click at [1122, 393] on img "button" at bounding box center [1124, 391] width 19 height 19
click at [1103, 431] on button "저장" at bounding box center [1057, 430] width 166 height 23
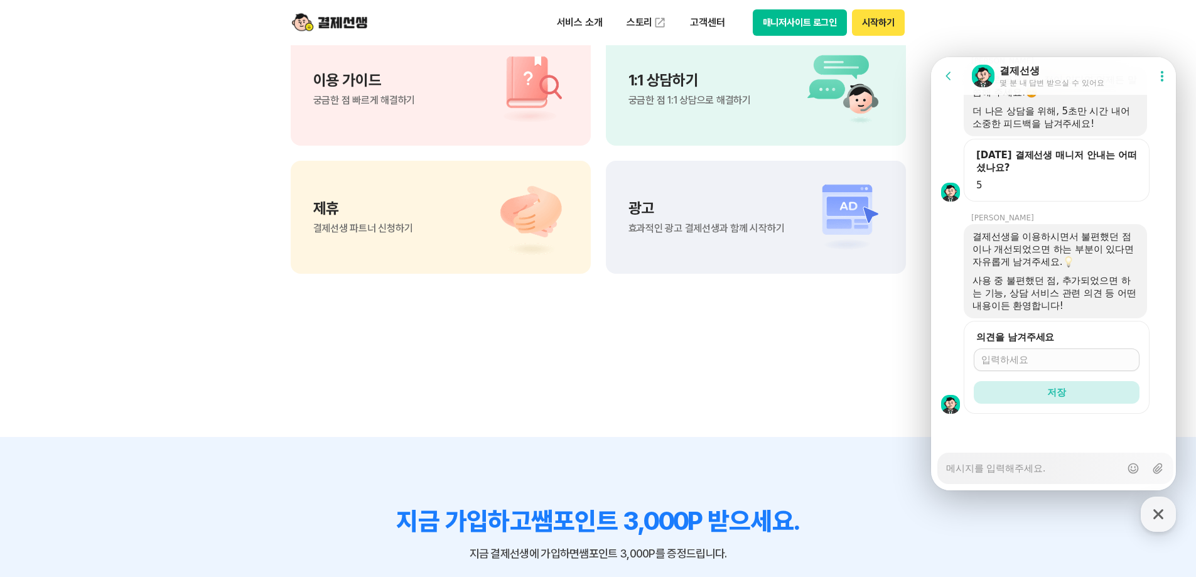
scroll to position [7533, 0]
click at [1055, 362] on input "의견을 남겨주세요" at bounding box center [1056, 359] width 151 height 13
click at [1067, 397] on button "저장" at bounding box center [1057, 392] width 166 height 23
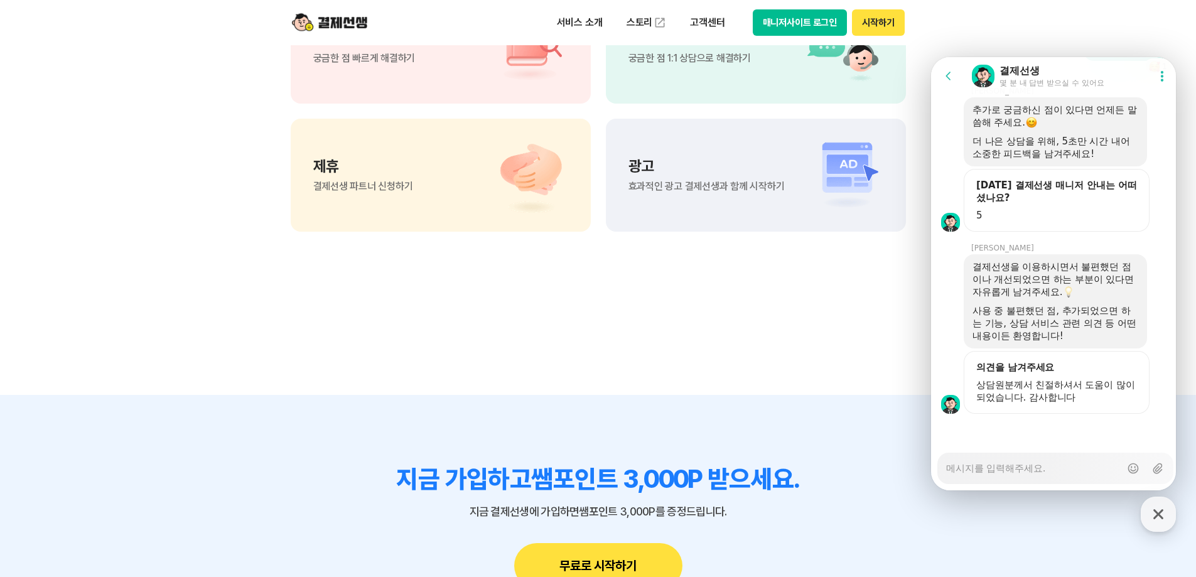
scroll to position [1048, 0]
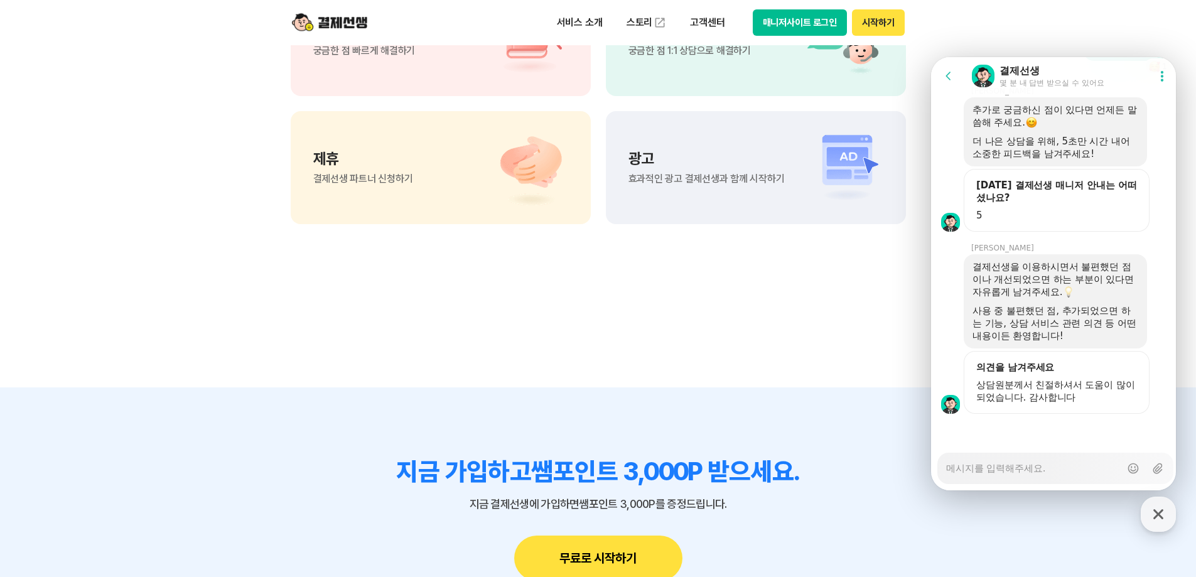
click at [1114, 402] on span "상담원분께서 친절하셔서 도움이 많이 되었습니다. 감사합니다" at bounding box center [1056, 391] width 161 height 25
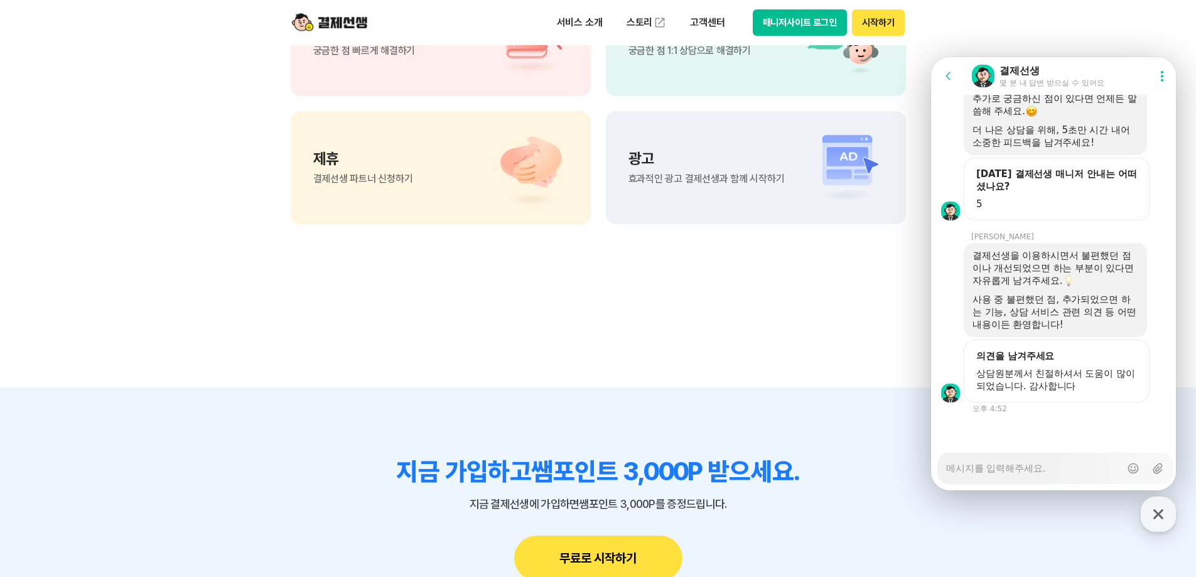
scroll to position [7514, 0]
click at [1109, 419] on div at bounding box center [1055, 431] width 249 height 34
click at [1012, 470] on textarea "Messenger Input Textarea" at bounding box center [1033, 463] width 175 height 21
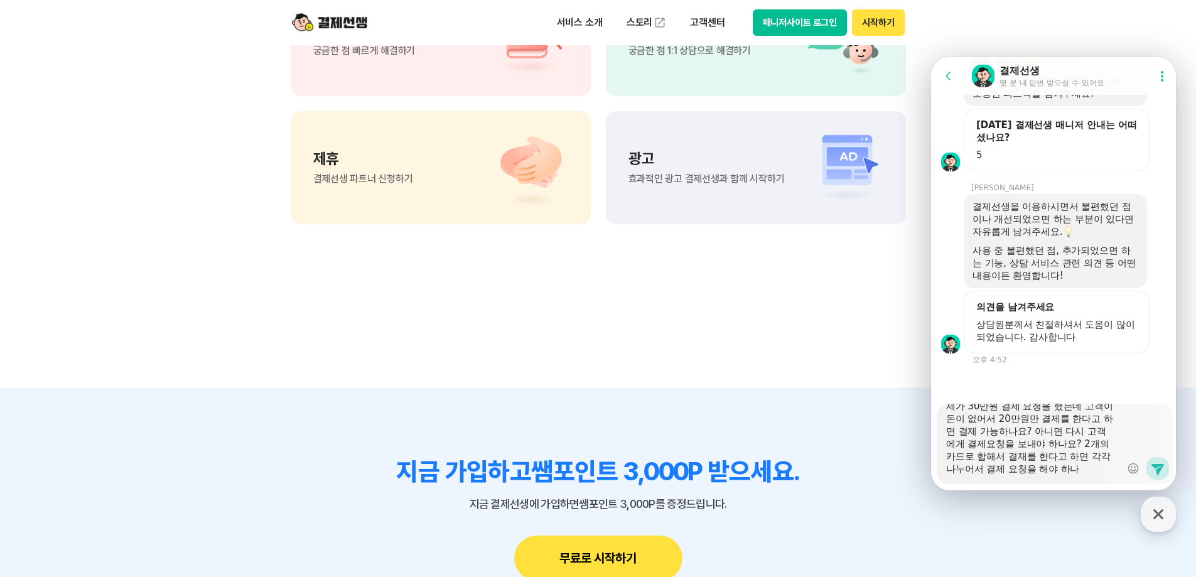
scroll to position [25, 0]
click at [1160, 468] on icon at bounding box center [1157, 468] width 15 height 15
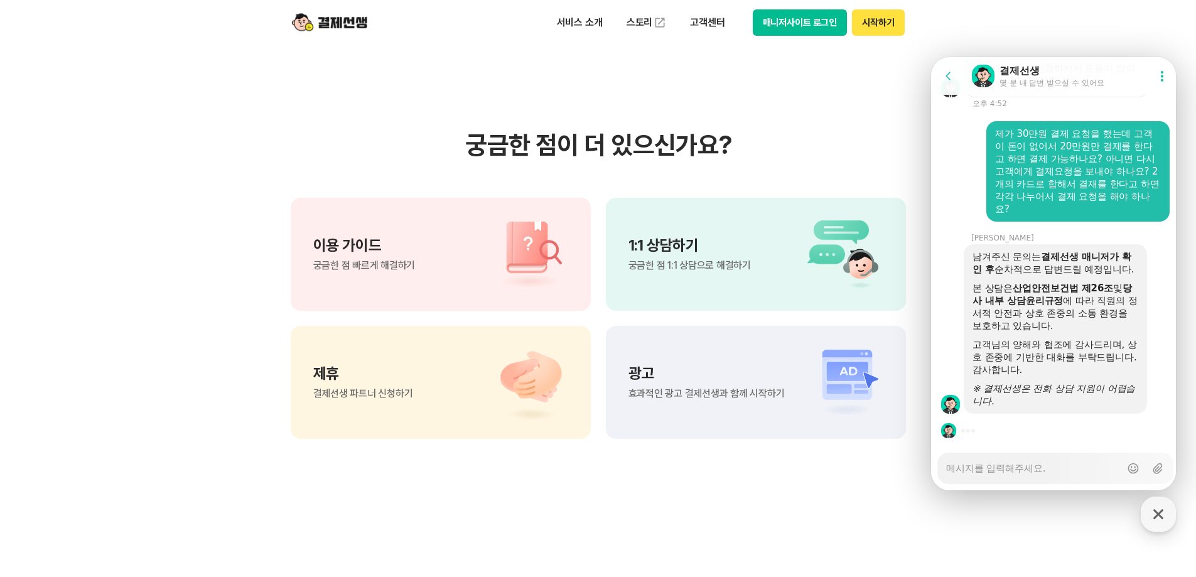
scroll to position [814, 0]
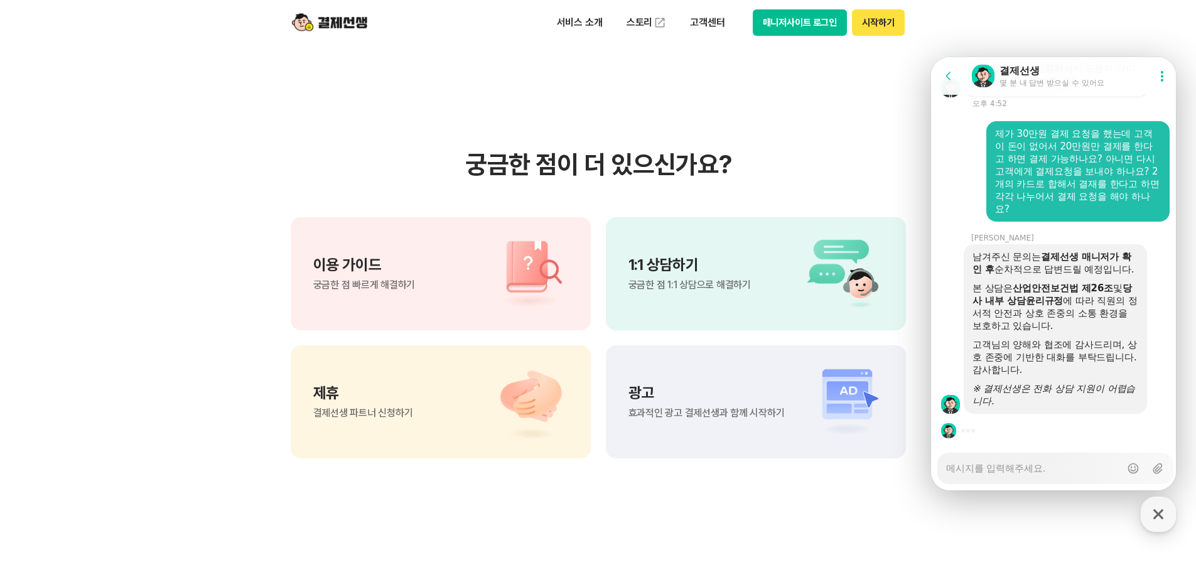
click at [436, 296] on div "이용 가이드 궁금한 점 빠르게 해결하기" at bounding box center [441, 273] width 300 height 113
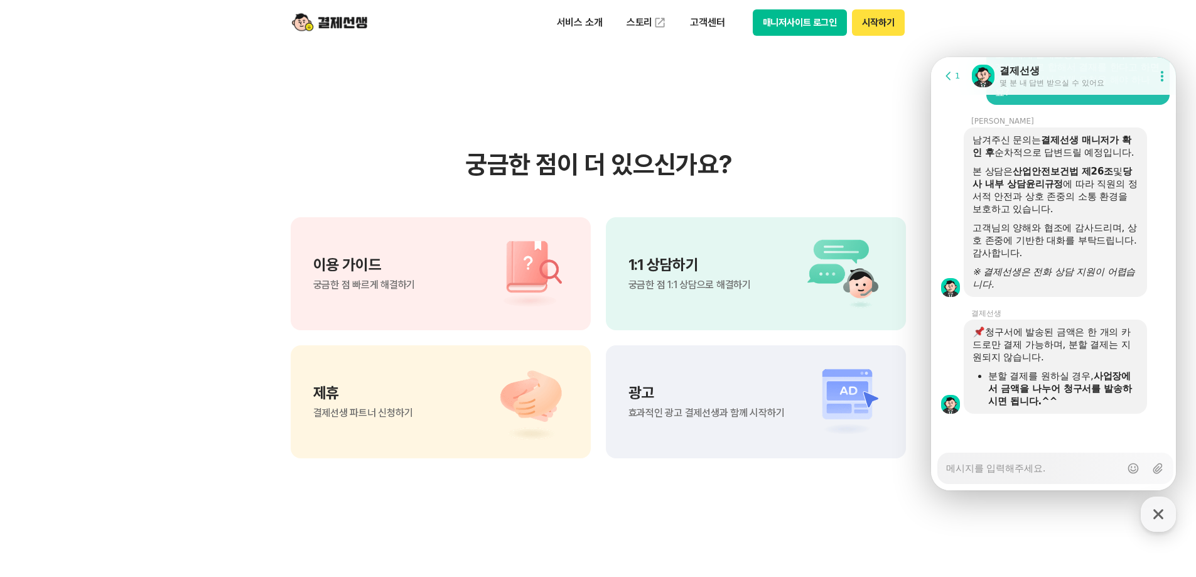
scroll to position [7948, 0]
click at [976, 466] on textarea "Messenger Input Textarea" at bounding box center [1033, 463] width 175 height 21
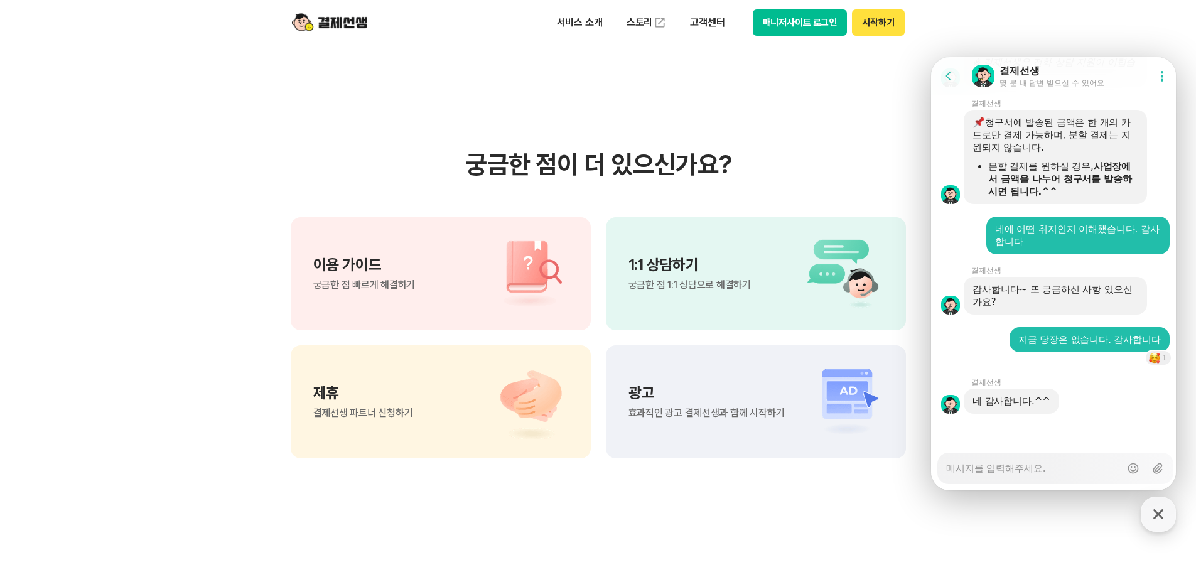
scroll to position [8158, 0]
